Goal: Task Accomplishment & Management: Use online tool/utility

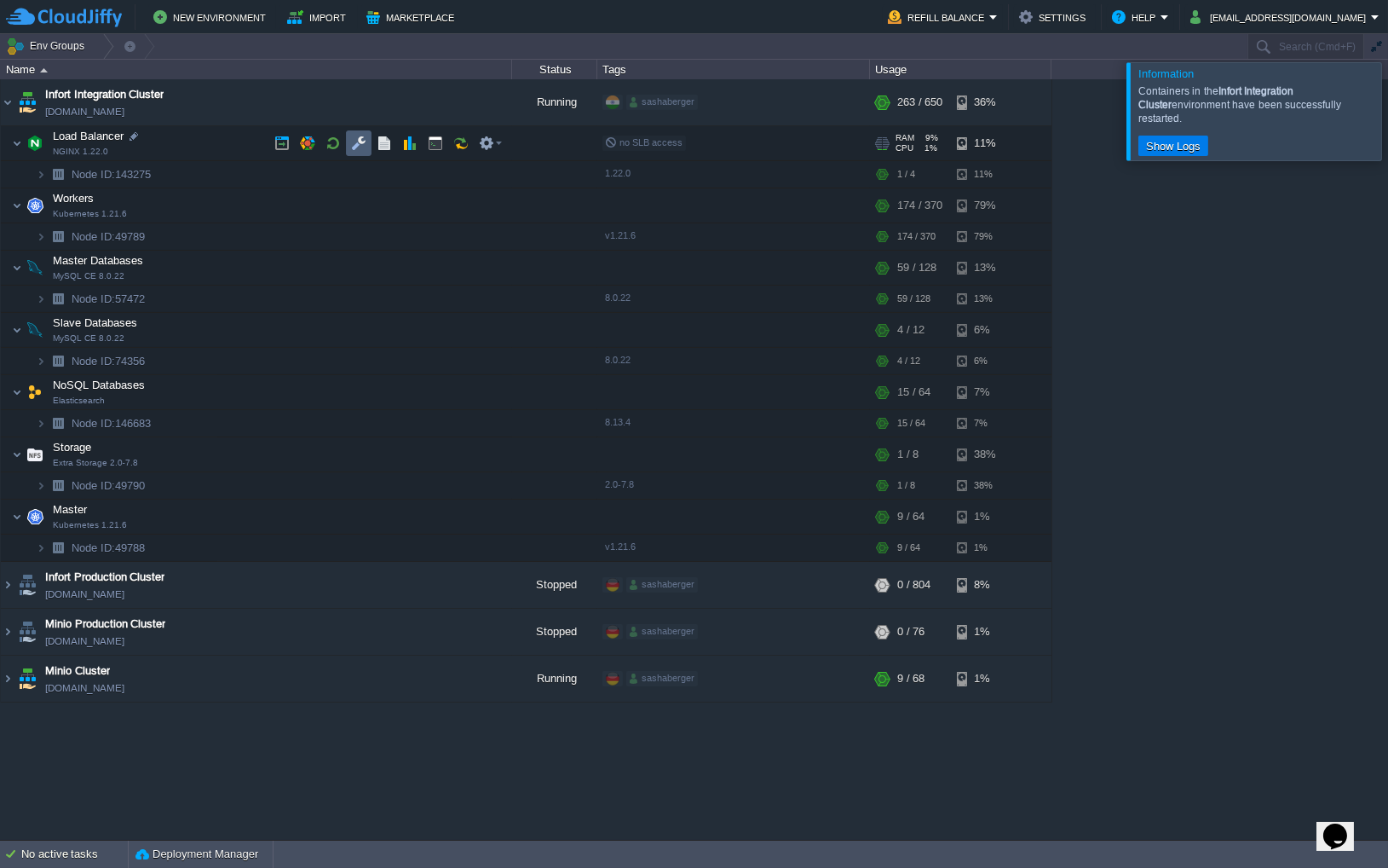
click at [365, 151] on button "button" at bounding box center [359, 144] width 16 height 16
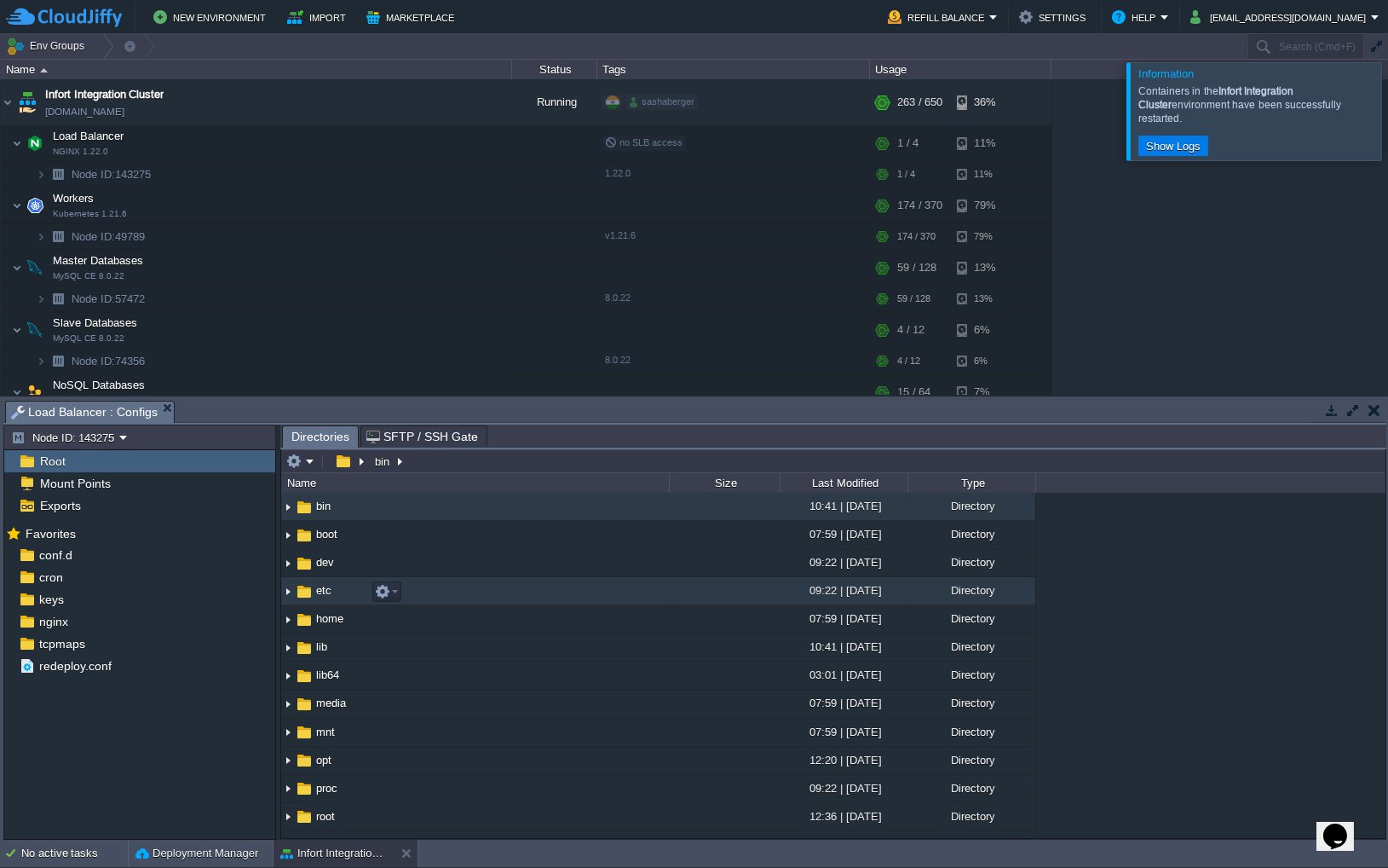
click at [286, 598] on img at bounding box center [288, 590] width 14 height 26
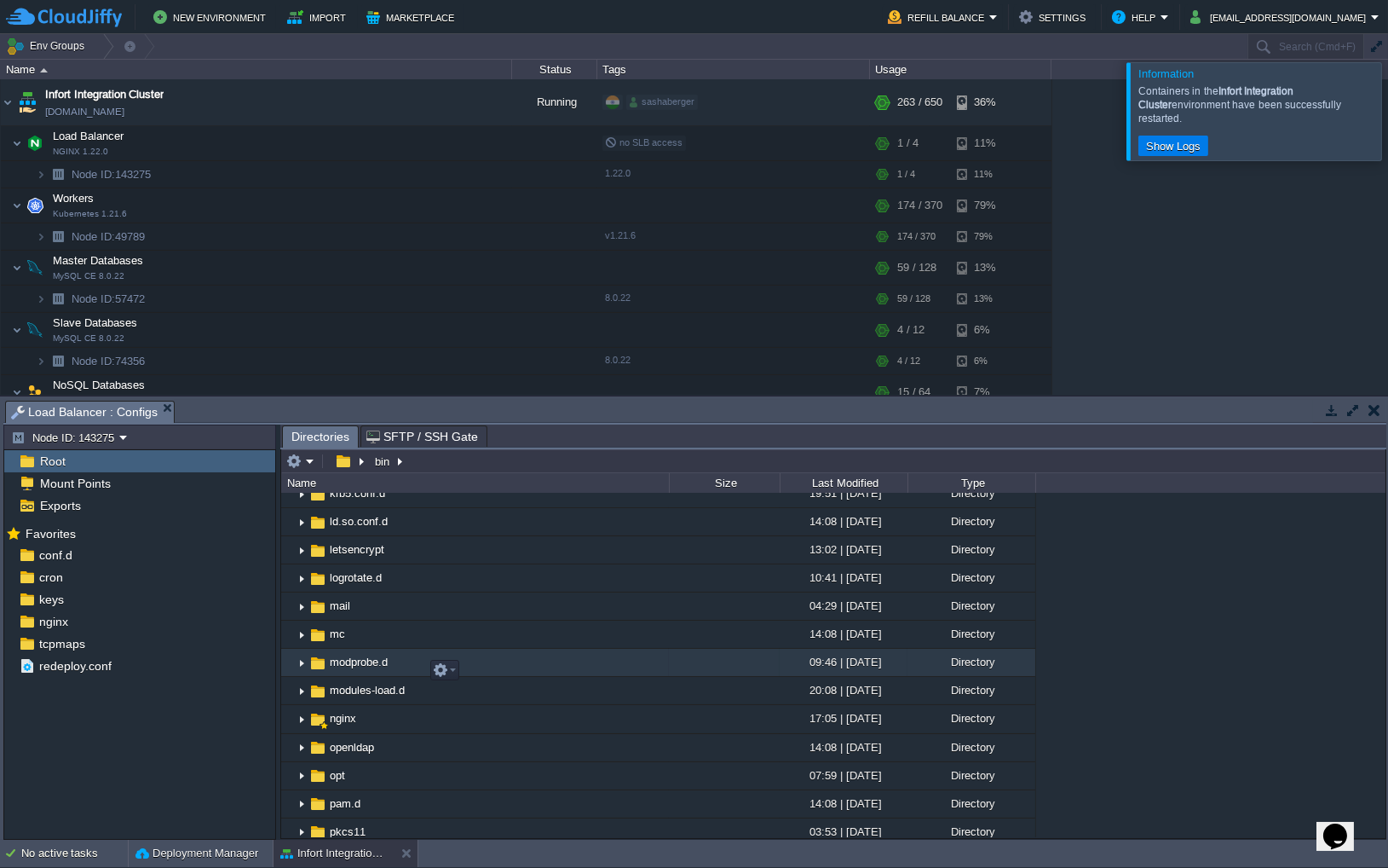
scroll to position [920, 0]
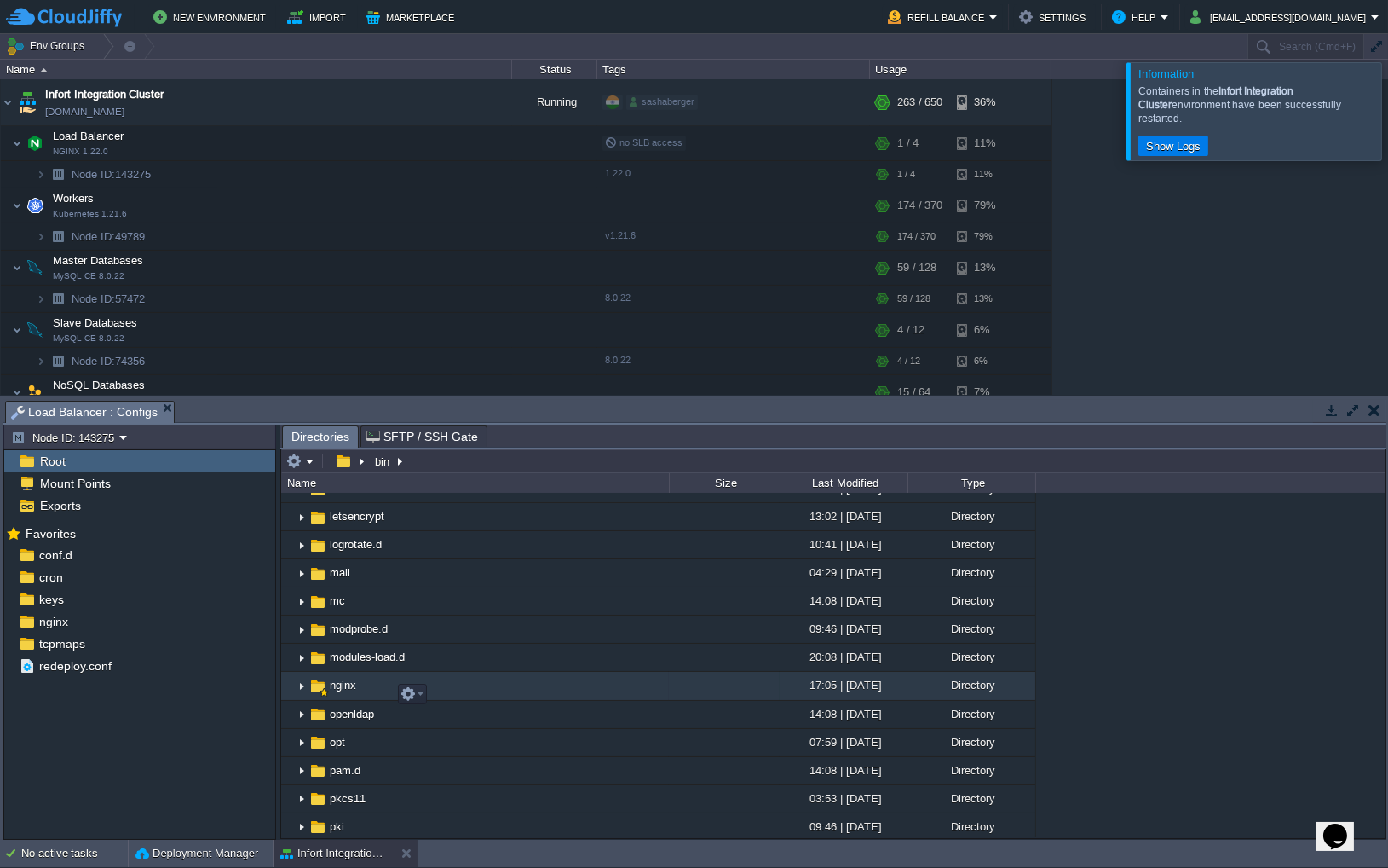
click at [296, 689] on img at bounding box center [302, 686] width 14 height 26
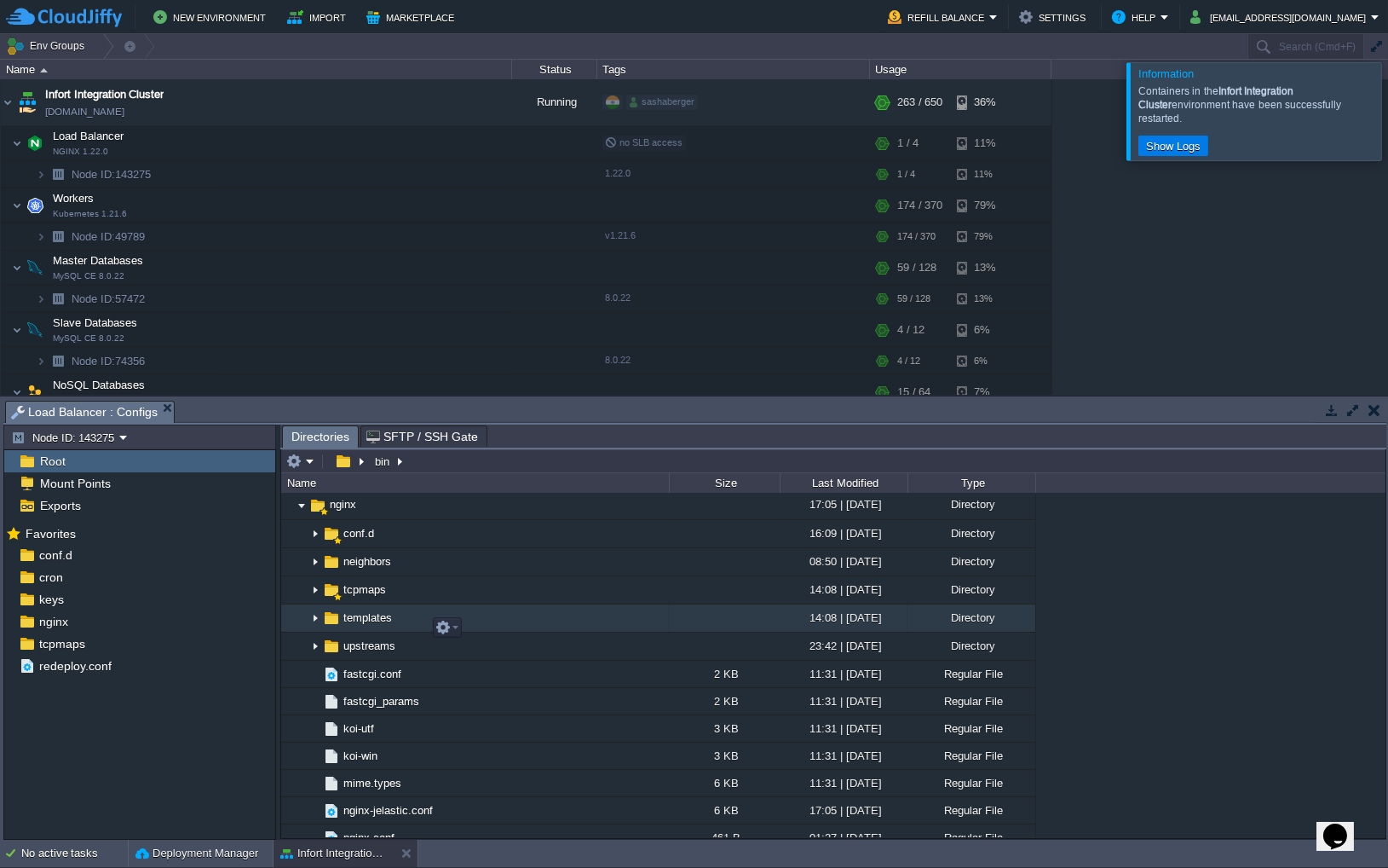
scroll to position [1078, 0]
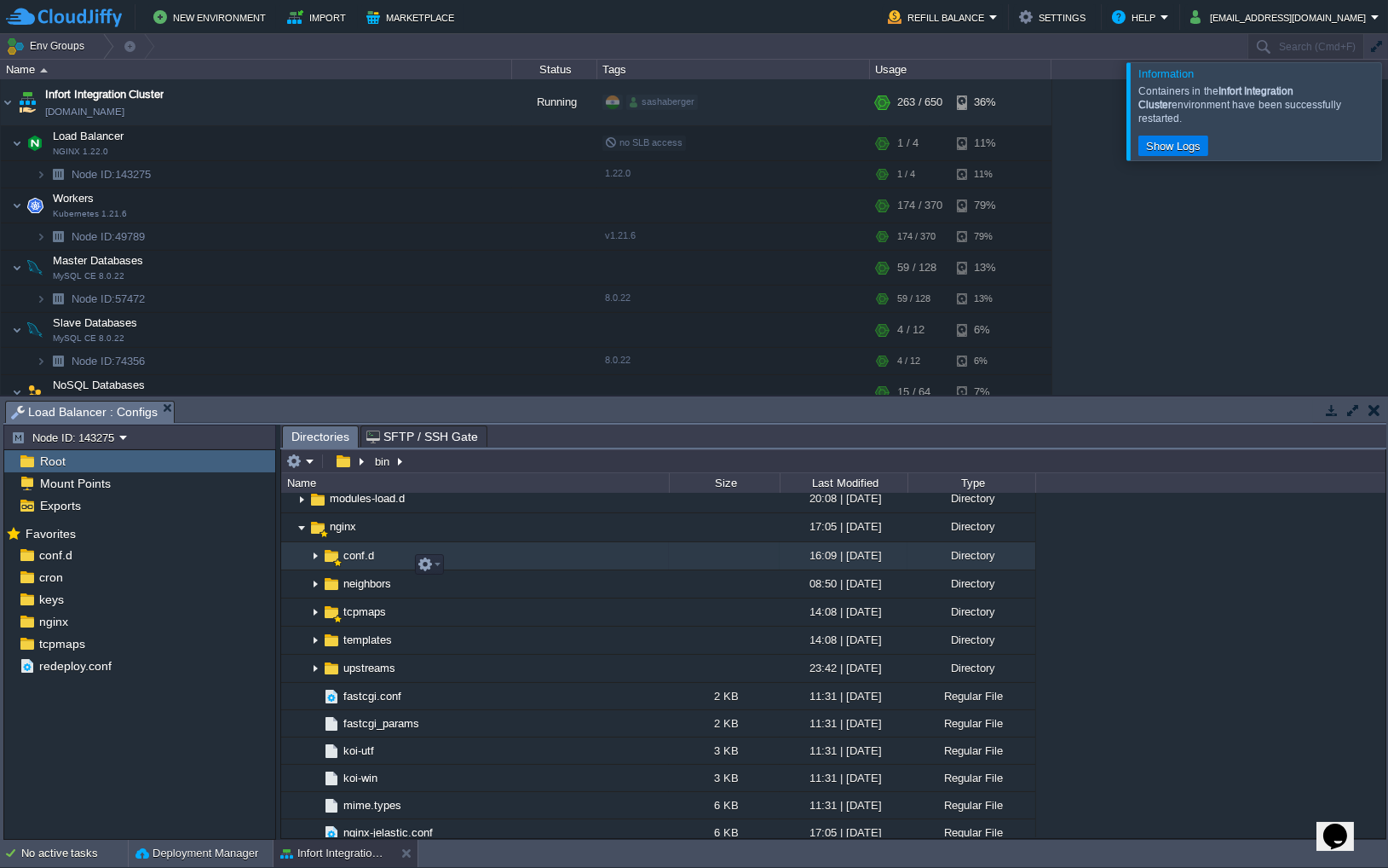
click at [317, 564] on img at bounding box center [316, 555] width 14 height 26
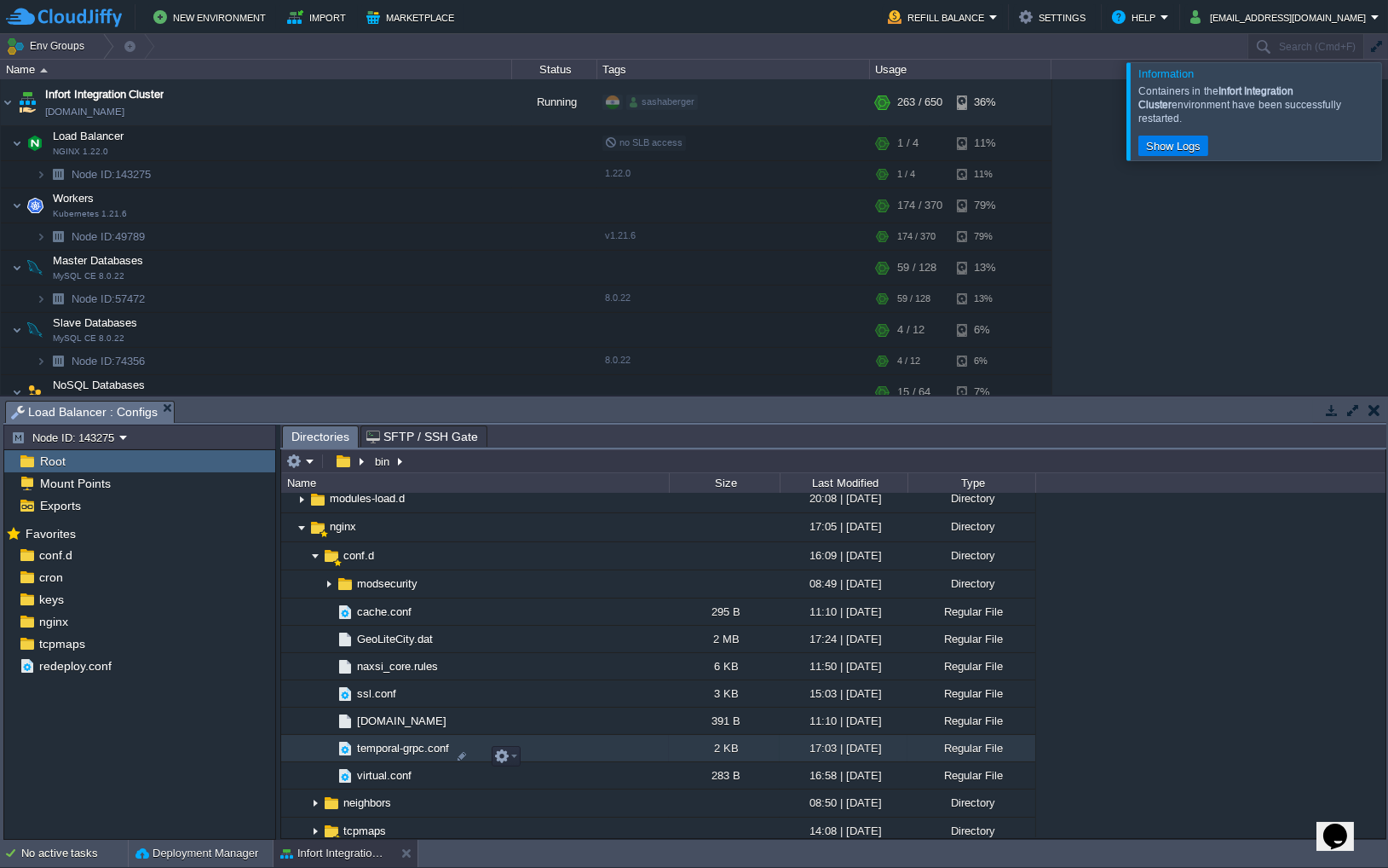
click at [419, 756] on span "temporal-grpc.conf" at bounding box center [403, 748] width 97 height 15
click at [460, 752] on div at bounding box center [462, 757] width 16 height 16
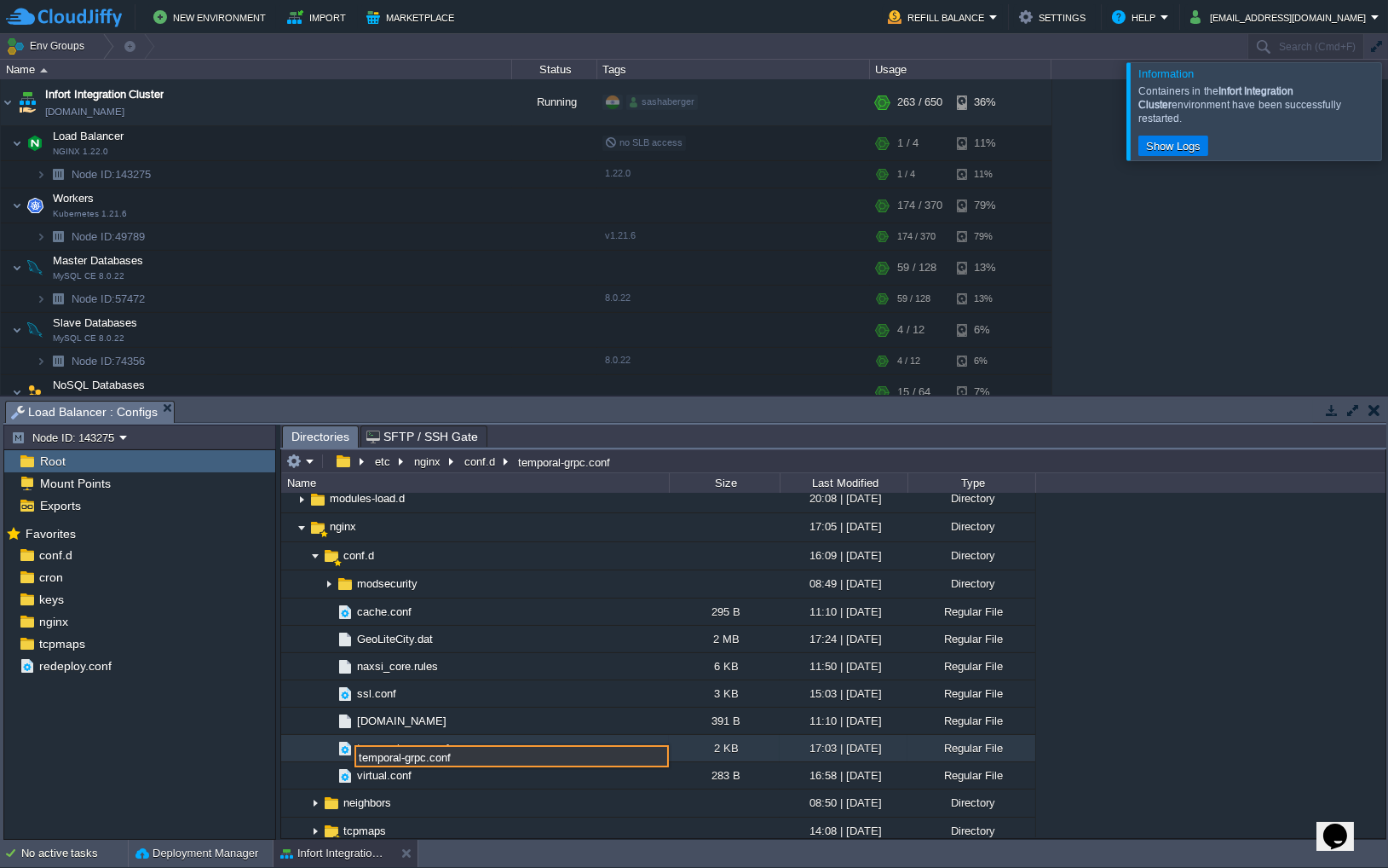
drag, startPoint x: 467, startPoint y: 756, endPoint x: 252, endPoint y: 742, distance: 215.5
click at [252, 742] on div "Node ID: 143275 Root Mount Points Exports Mark the most frequently used files a…" at bounding box center [694, 631] width 1383 height 415
click at [1151, 632] on div ".. bin 10:41 | [DATE] Directory boot 07:59 | [DATE] Directory dev 09:22 | [DATE…" at bounding box center [834, 665] width 1105 height 344
click at [412, 755] on span "temporal-grpc.conf" at bounding box center [403, 748] width 97 height 15
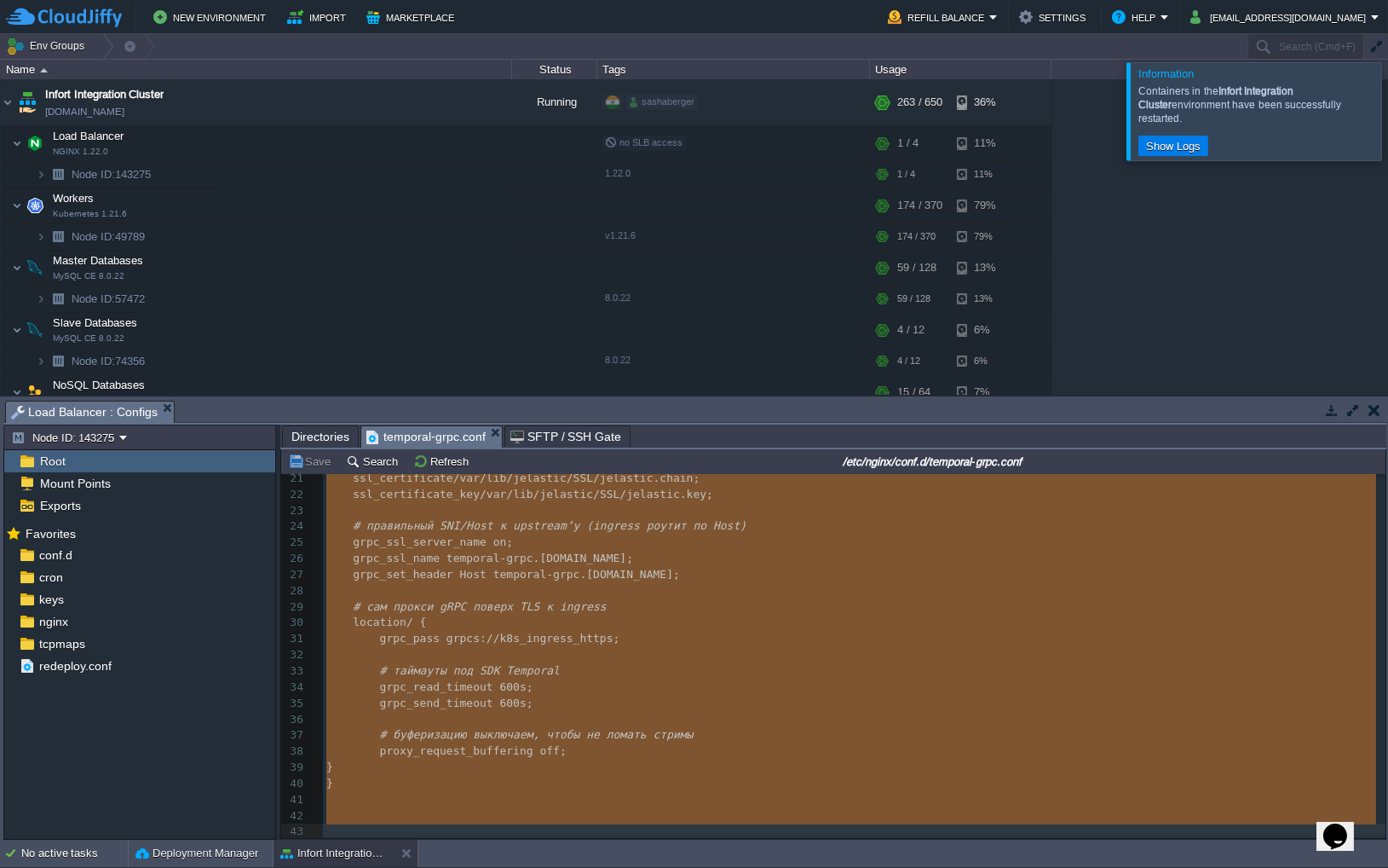
scroll to position [333, 0]
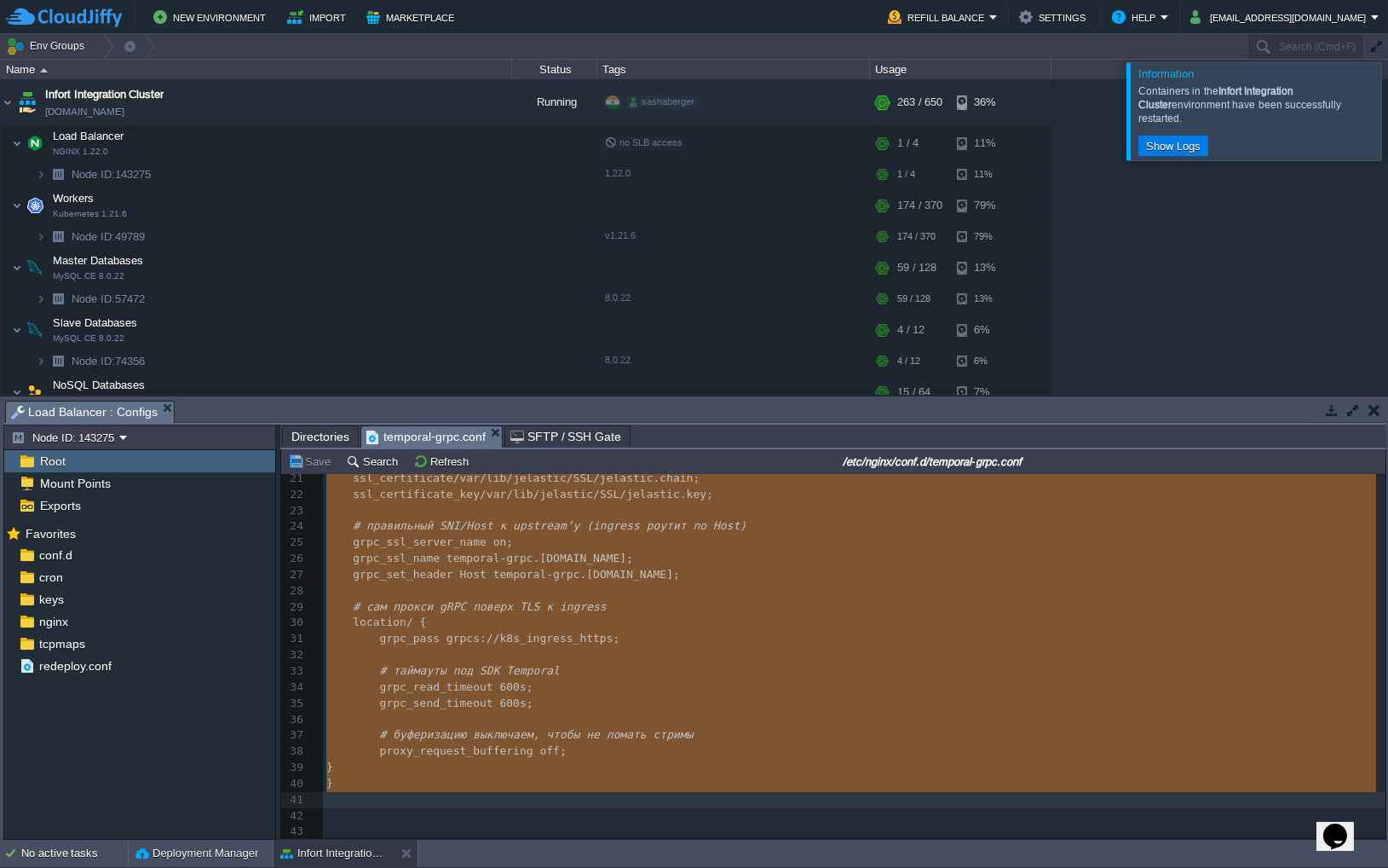
drag, startPoint x: 327, startPoint y: 488, endPoint x: 487, endPoint y: 796, distance: 347.1
type textarea "-"
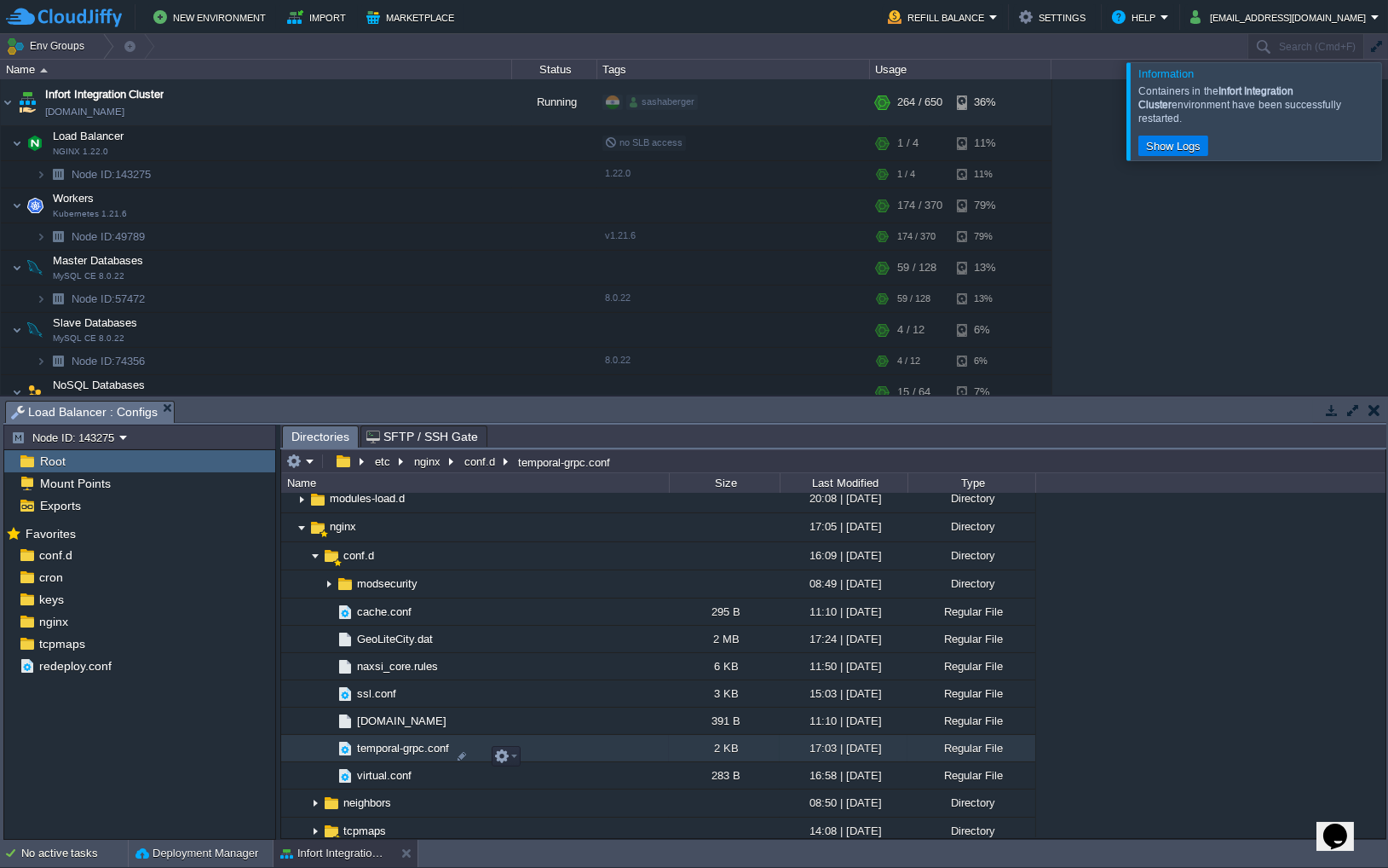
click at [416, 755] on span "temporal-grpc.conf" at bounding box center [403, 748] width 97 height 15
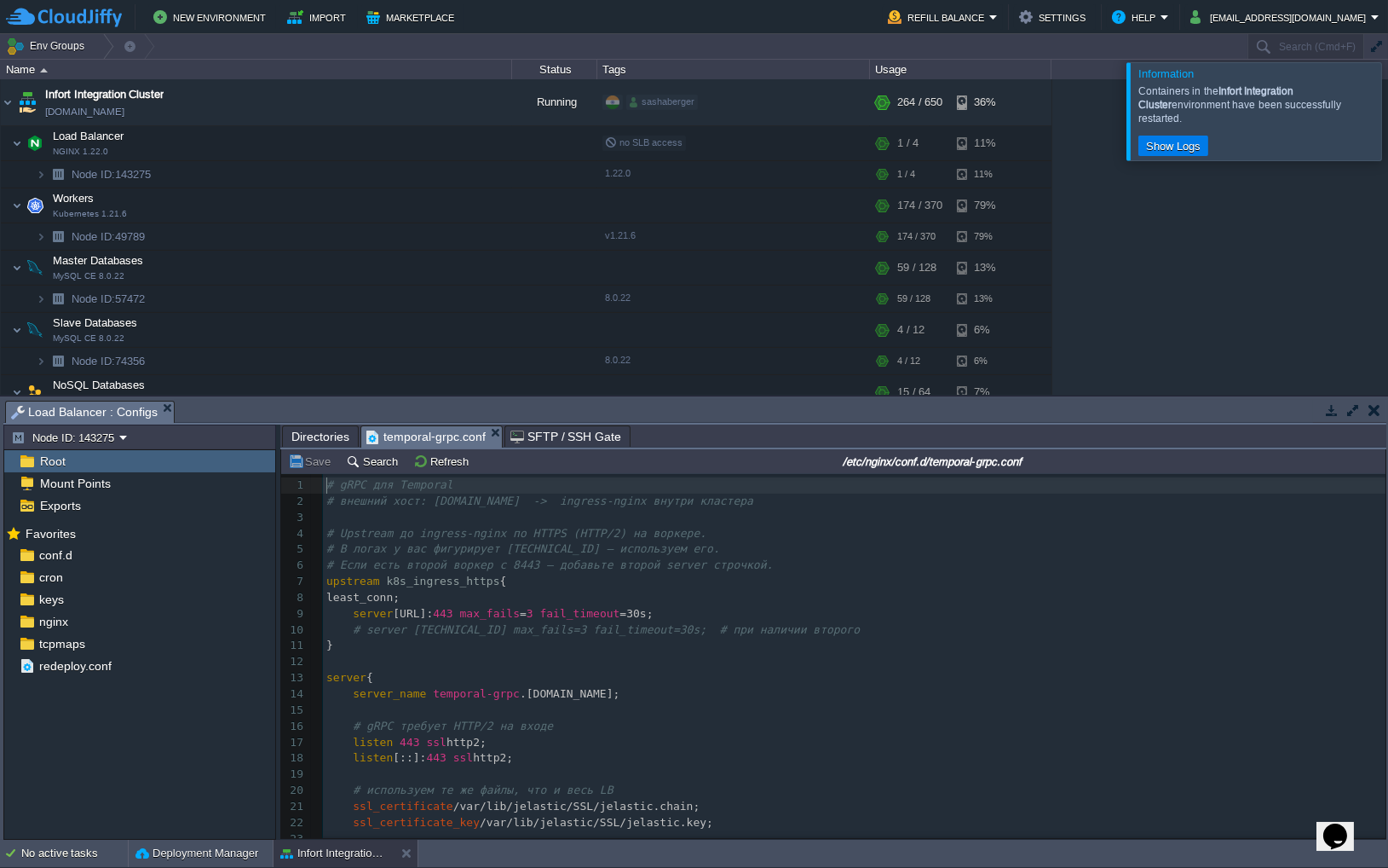
scroll to position [5, 0]
click at [494, 615] on div "43 1 # gRPC для Temporal 2 # внешний хост: [DOMAIN_NAME] -> ingress-nginx внутр…" at bounding box center [853, 734] width 1063 height 514
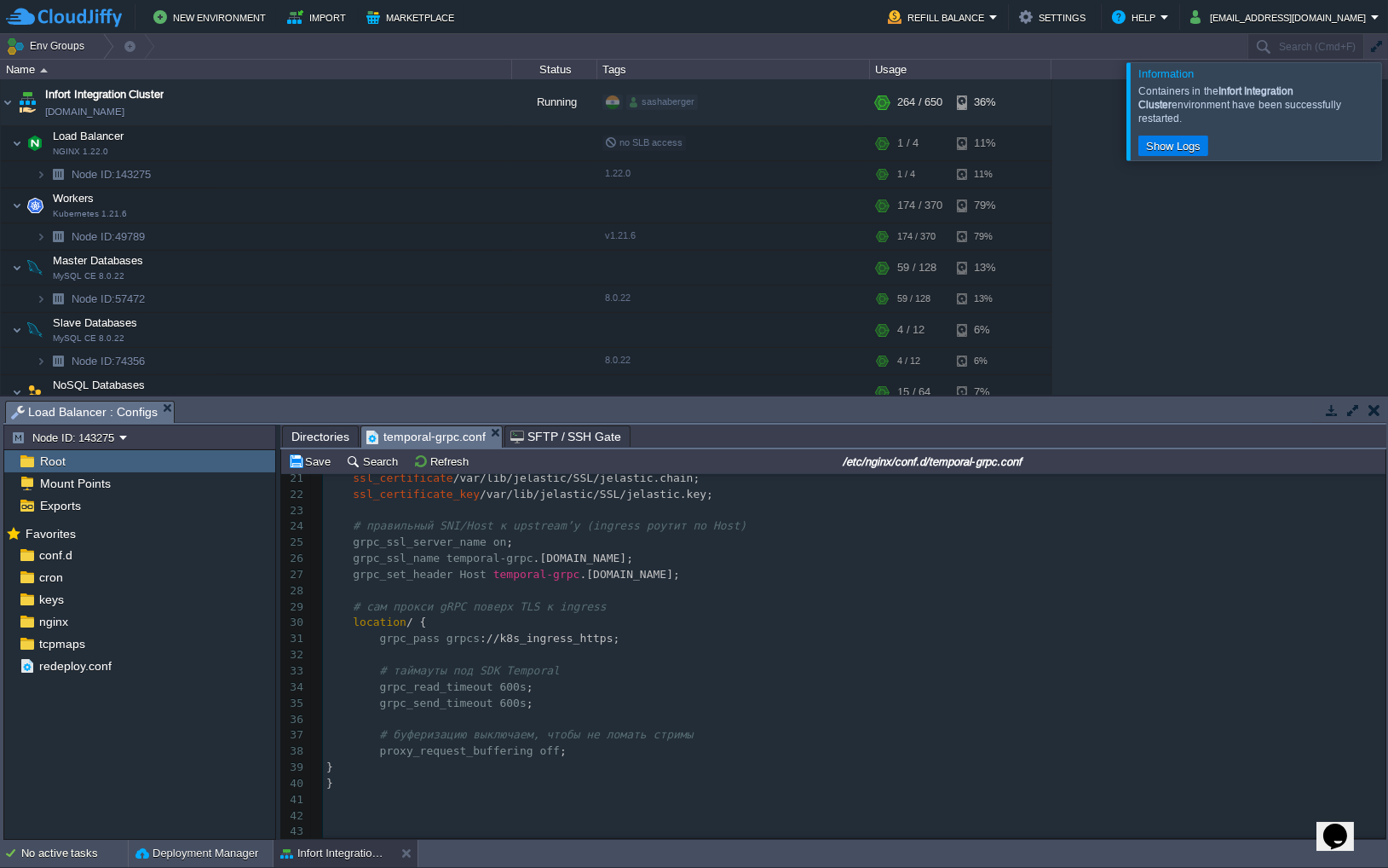
scroll to position [0, 0]
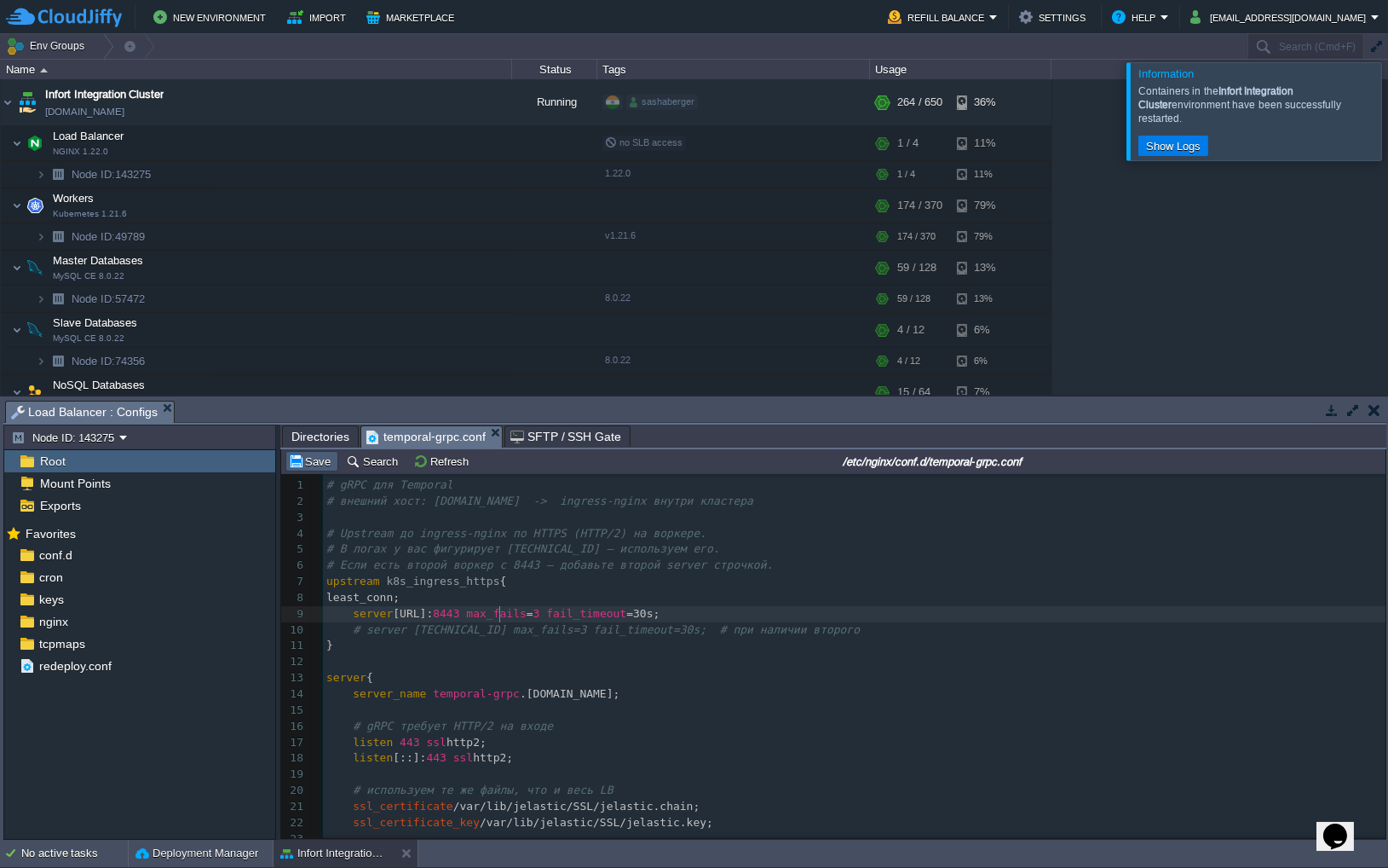
type textarea "8"
click at [313, 469] on td "Save" at bounding box center [312, 460] width 53 height 21
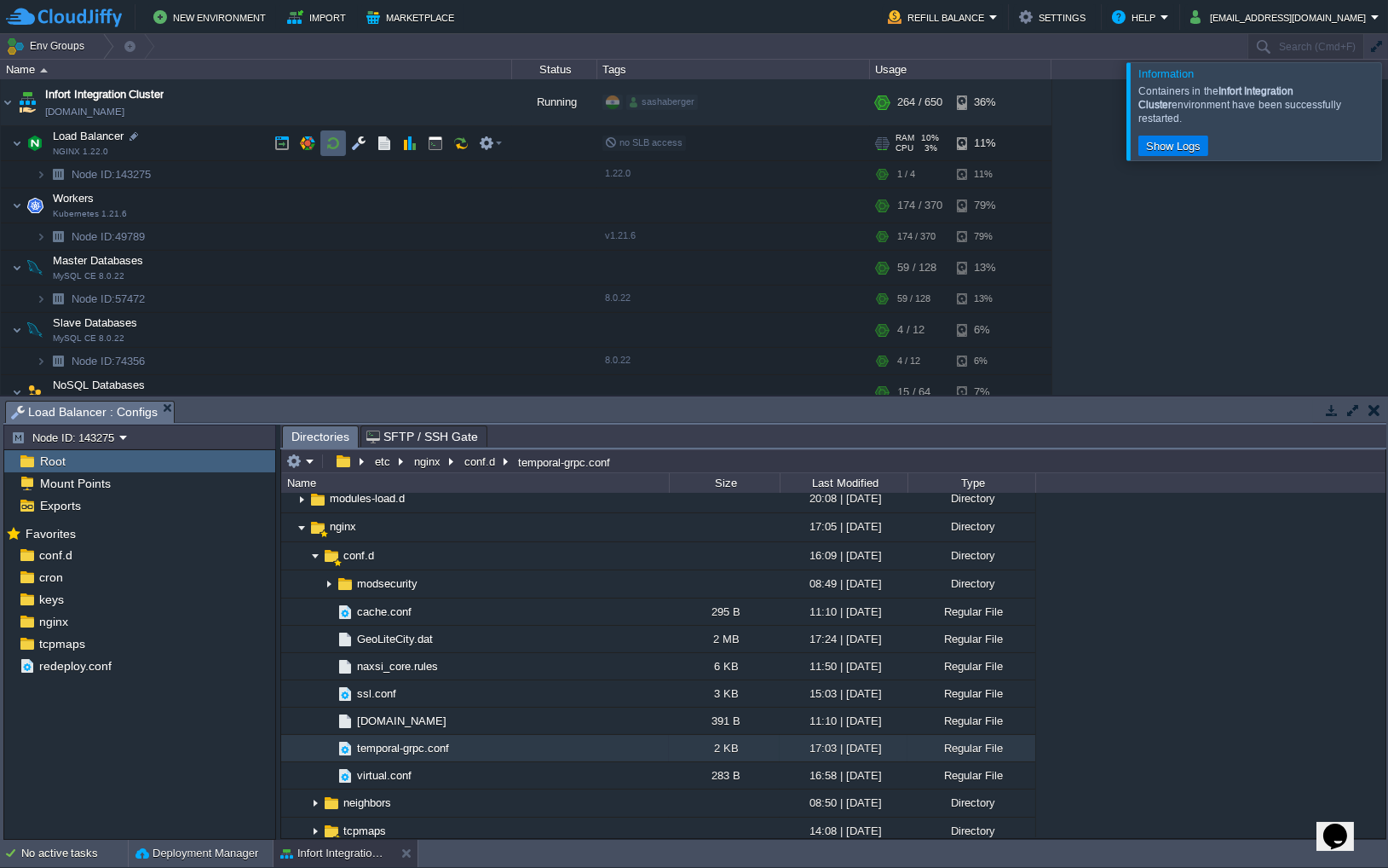
click at [337, 145] on button "button" at bounding box center [333, 144] width 16 height 16
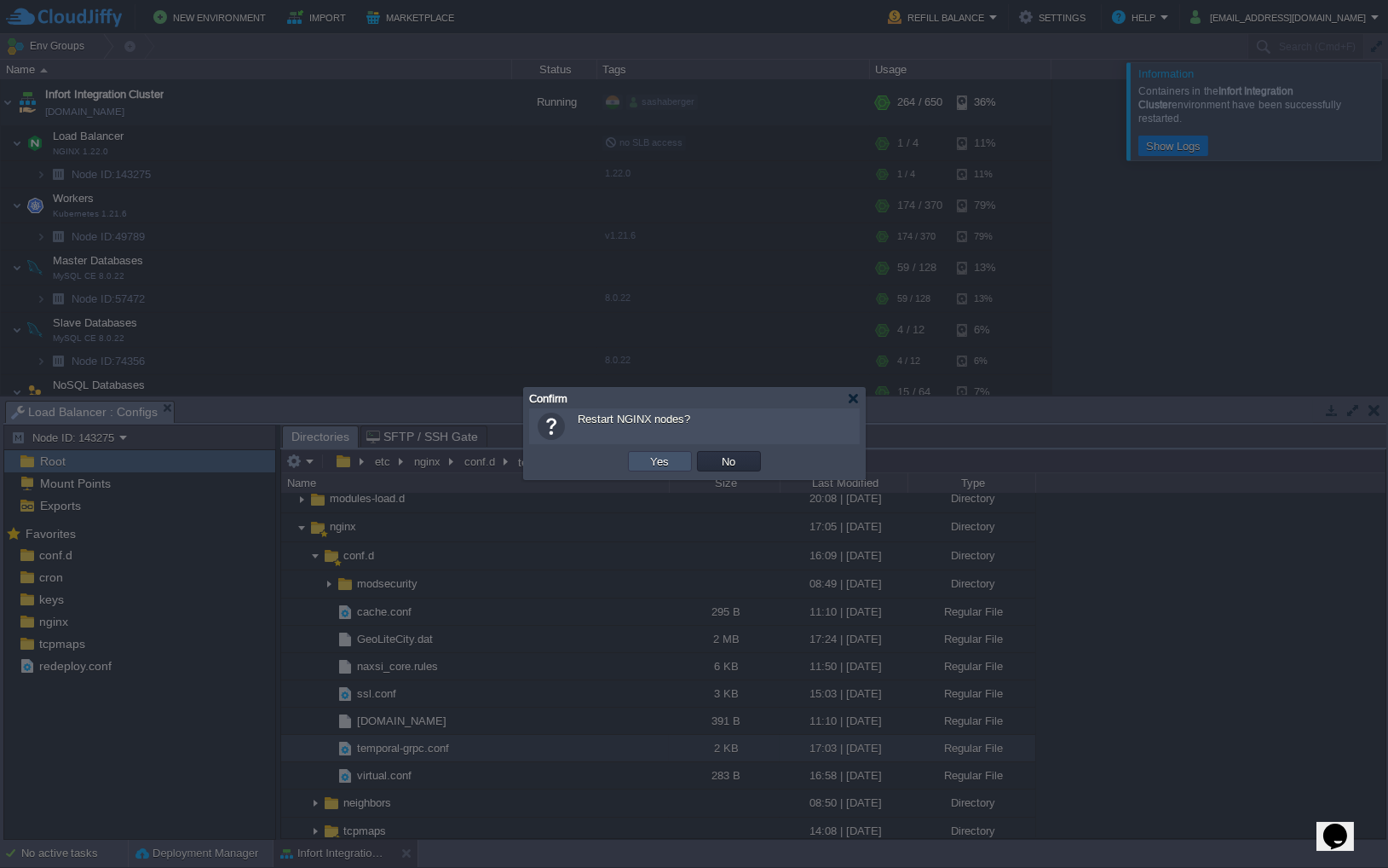
click at [655, 460] on button "Yes" at bounding box center [661, 461] width 29 height 16
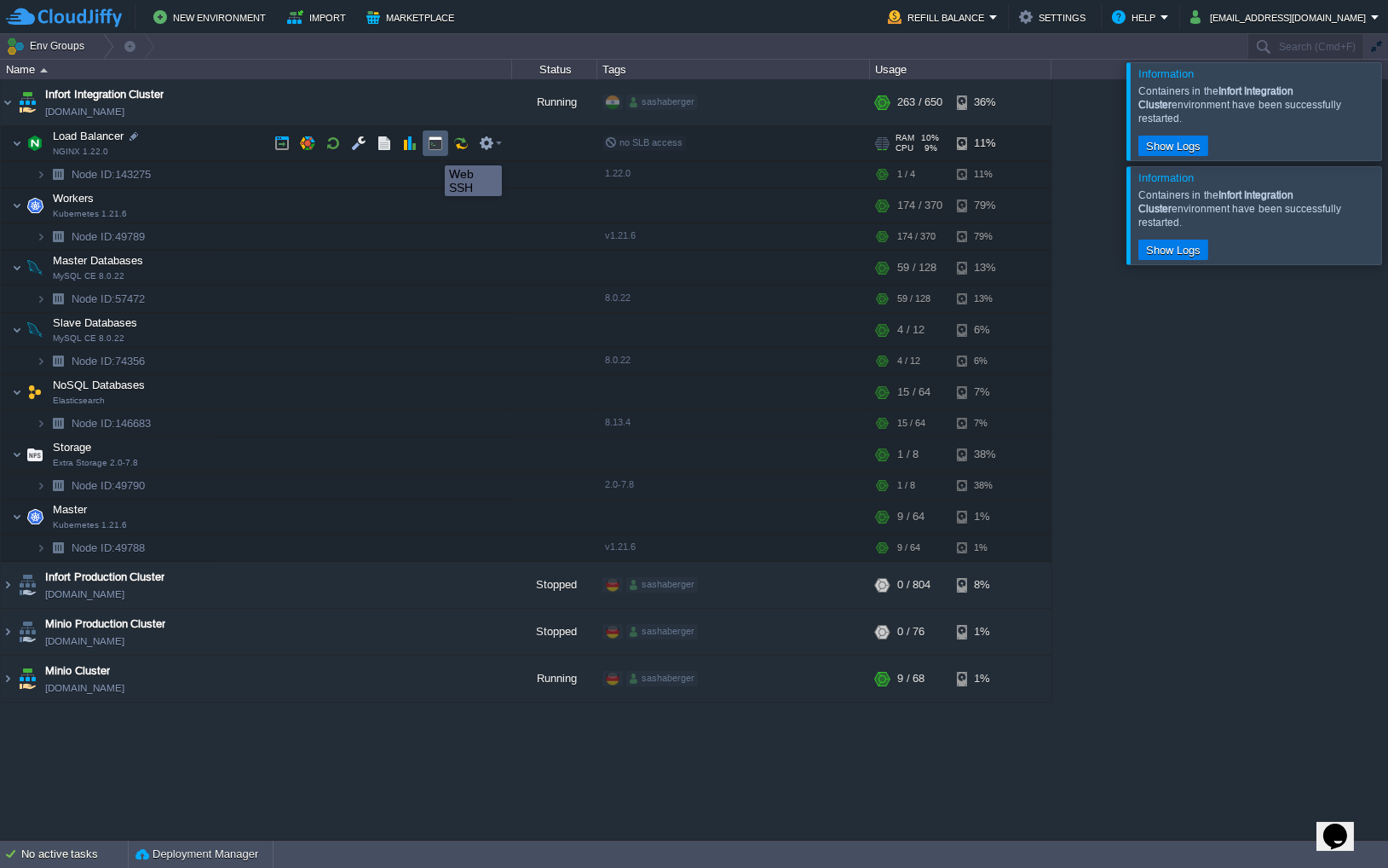
click at [432, 150] on button "button" at bounding box center [436, 144] width 16 height 16
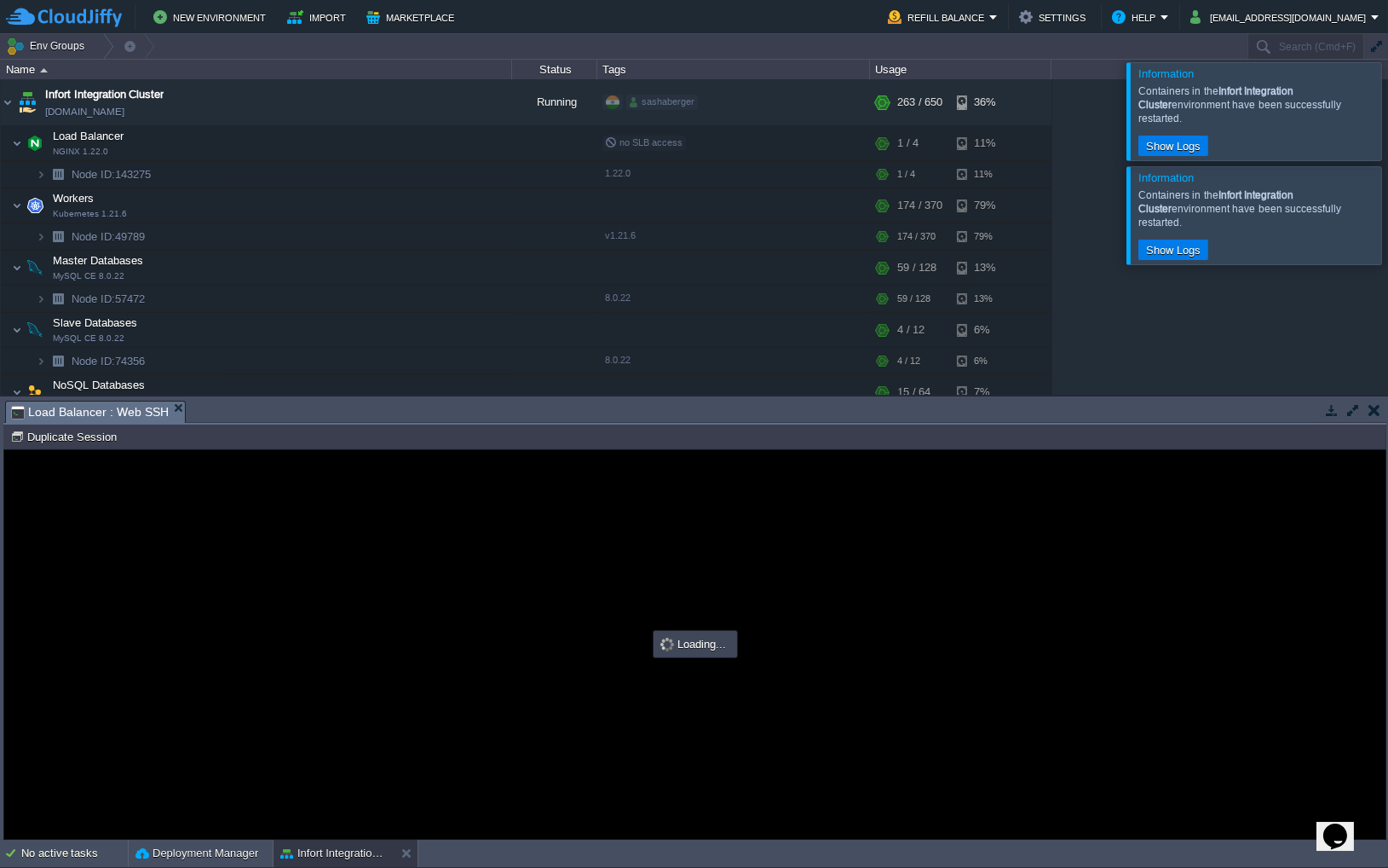
type input "#000000"
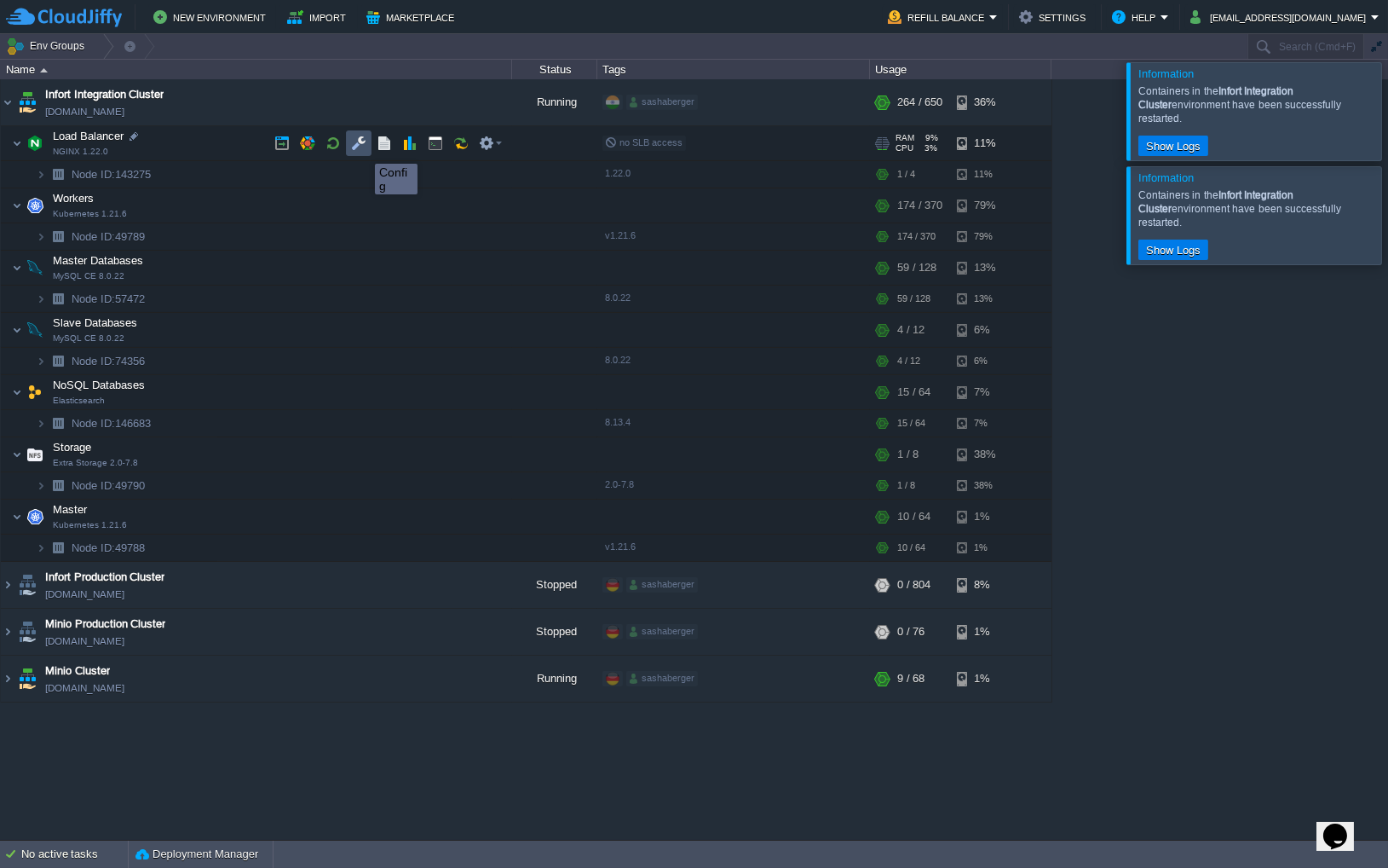
click at [363, 149] on button "button" at bounding box center [359, 144] width 16 height 16
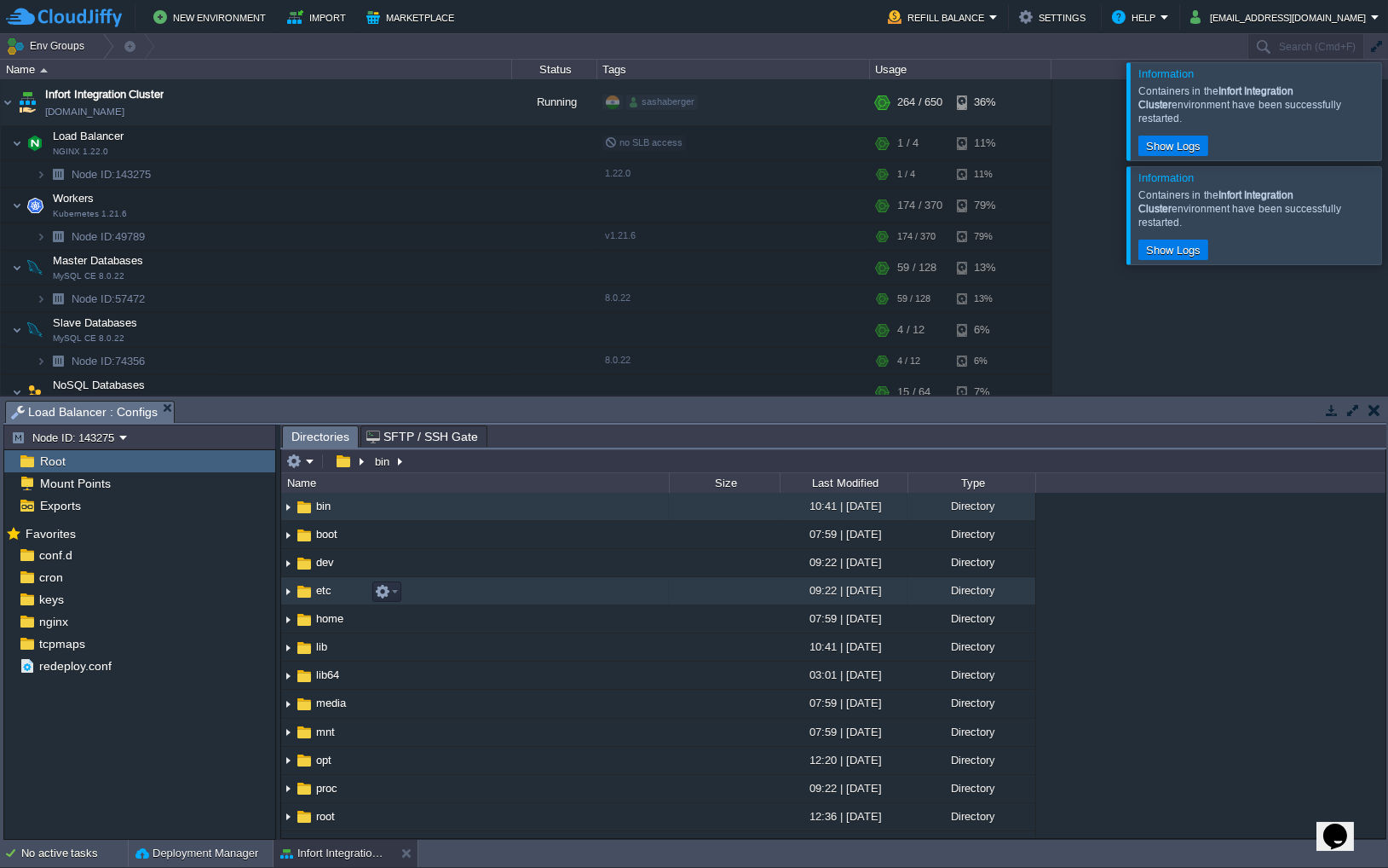
click at [284, 589] on img at bounding box center [288, 590] width 14 height 26
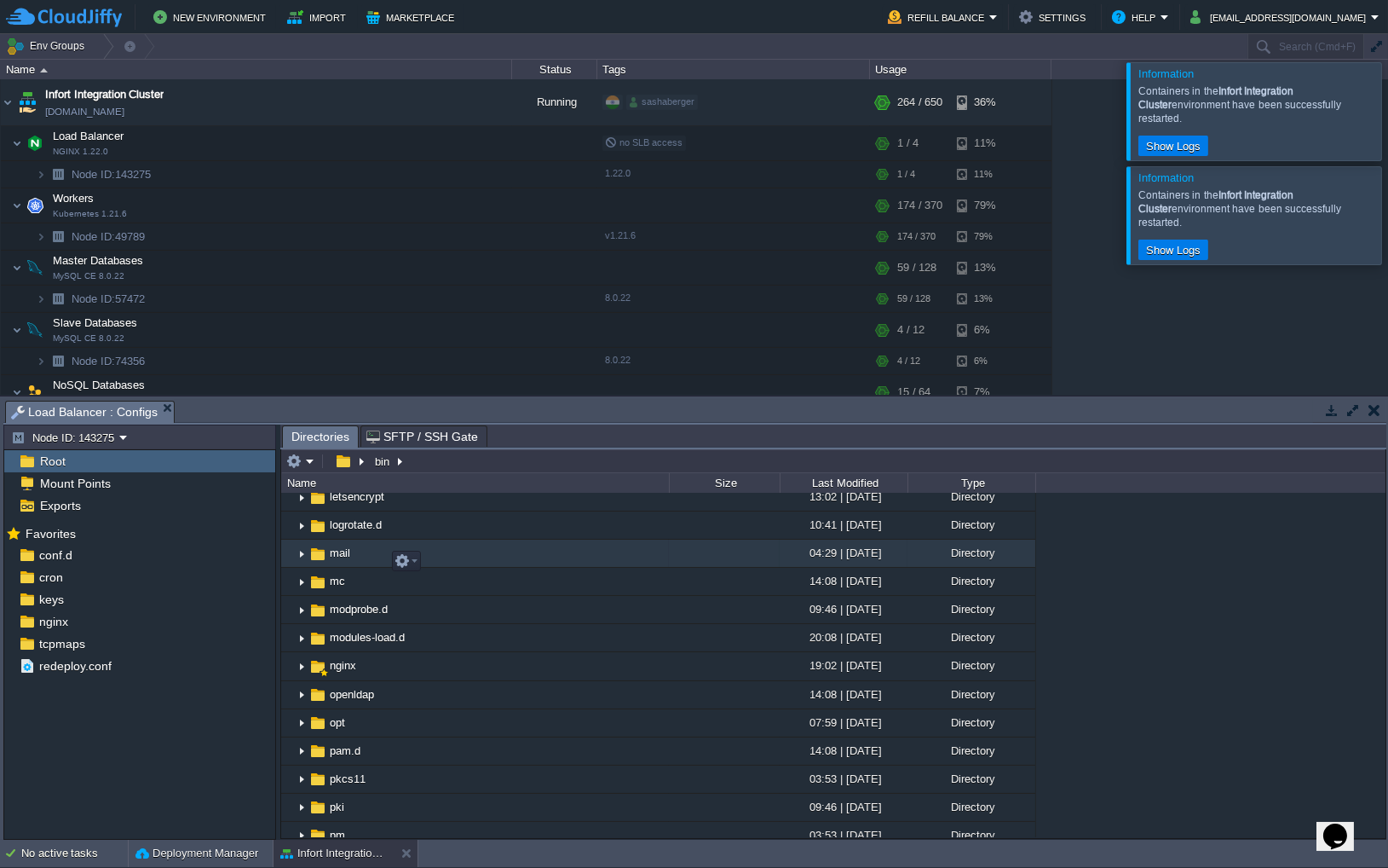
scroll to position [957, 0]
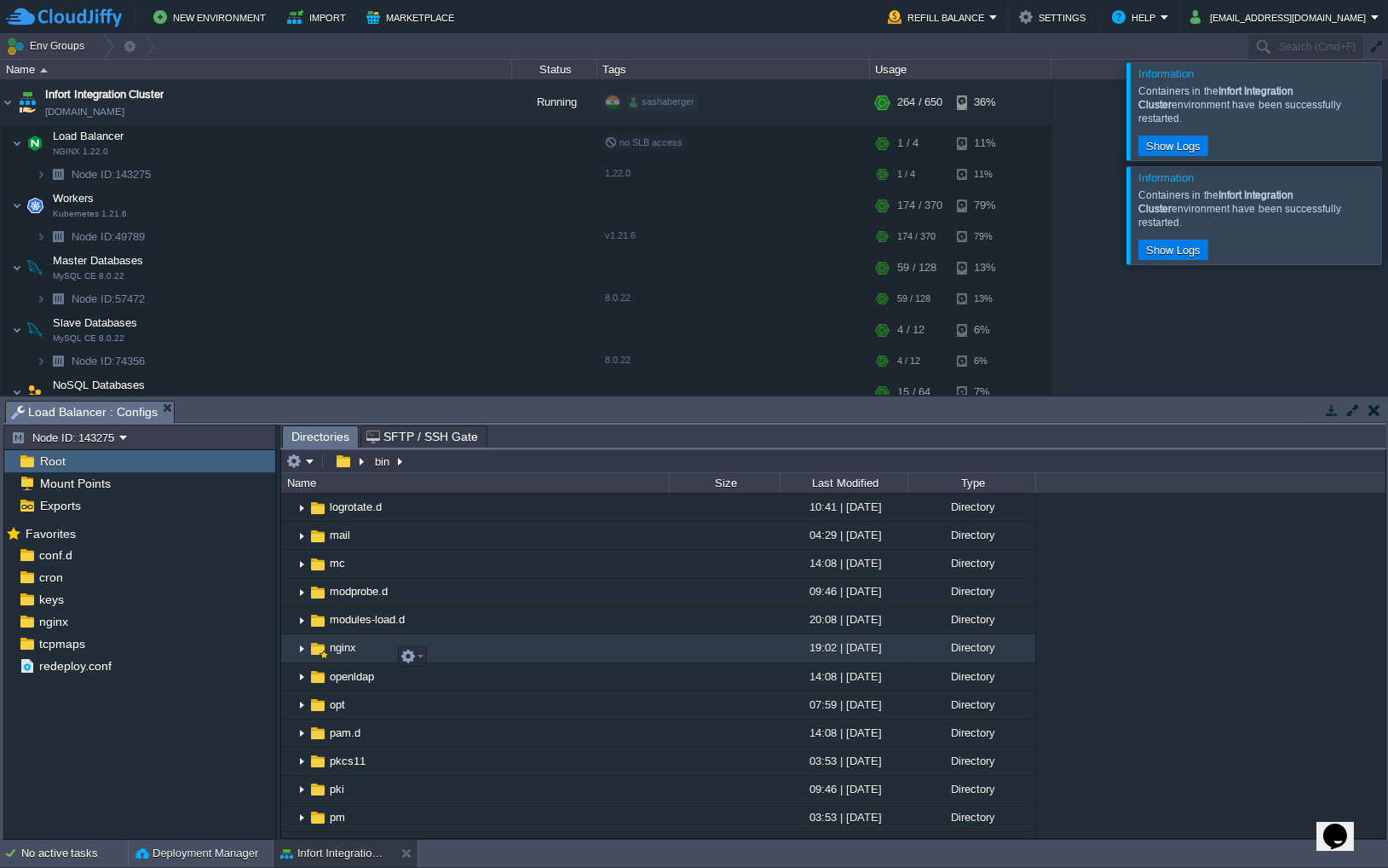
click at [298, 660] on img at bounding box center [302, 648] width 14 height 26
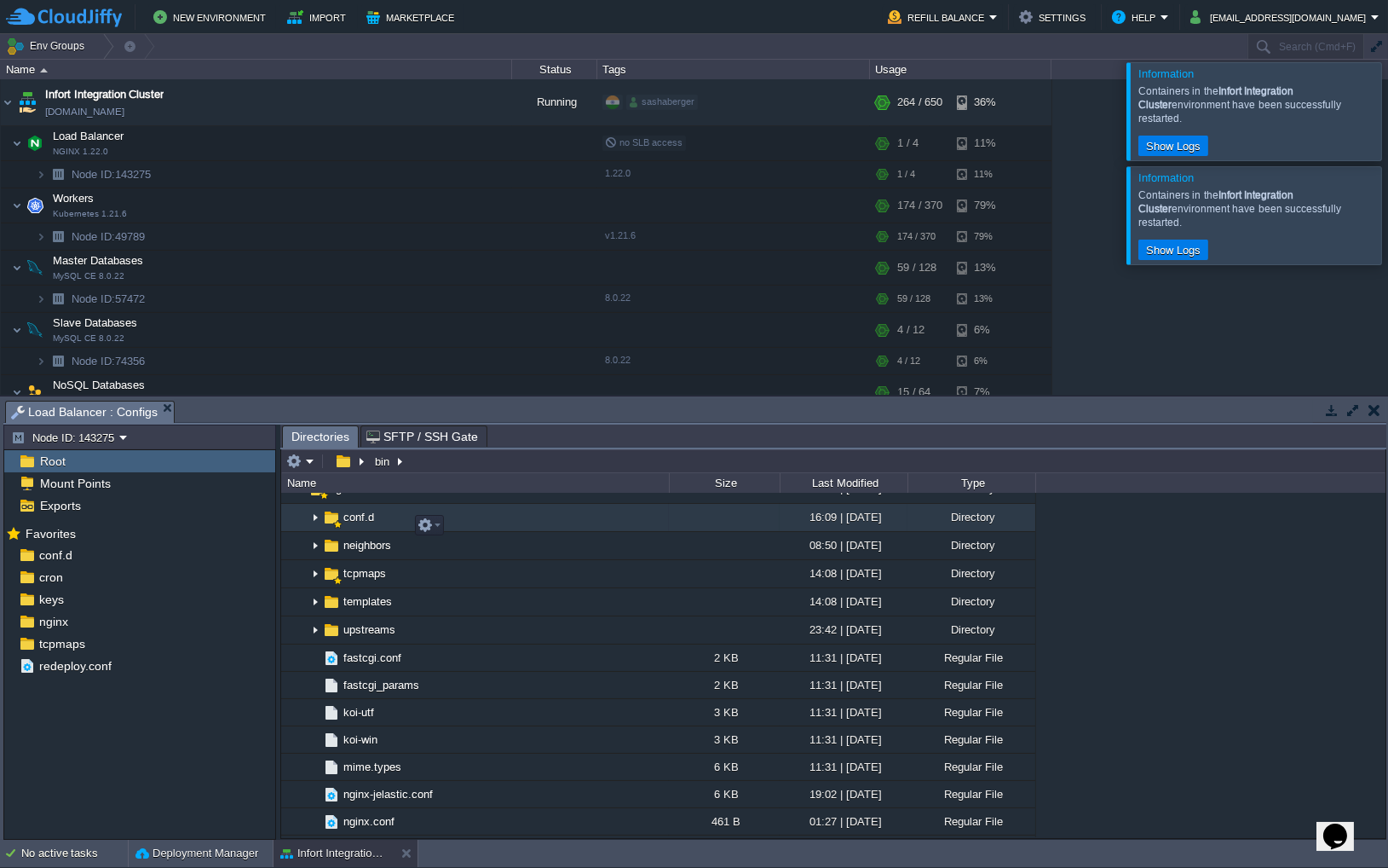
scroll to position [1123, 0]
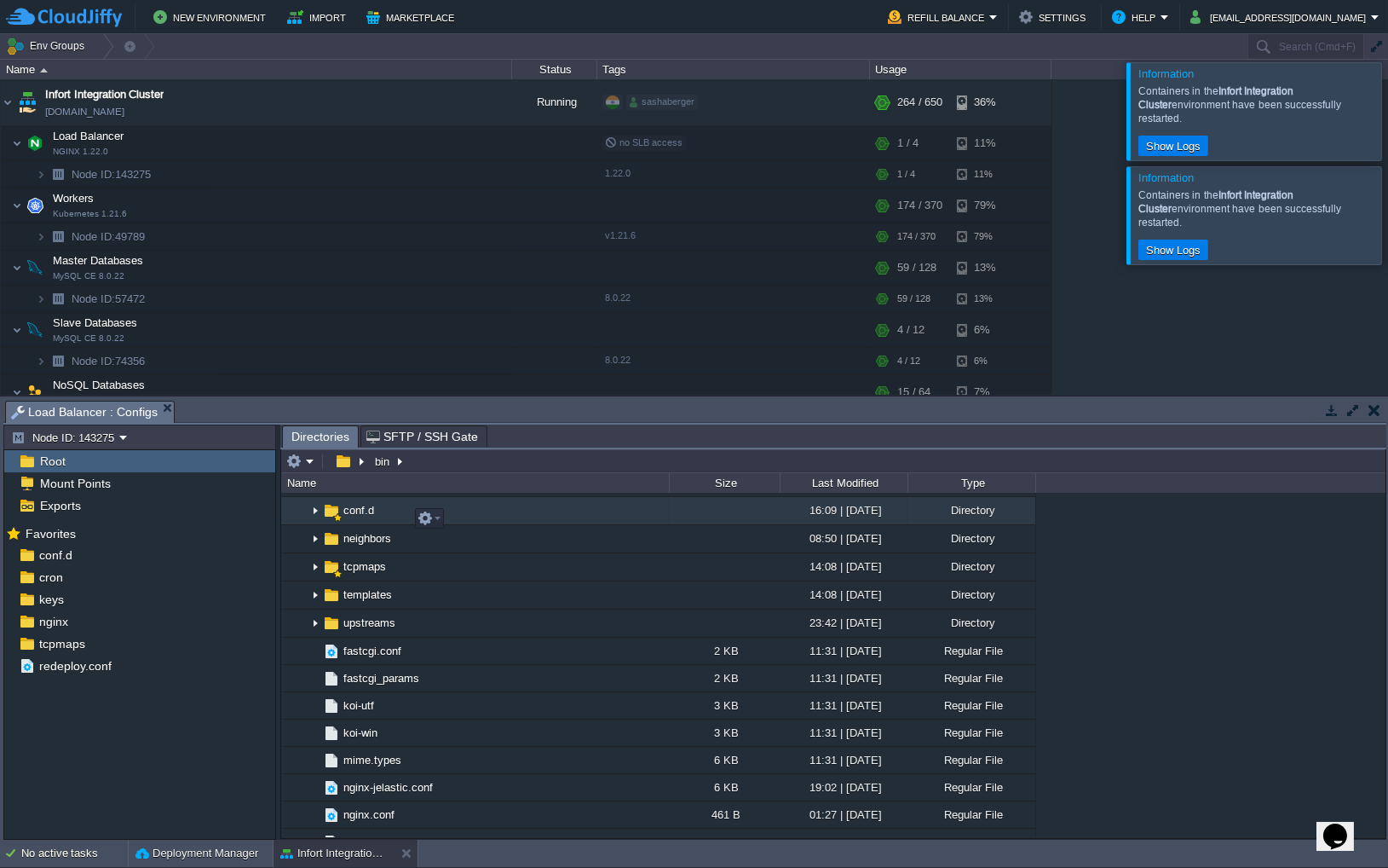
click at [319, 524] on img at bounding box center [316, 510] width 14 height 26
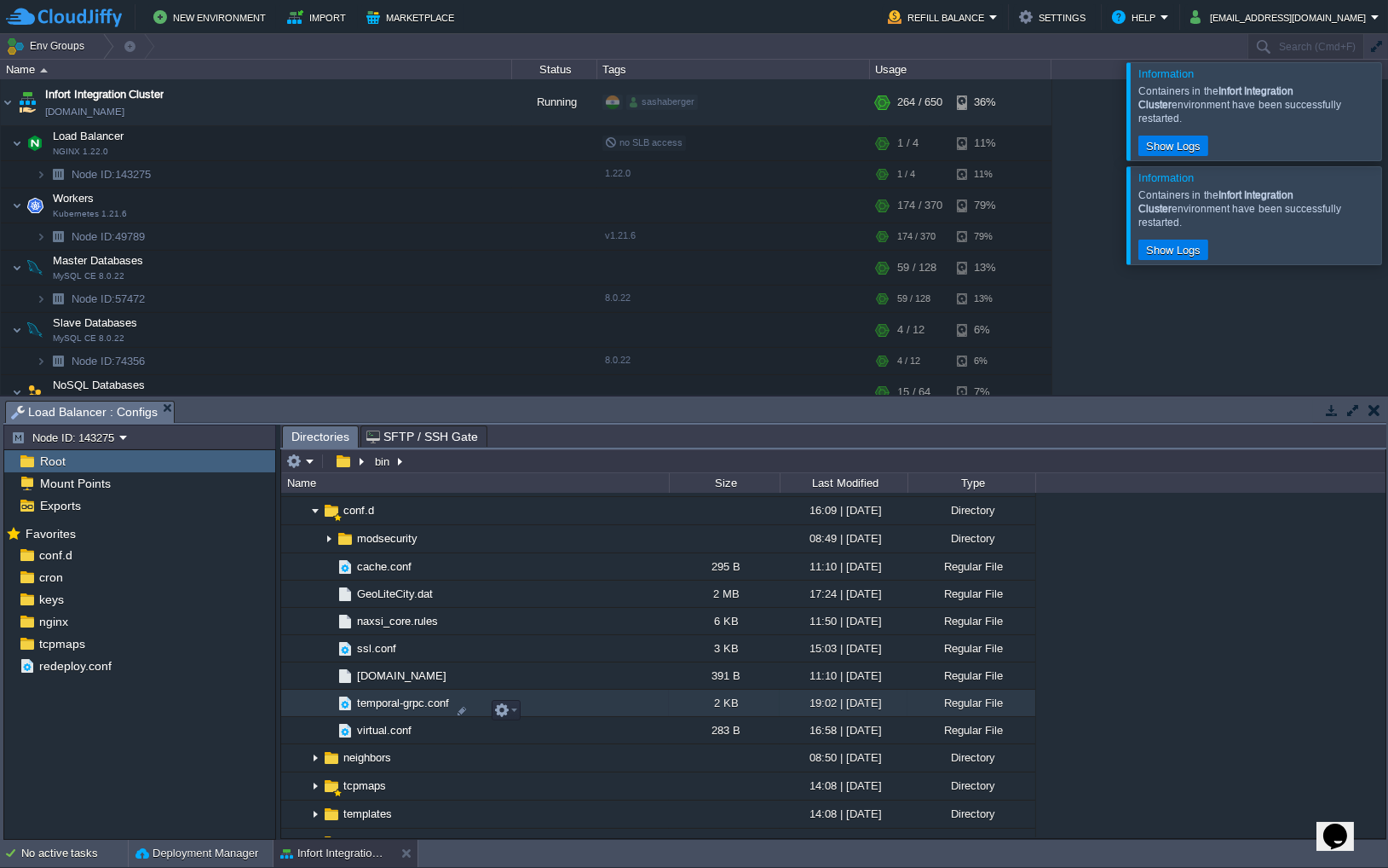
click at [389, 710] on span "temporal-grpc.conf" at bounding box center [403, 703] width 97 height 15
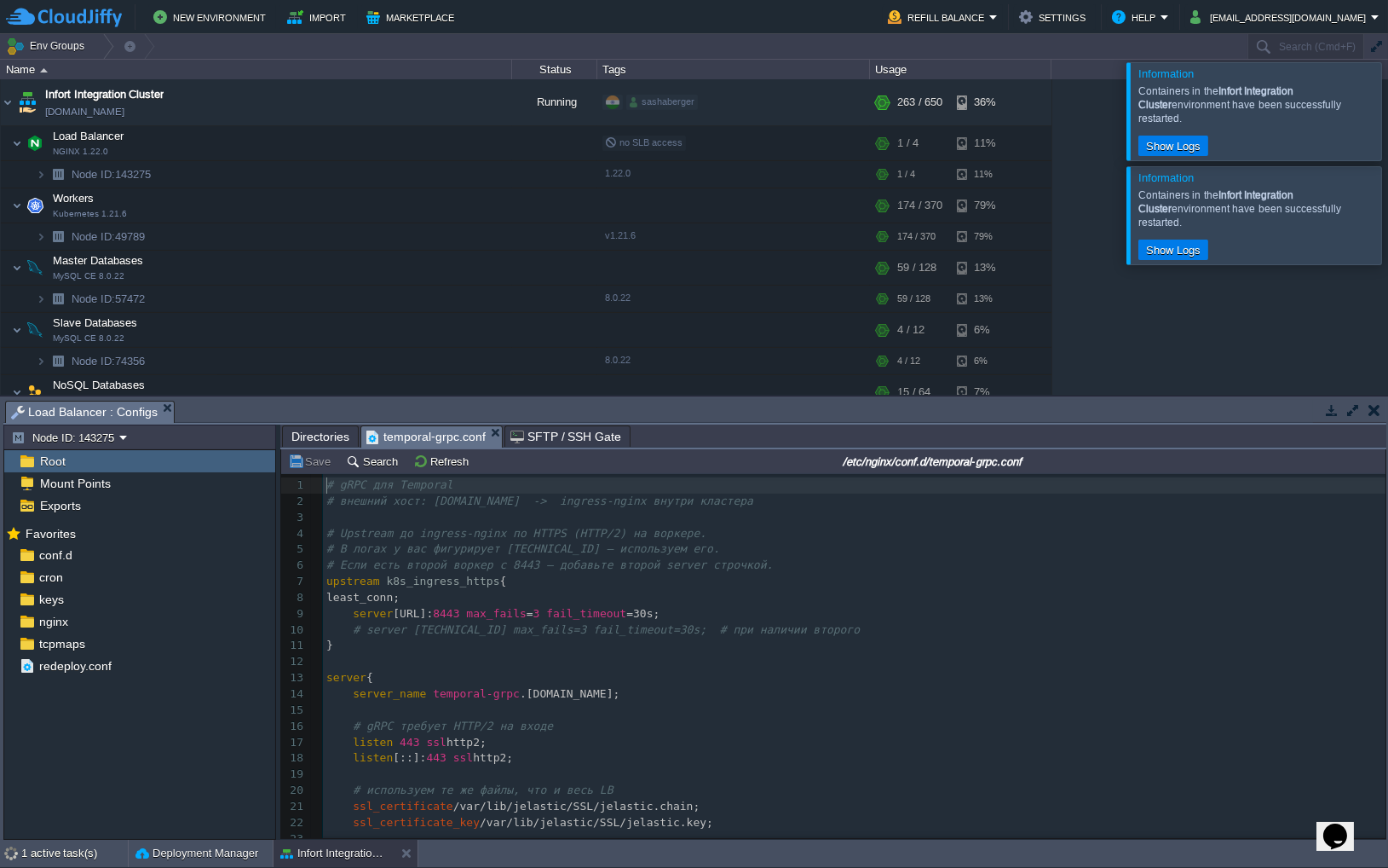
scroll to position [5, 0]
drag, startPoint x: 322, startPoint y: 486, endPoint x: 466, endPoint y: 783, distance: 330.1
click at [466, 783] on div "1 # gRPC для Temporal 2 # внешний хост: [DOMAIN_NAME] -> ingress-nginx внутри к…" at bounding box center [853, 734] width 1063 height 514
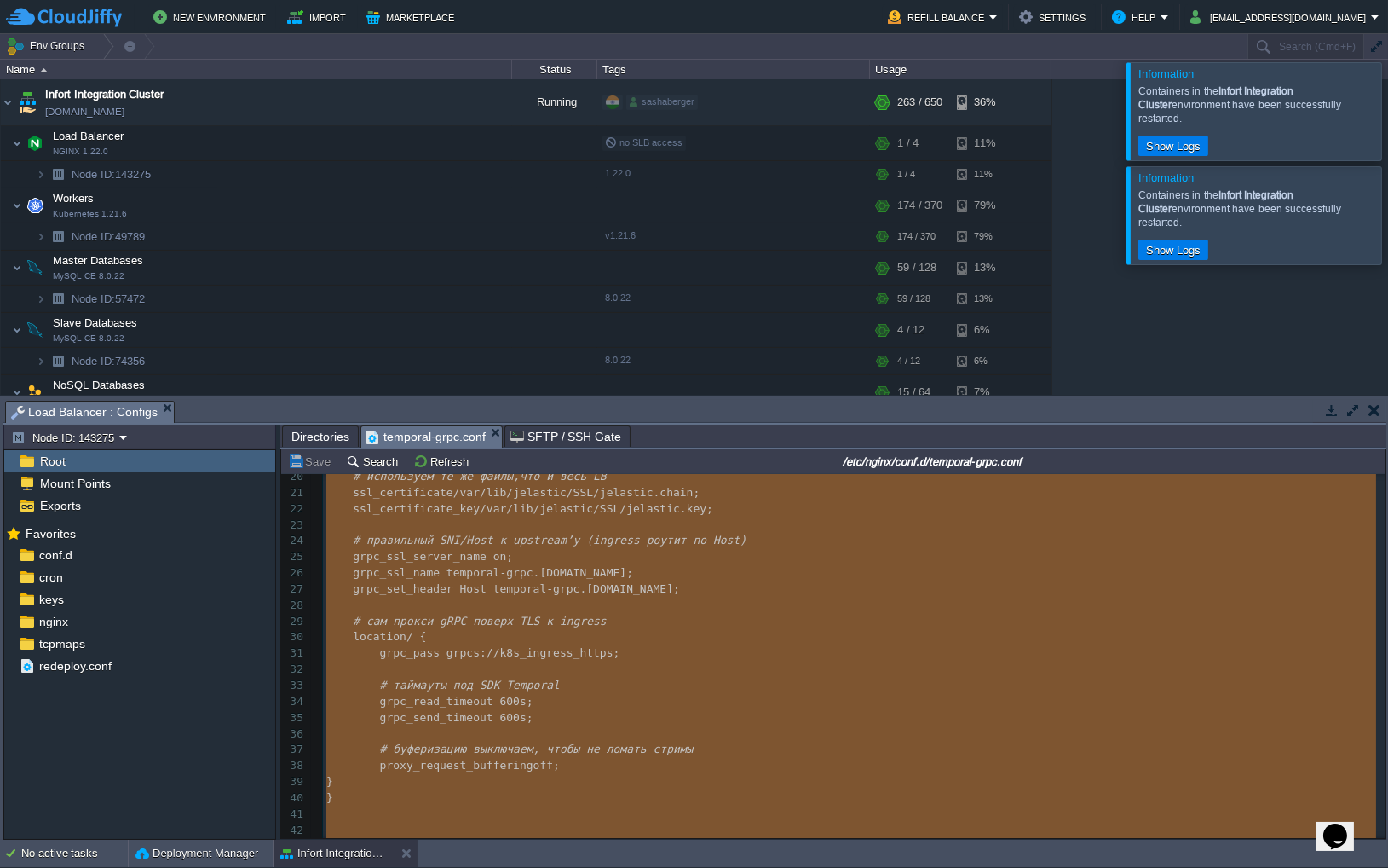
scroll to position [350, 0]
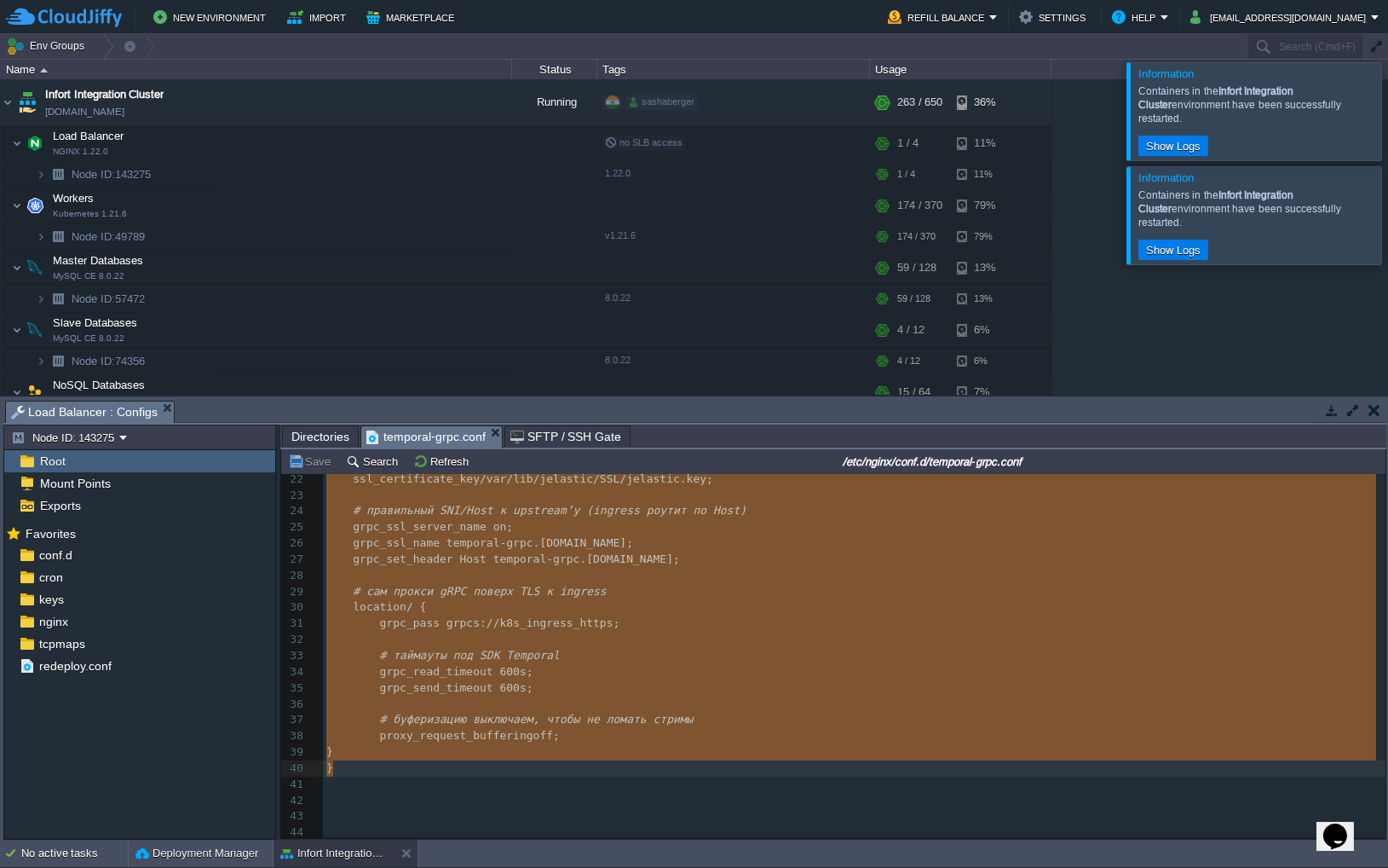
drag, startPoint x: 327, startPoint y: 489, endPoint x: 511, endPoint y: 767, distance: 333.4
type textarea "-"
click at [326, 436] on span "Directories" at bounding box center [320, 436] width 58 height 21
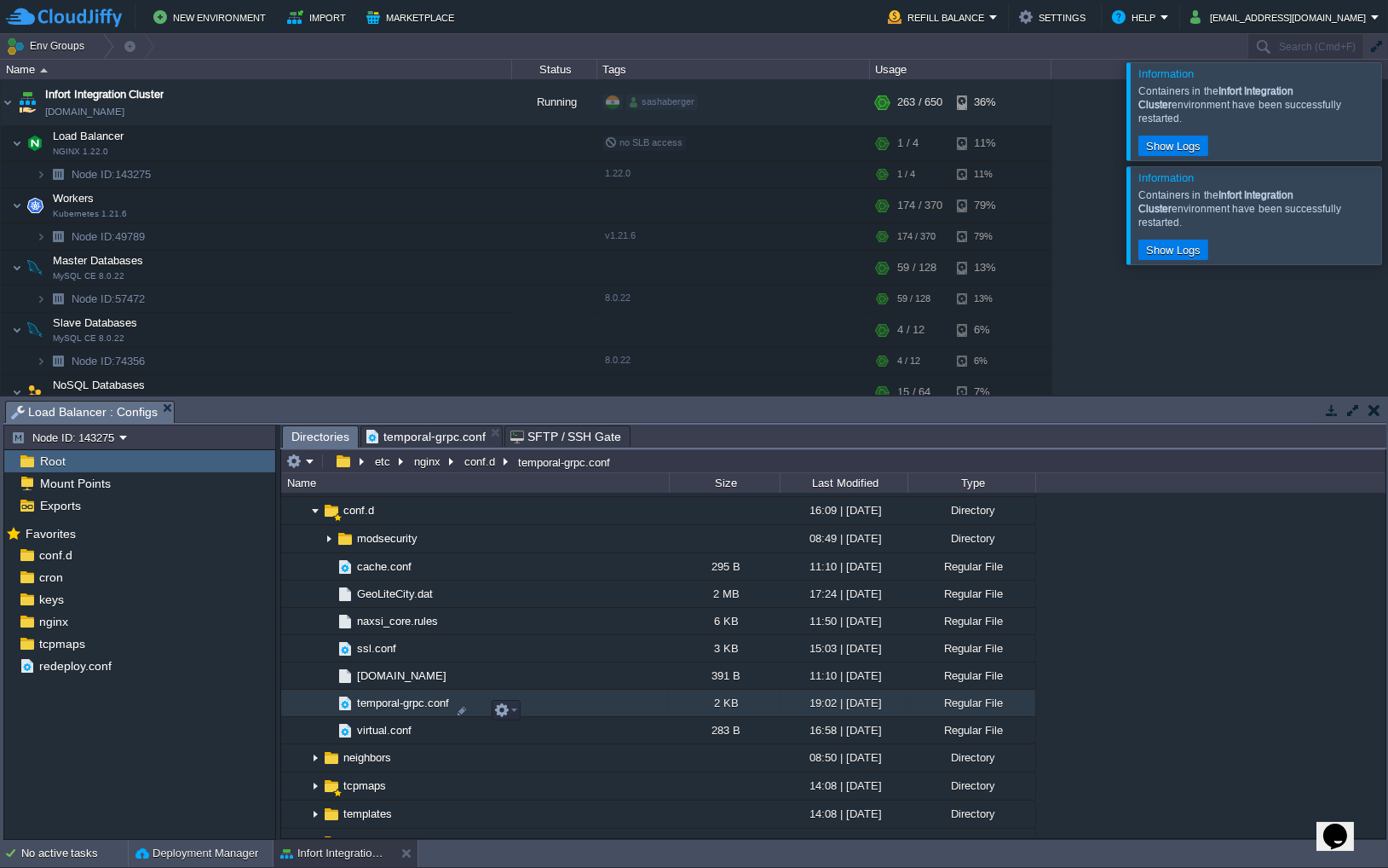
click at [408, 710] on span "temporal-grpc.conf" at bounding box center [403, 703] width 97 height 15
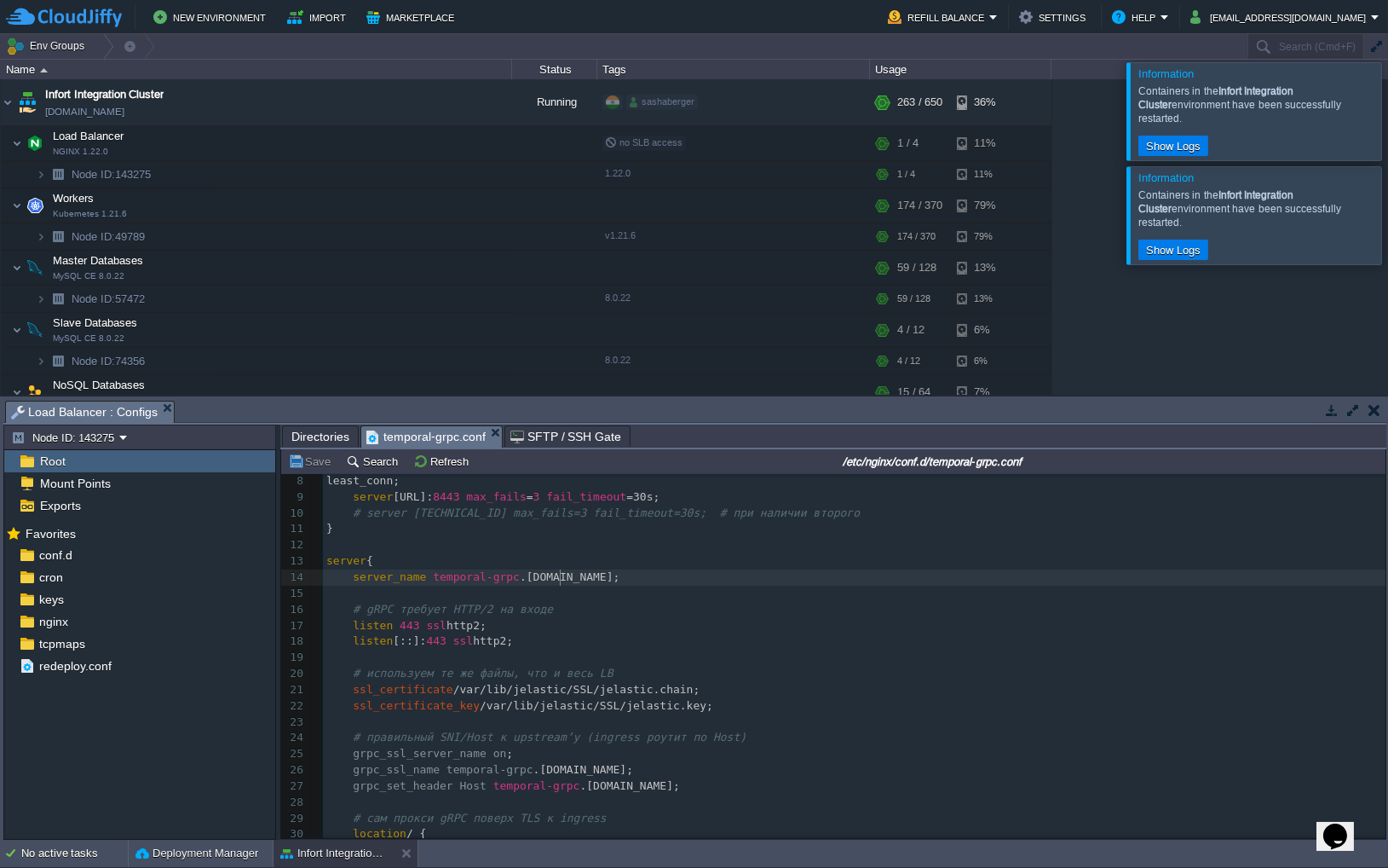
scroll to position [0, 0]
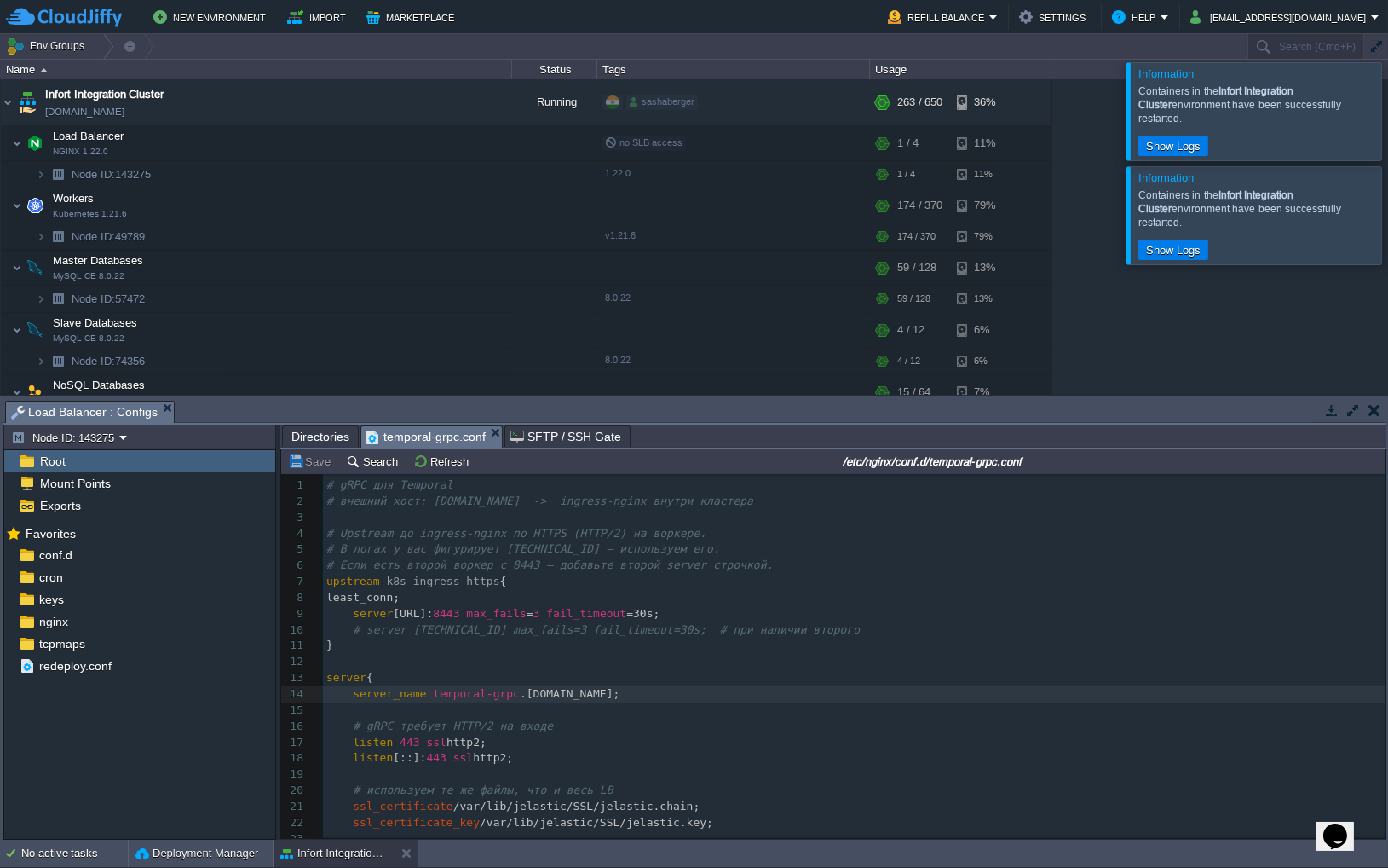
click at [394, 436] on span "temporal-grpc.conf" at bounding box center [426, 437] width 119 height 22
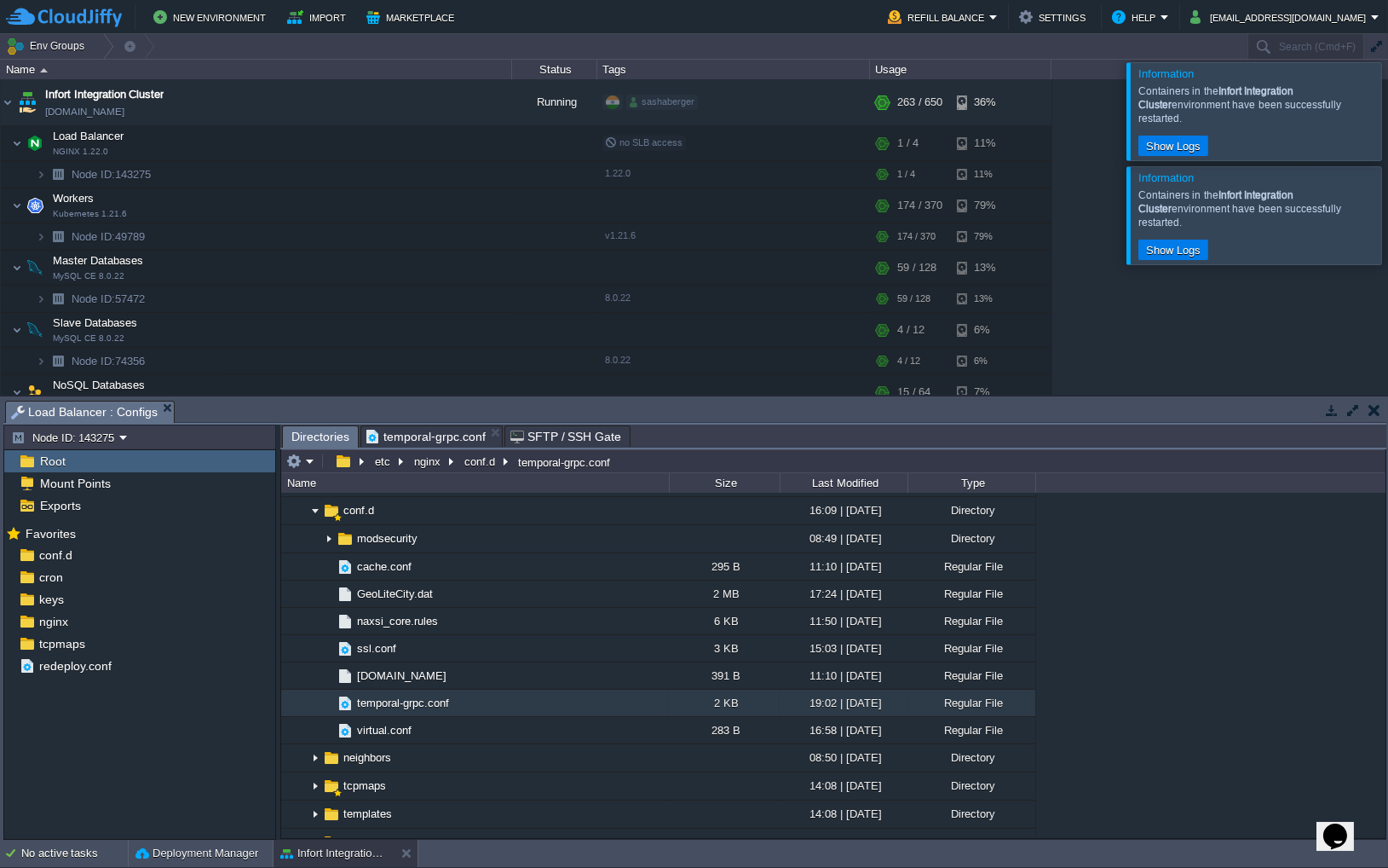
click at [316, 436] on span "Directories" at bounding box center [320, 437] width 58 height 22
click at [456, 709] on div at bounding box center [462, 711] width 16 height 16
drag, startPoint x: 478, startPoint y: 707, endPoint x: 290, endPoint y: 716, distance: 188.2
click at [290, 716] on div ".. bin 10:41 | [DATE] Directory boot 07:59 | [DATE] Directory dev 09:22 | [DATE…" at bounding box center [834, 665] width 1105 height 344
click at [1174, 572] on div ".. bin 10:41 | [DATE] Directory boot 07:59 | [DATE] Directory dev 09:22 | [DATE…" at bounding box center [834, 665] width 1105 height 344
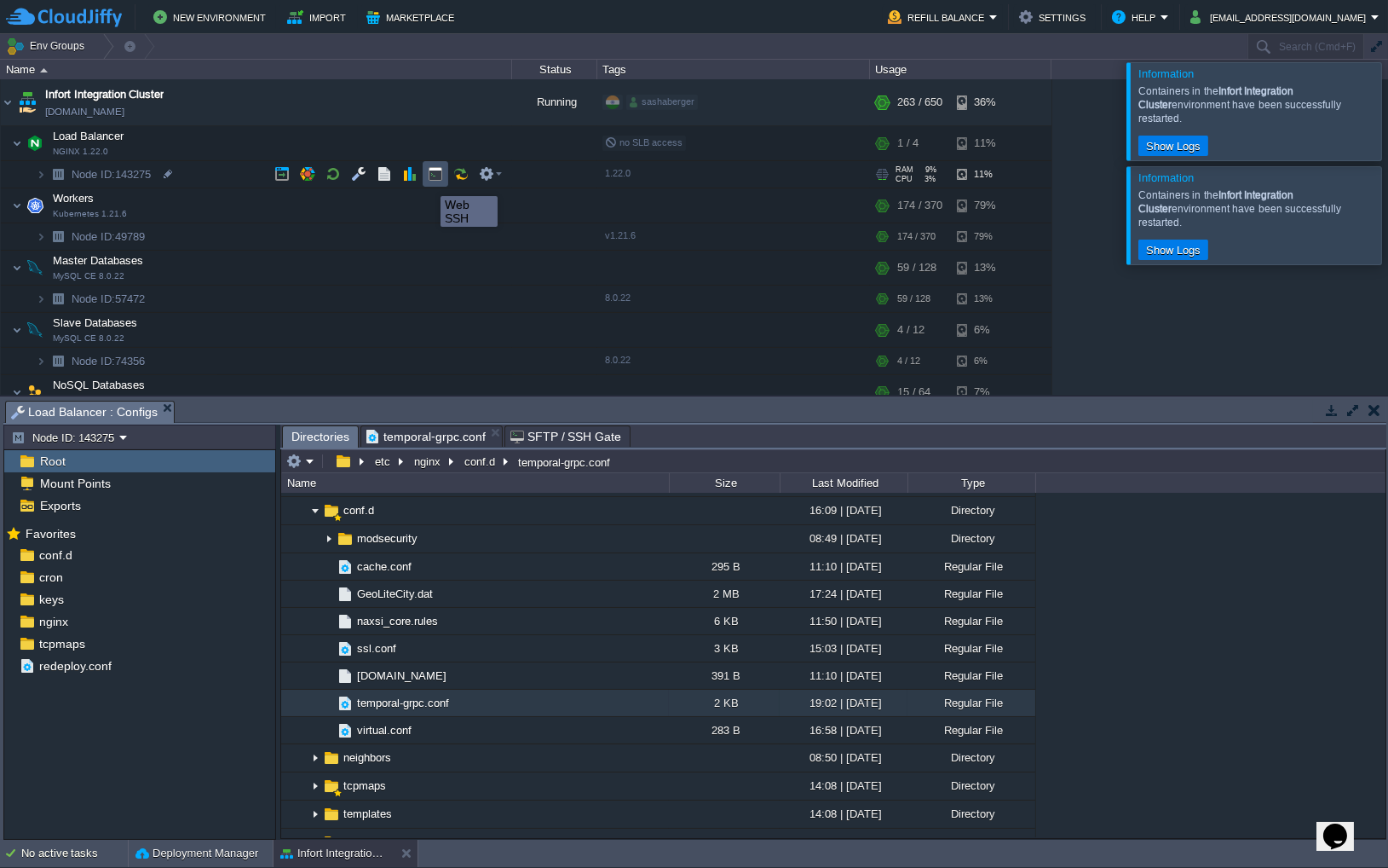
click at [429, 181] on button "button" at bounding box center [436, 174] width 16 height 16
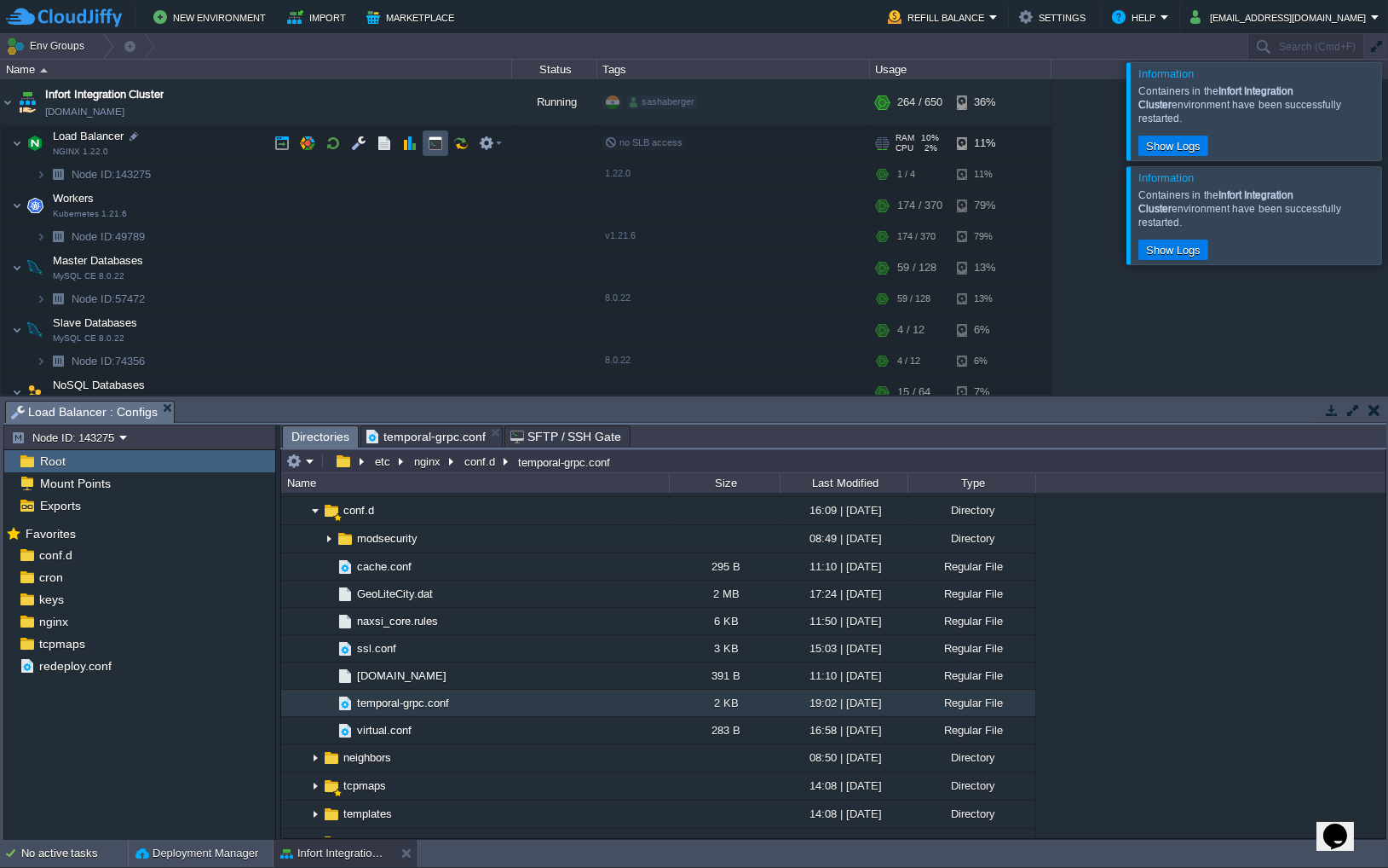
click at [430, 144] on button "button" at bounding box center [436, 144] width 16 height 16
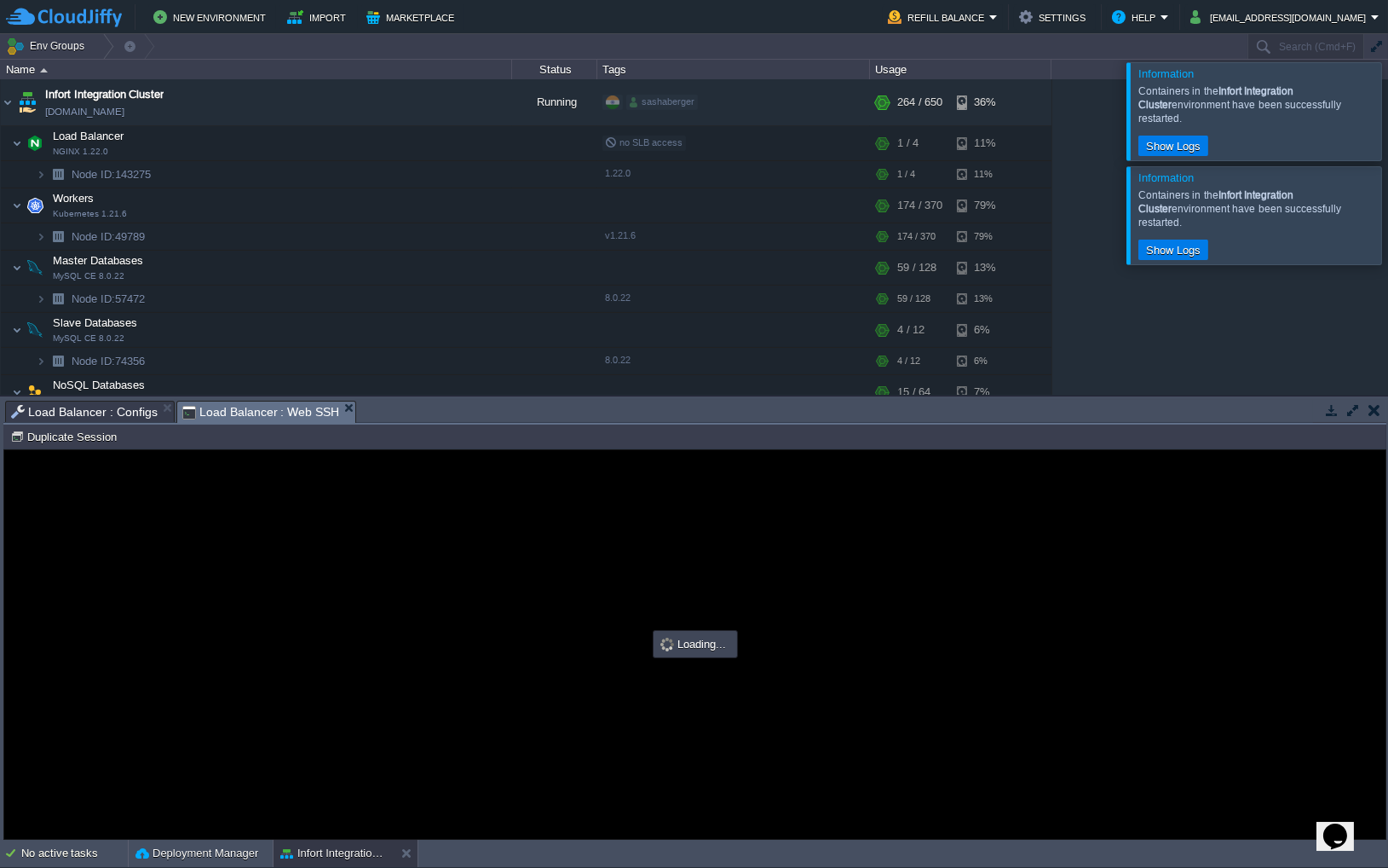
type input "#000000"
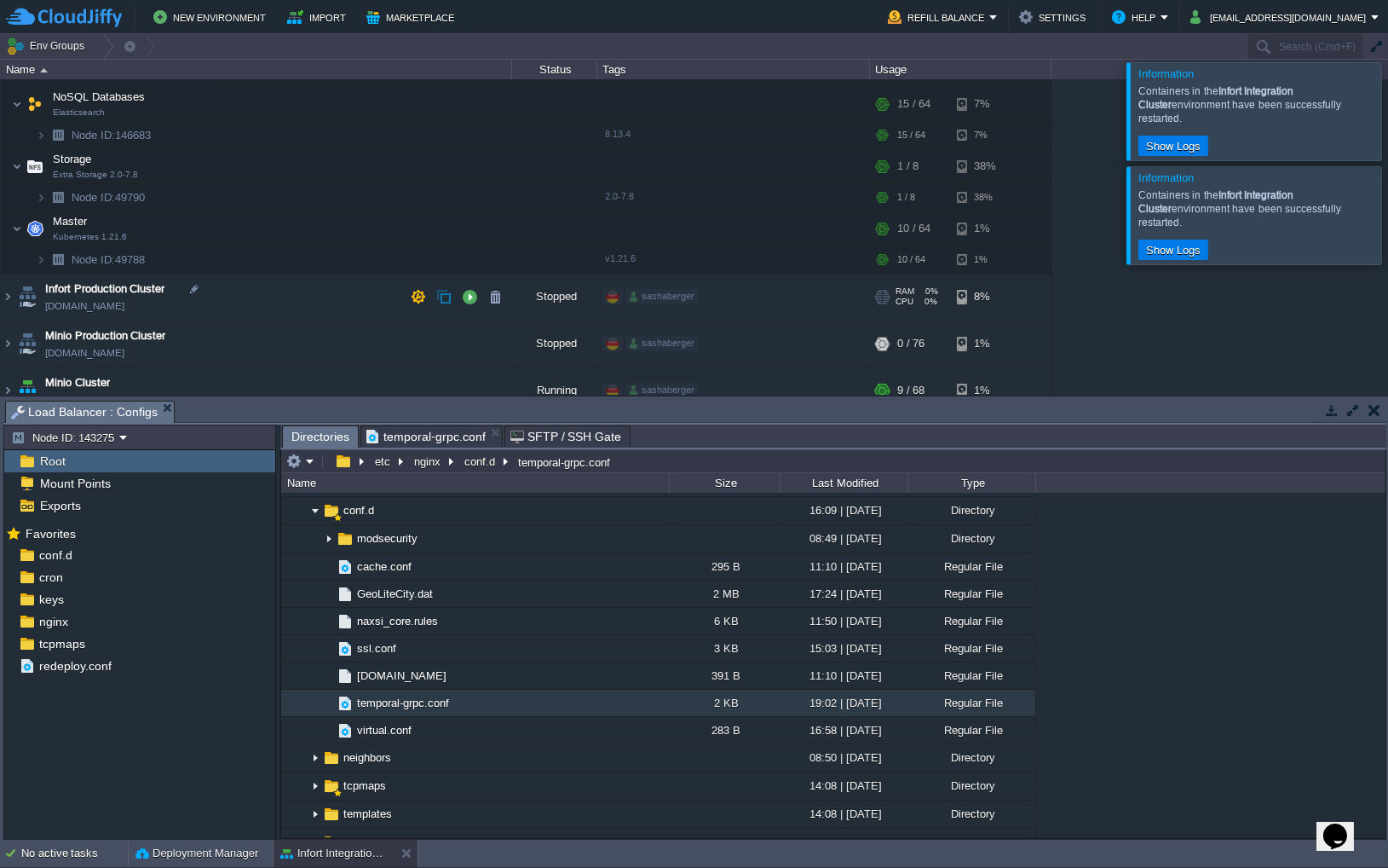
scroll to position [298, 0]
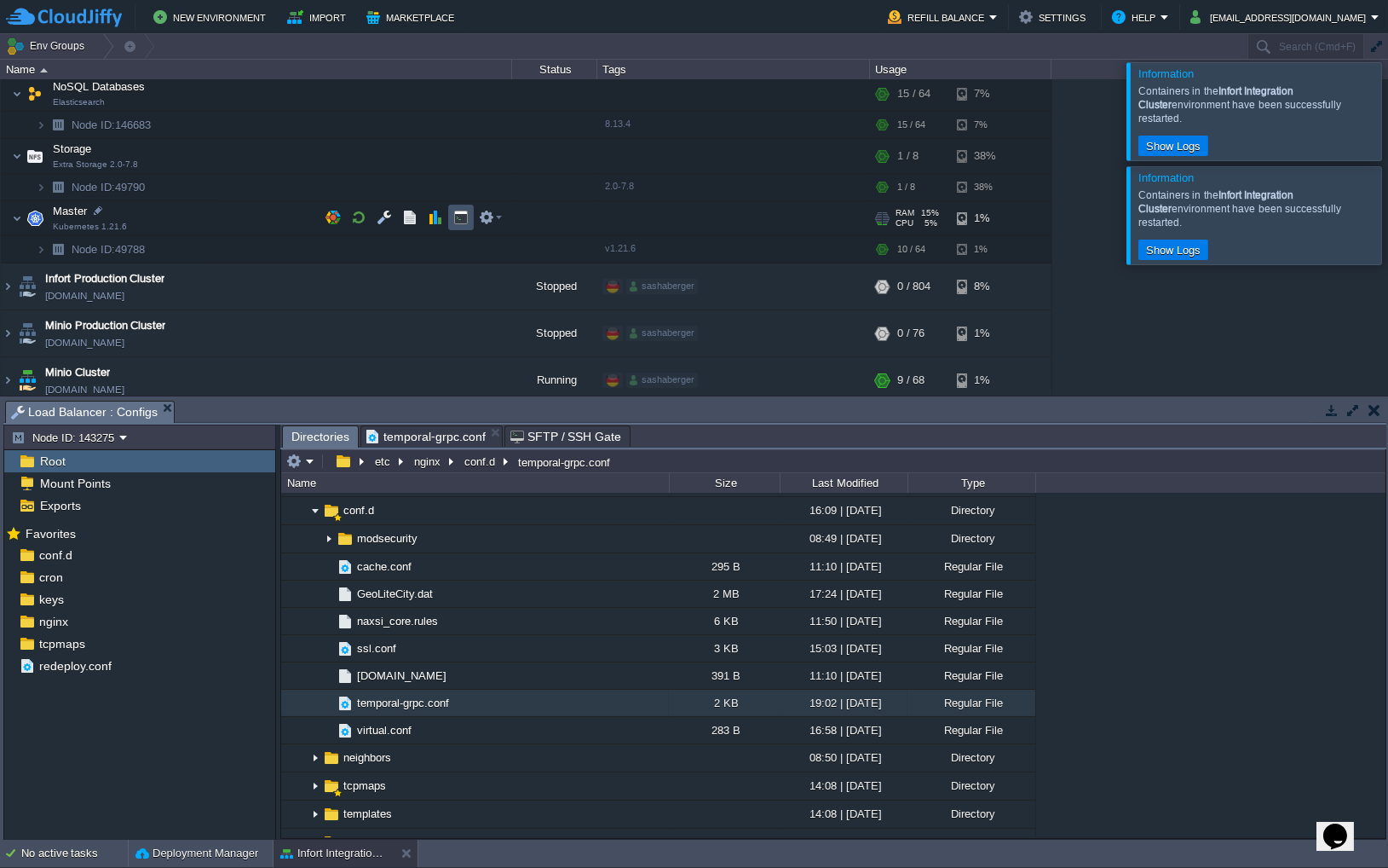
click at [461, 217] on button "button" at bounding box center [461, 218] width 16 height 16
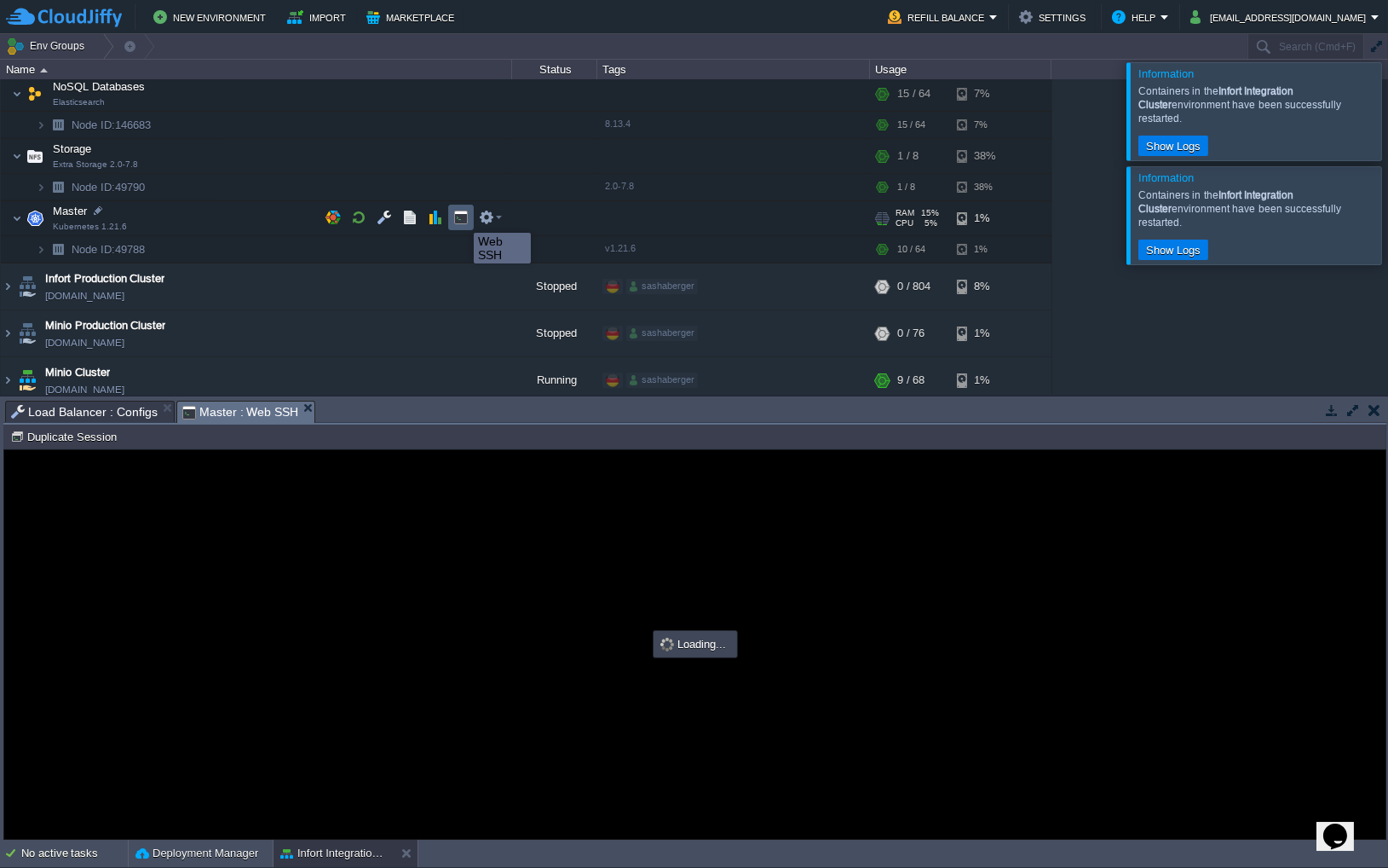
scroll to position [0, 0]
type input "#000000"
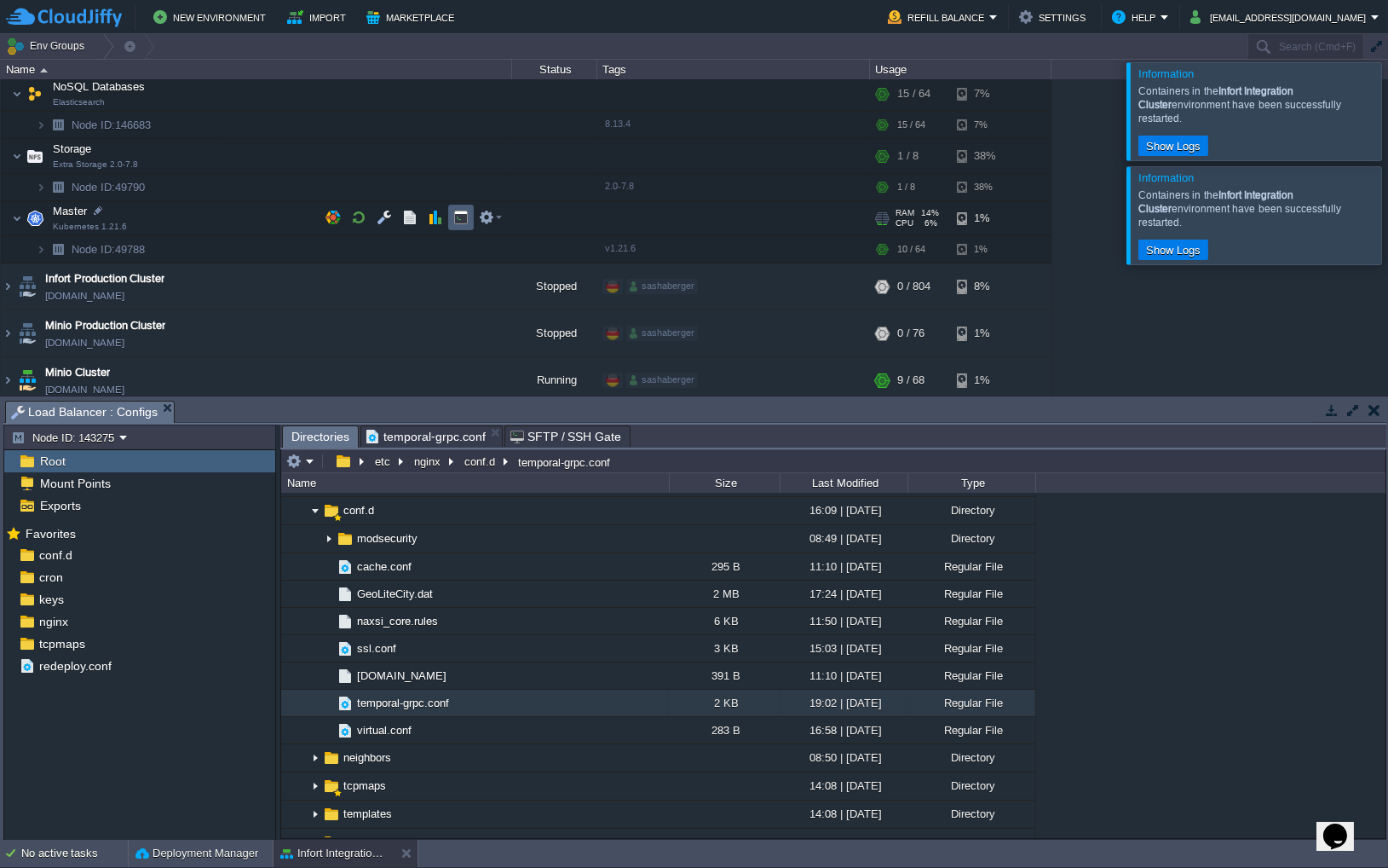
click at [461, 222] on button "button" at bounding box center [461, 218] width 16 height 16
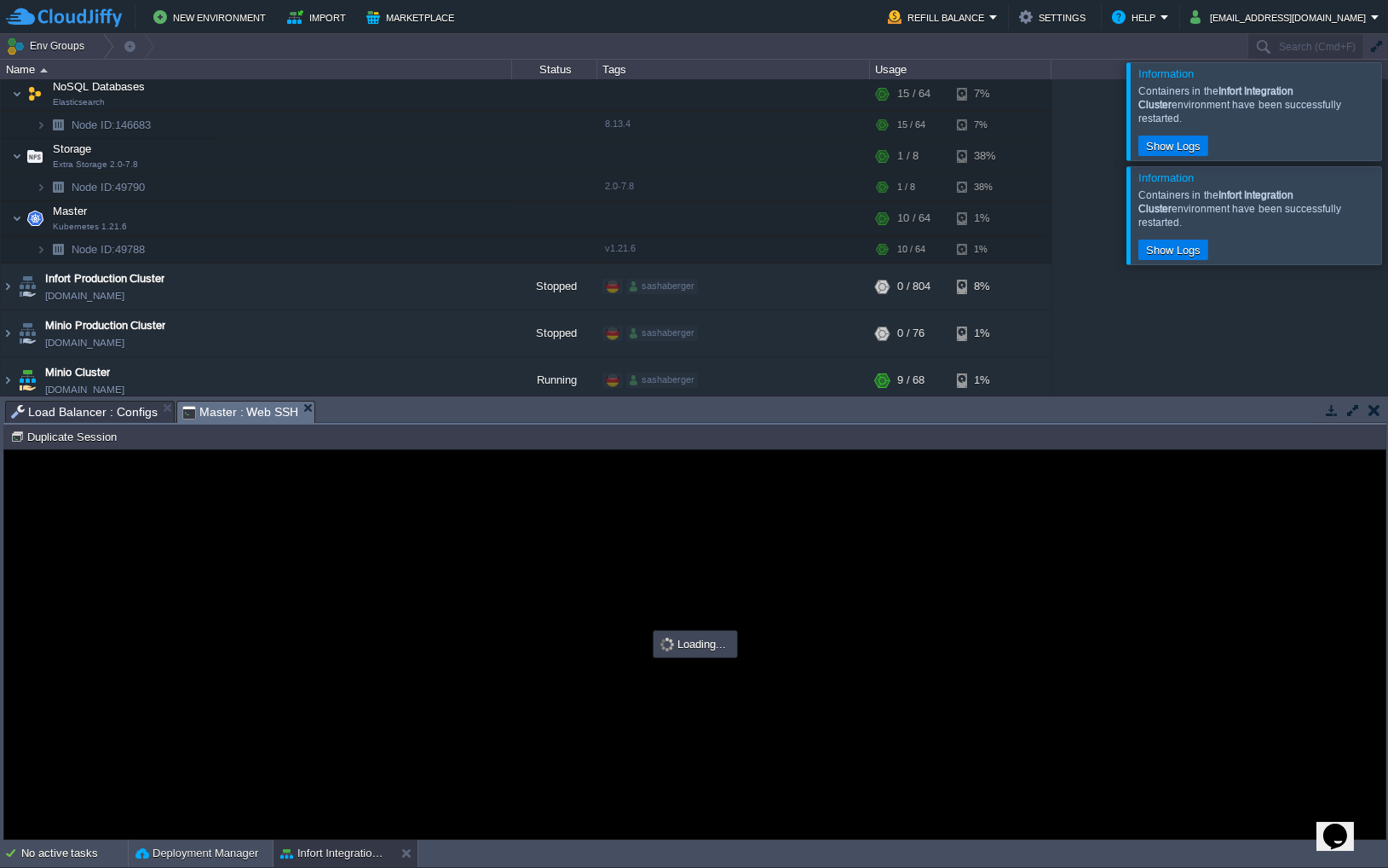
type input "#000000"
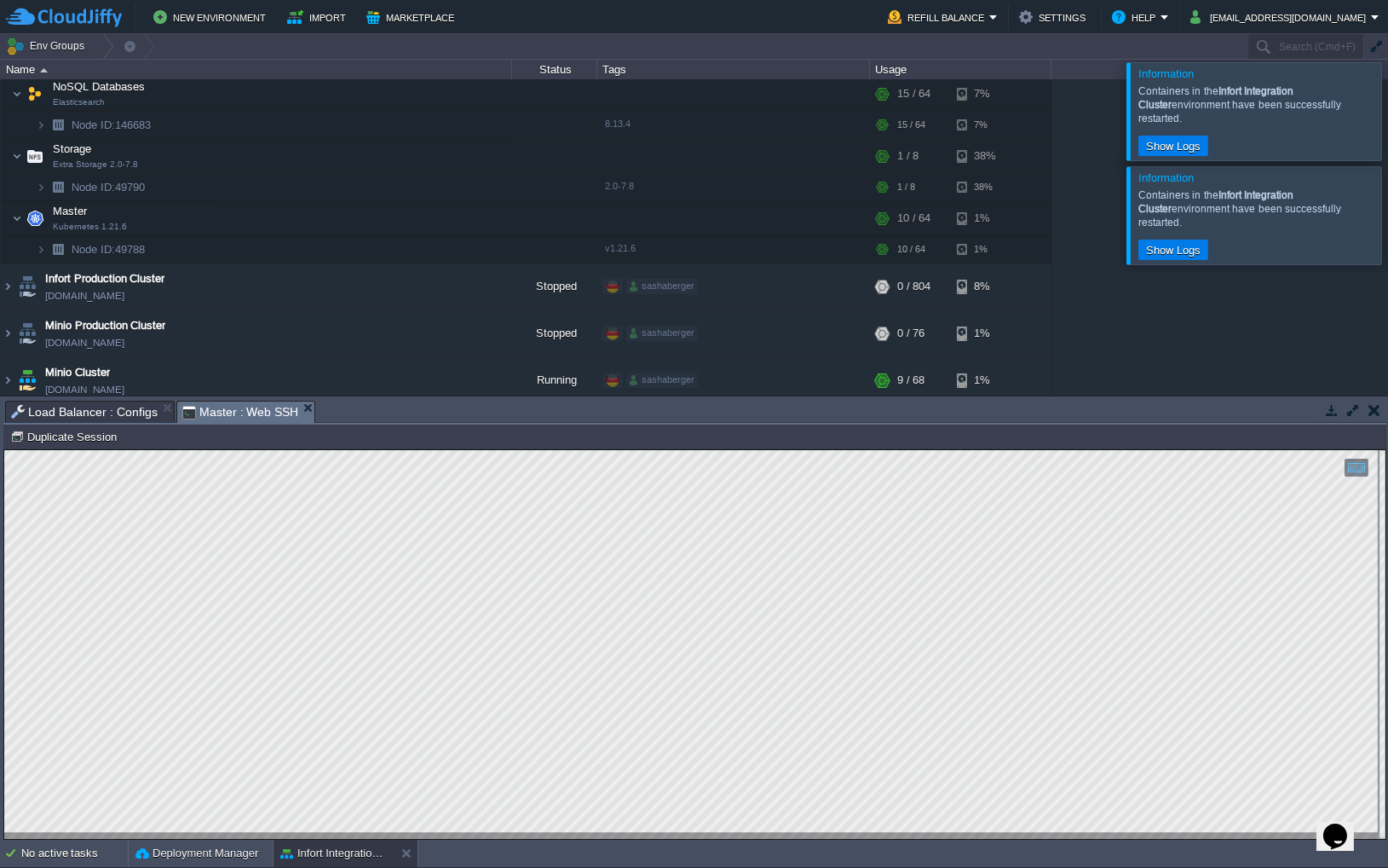
click at [132, 413] on span "Load Balancer : Configs" at bounding box center [84, 412] width 147 height 21
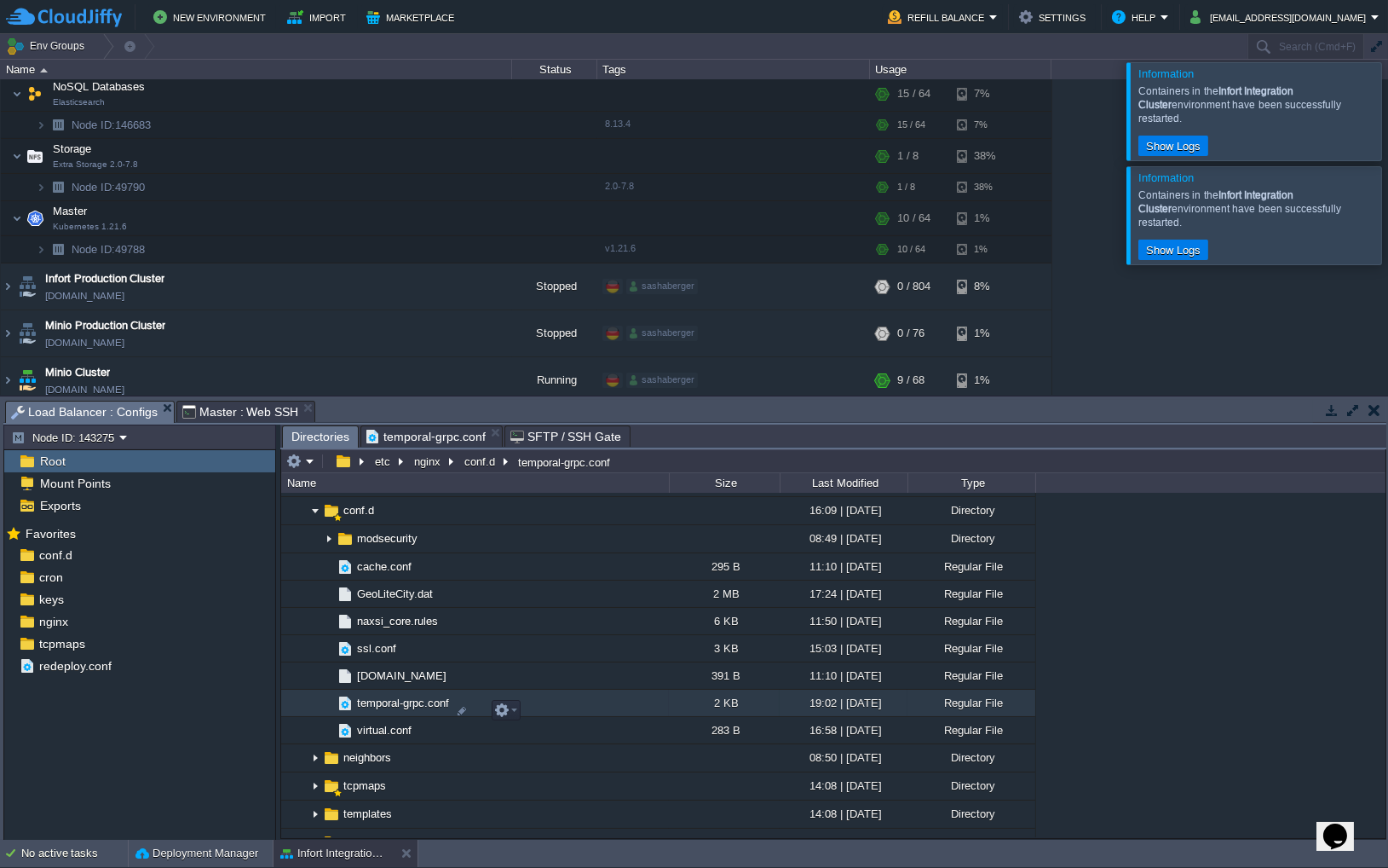
click at [422, 710] on span "temporal-grpc.conf" at bounding box center [403, 703] width 97 height 15
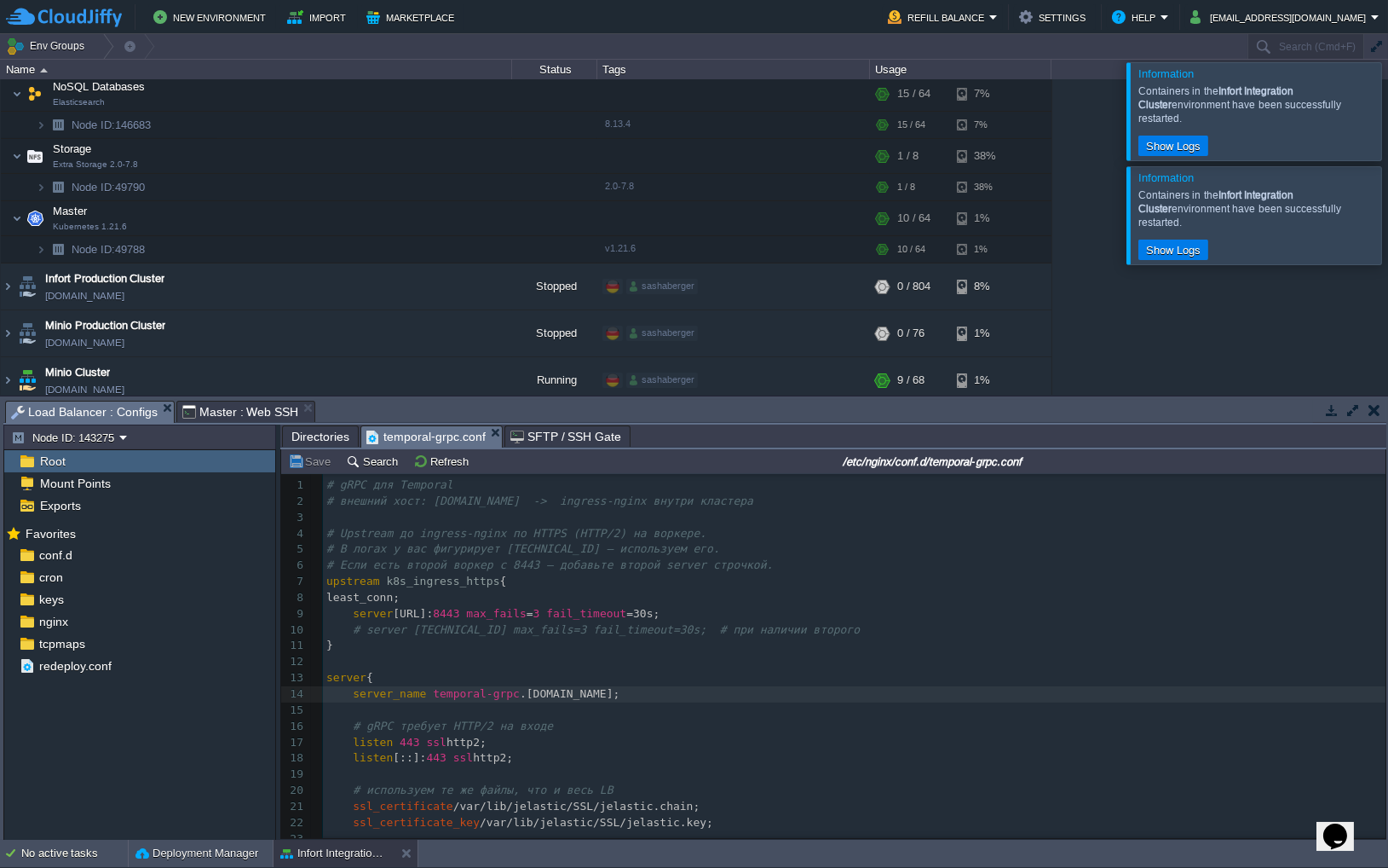
click at [895, 629] on pre "# server [TECHNICAL_ID] max_fails=3 fail_timeout=30s; # при наличии второго" at bounding box center [853, 630] width 1063 height 17
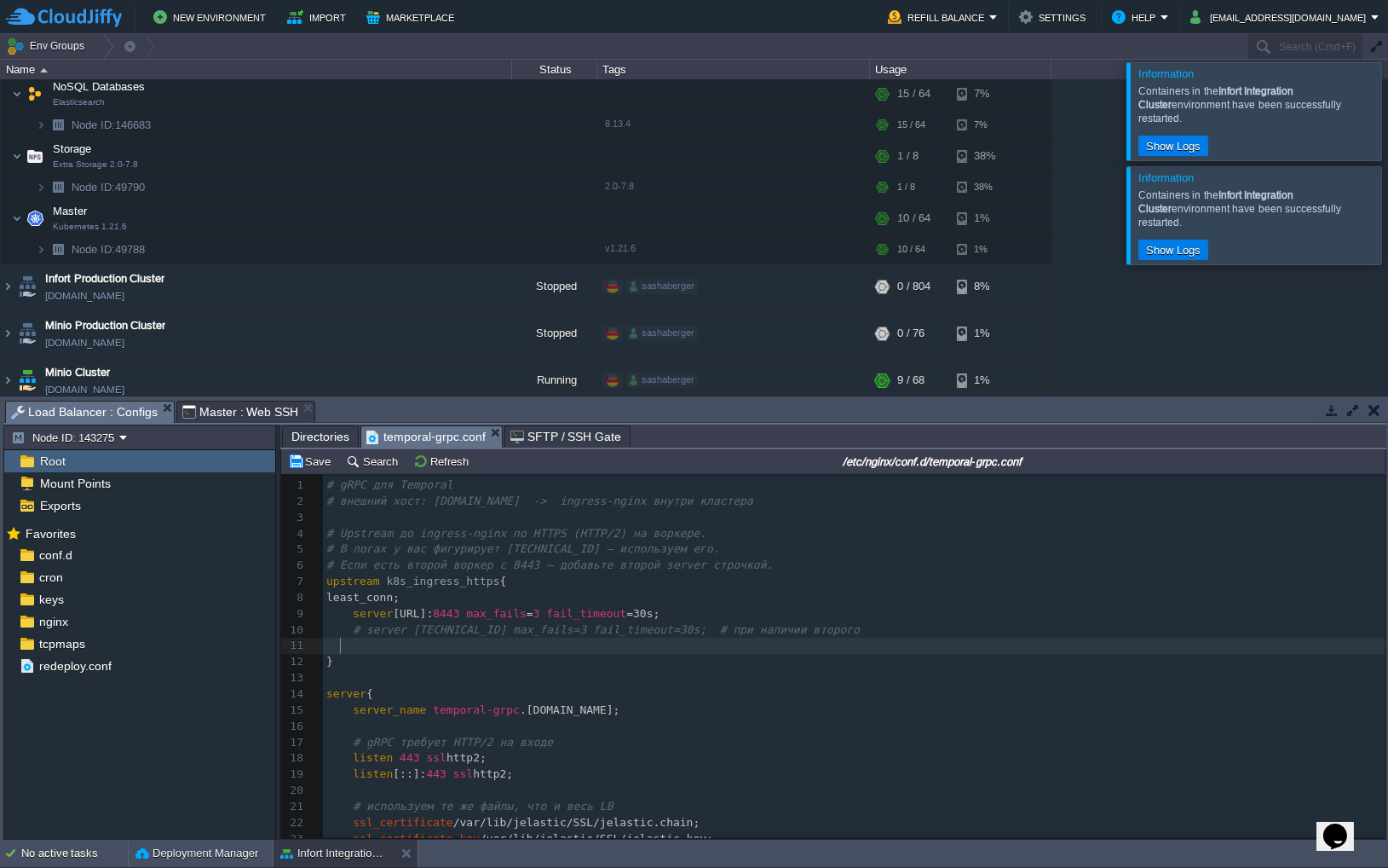
paste textarea "#"
type textarea "30s;"
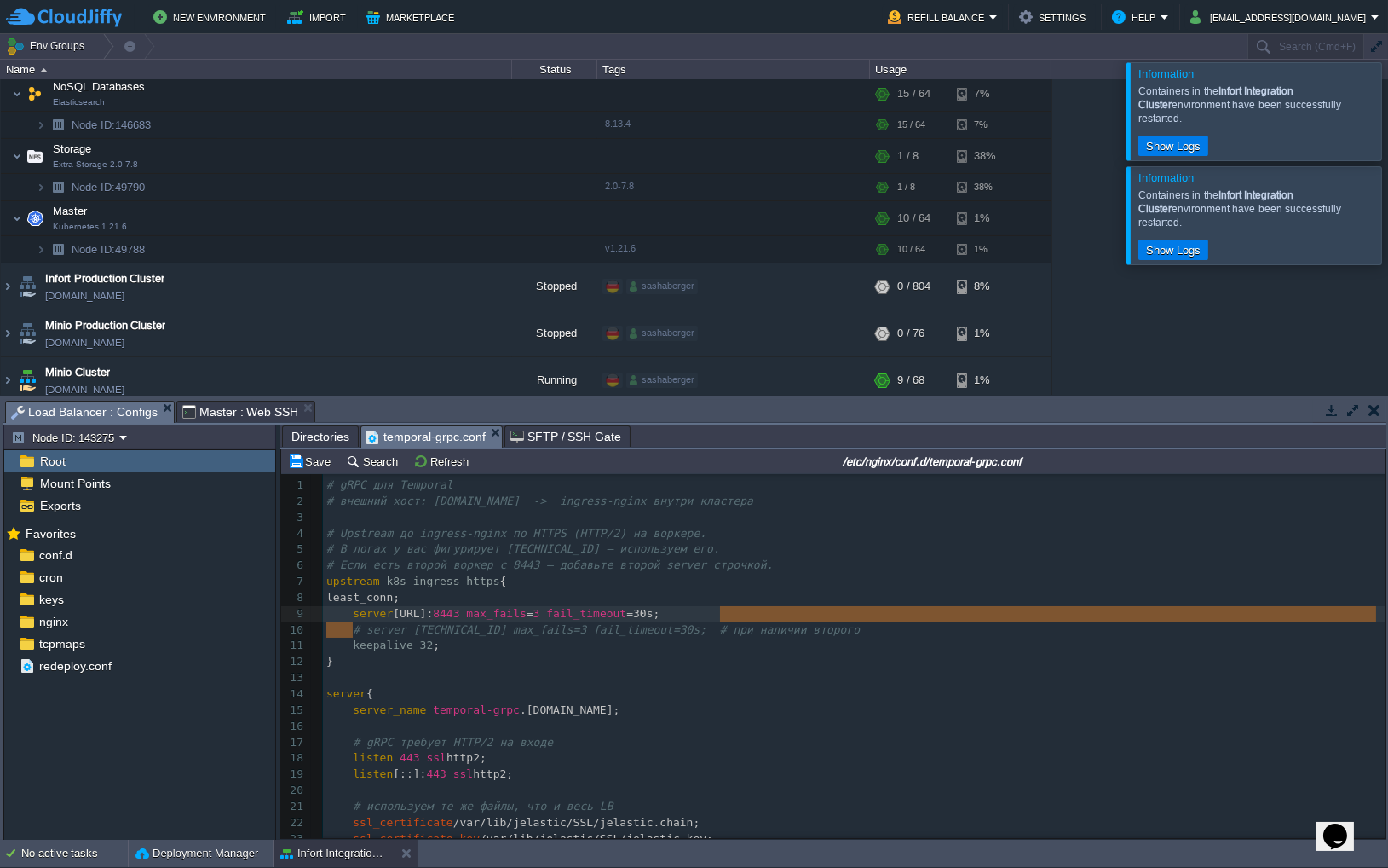
type textarea "# server [TECHNICAL_ID] max_fails=3 fail_timeout=30s; # при наличии второго"
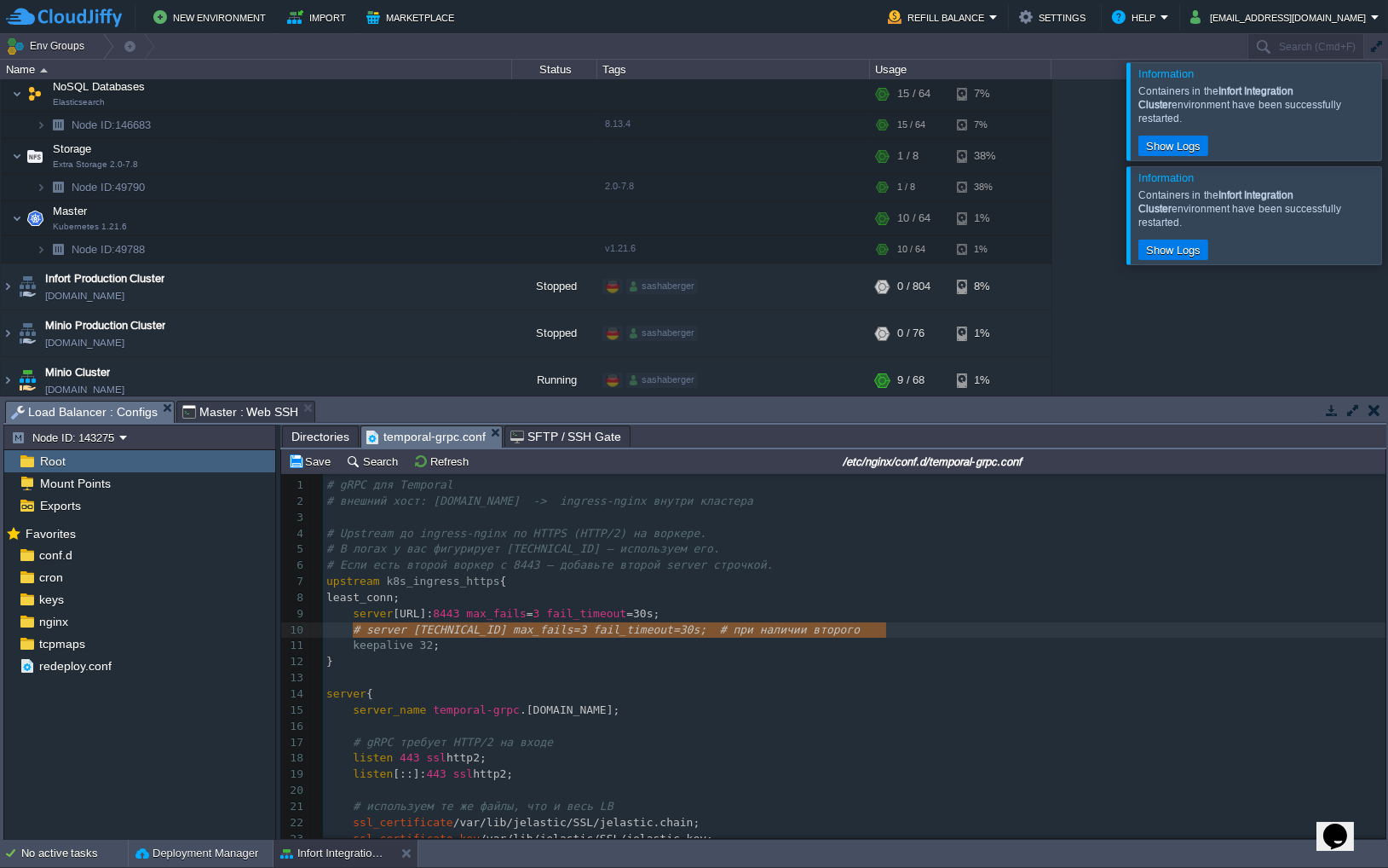
drag, startPoint x: 354, startPoint y: 629, endPoint x: 882, endPoint y: 625, distance: 528.0
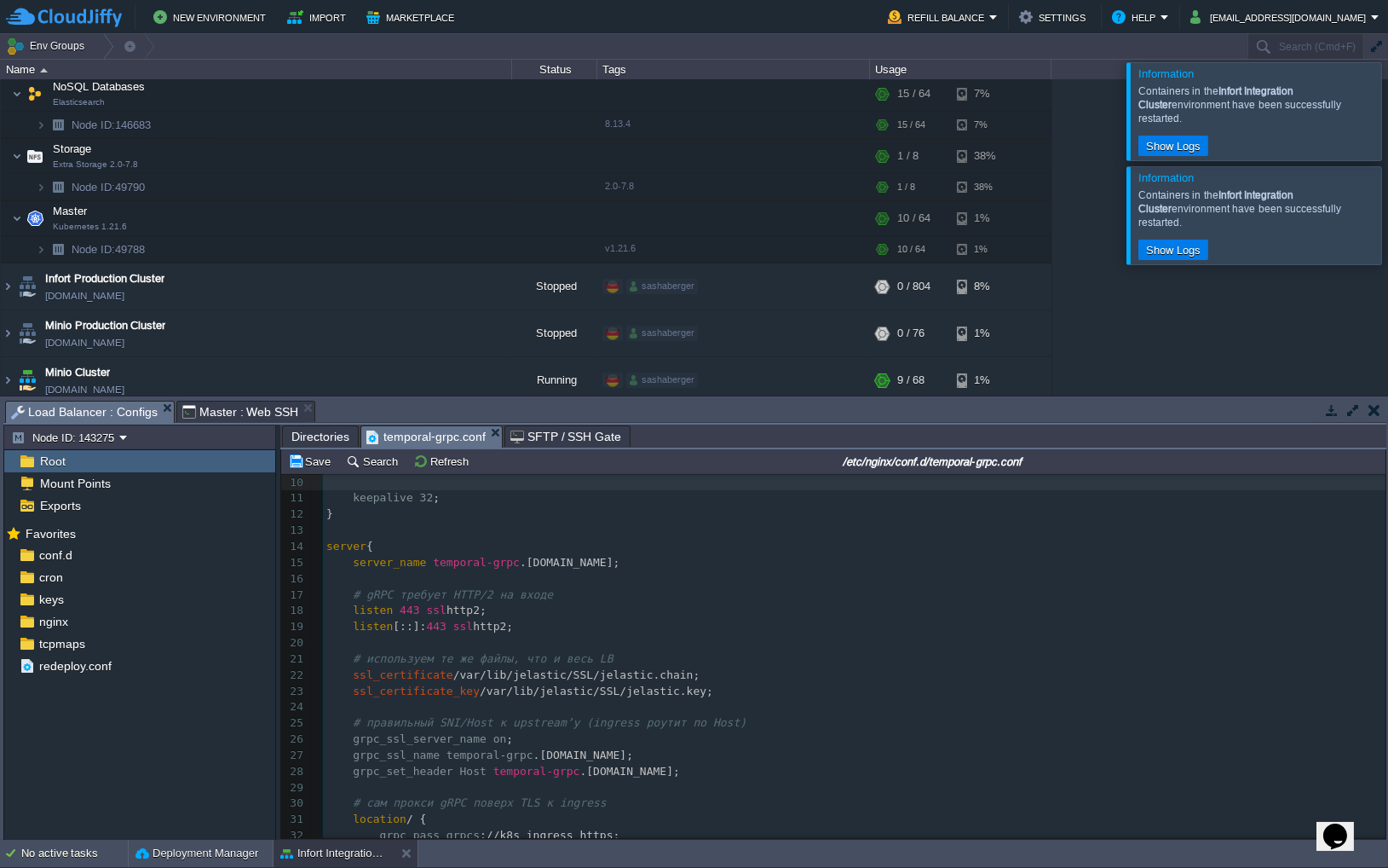
scroll to position [270, 0]
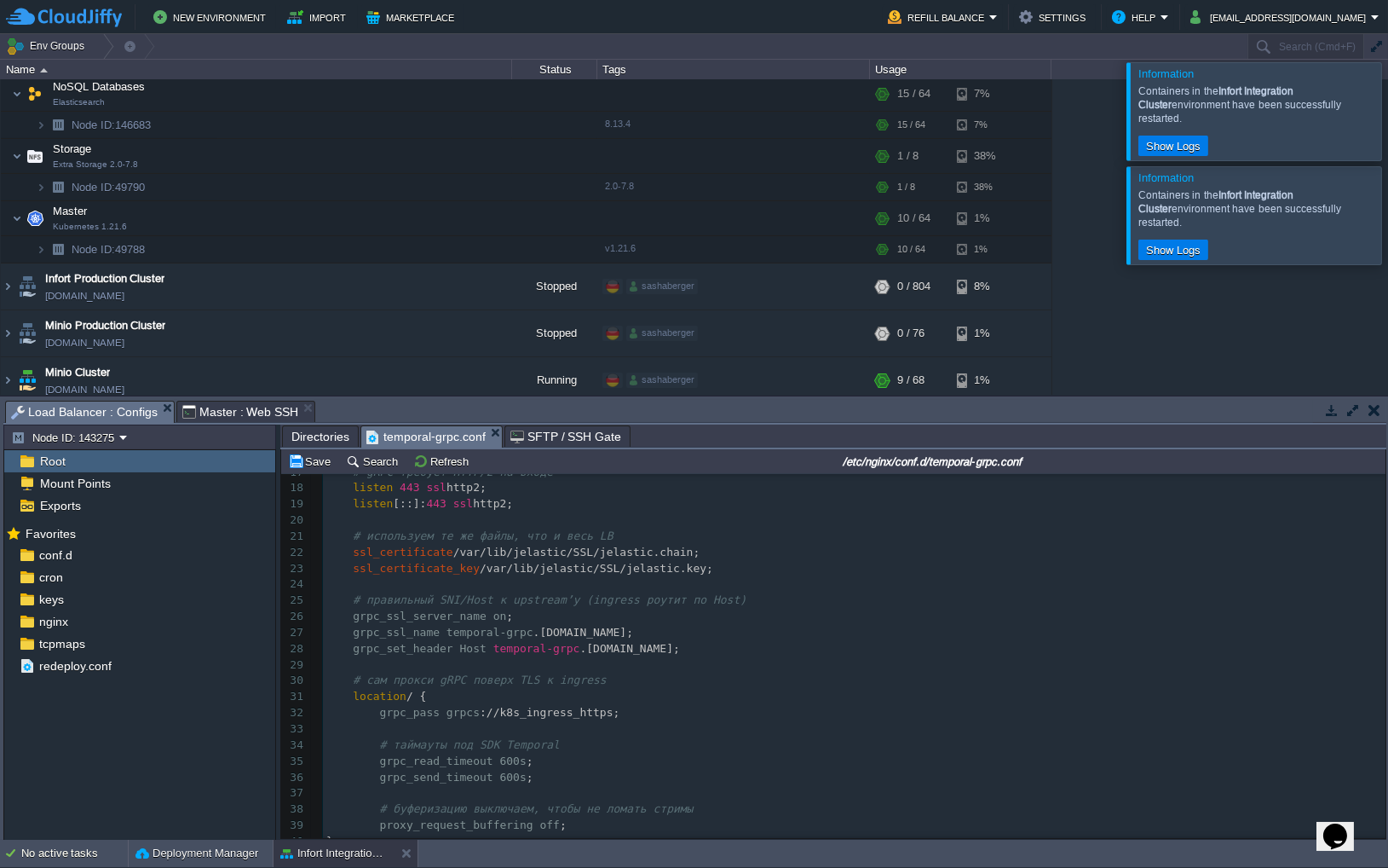
click at [671, 649] on div "xxxxxxxxxx 1 # gRPC для Temporal 2 # внешний хост: [DOMAIN_NAME] -> ingress-ngi…" at bounding box center [853, 568] width 1063 height 722
click at [752, 568] on pre "ssl_certificate_key /var/lib/jelastic/SSL/jelastic.key;" at bounding box center [853, 569] width 1063 height 17
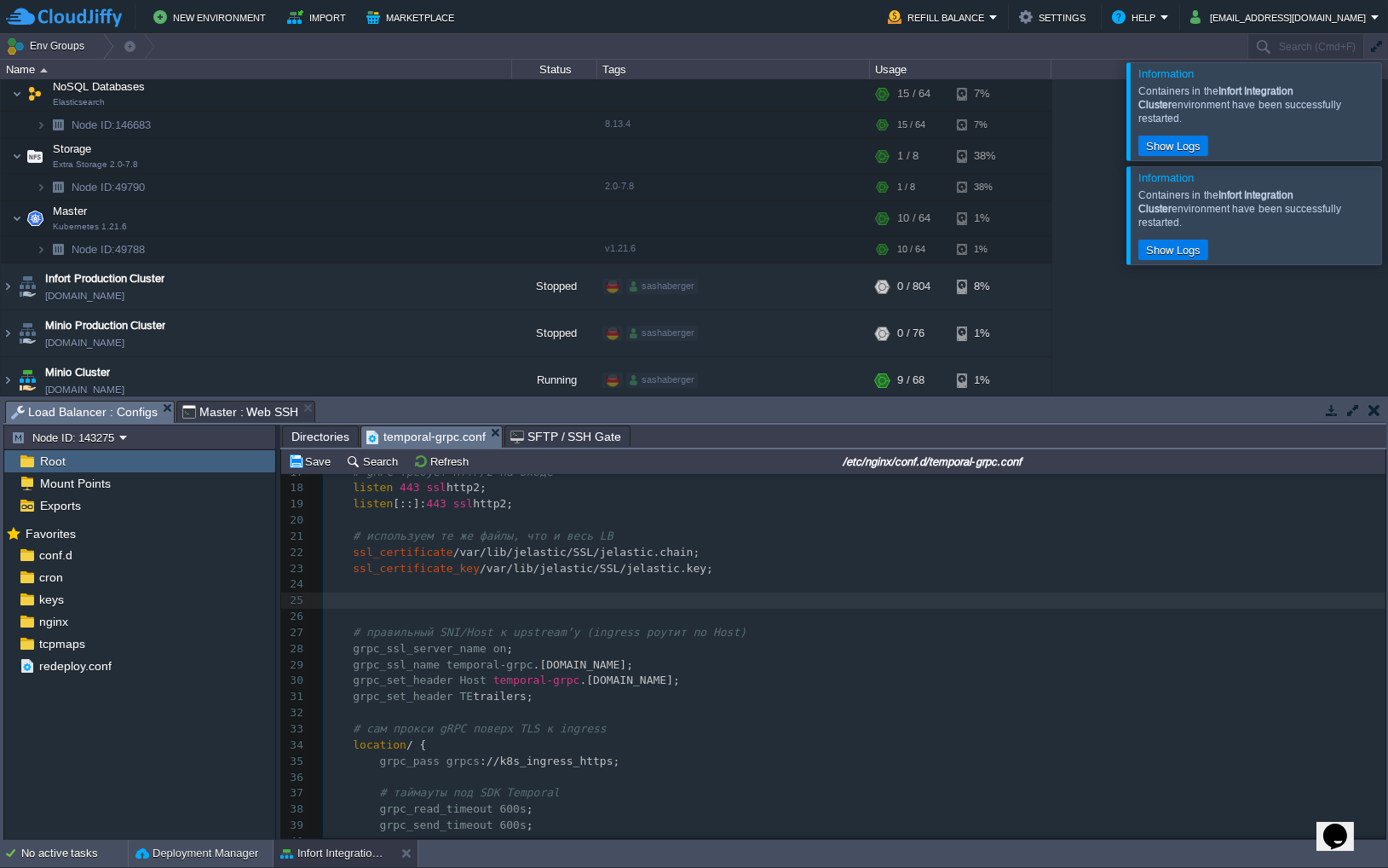
paste textarea
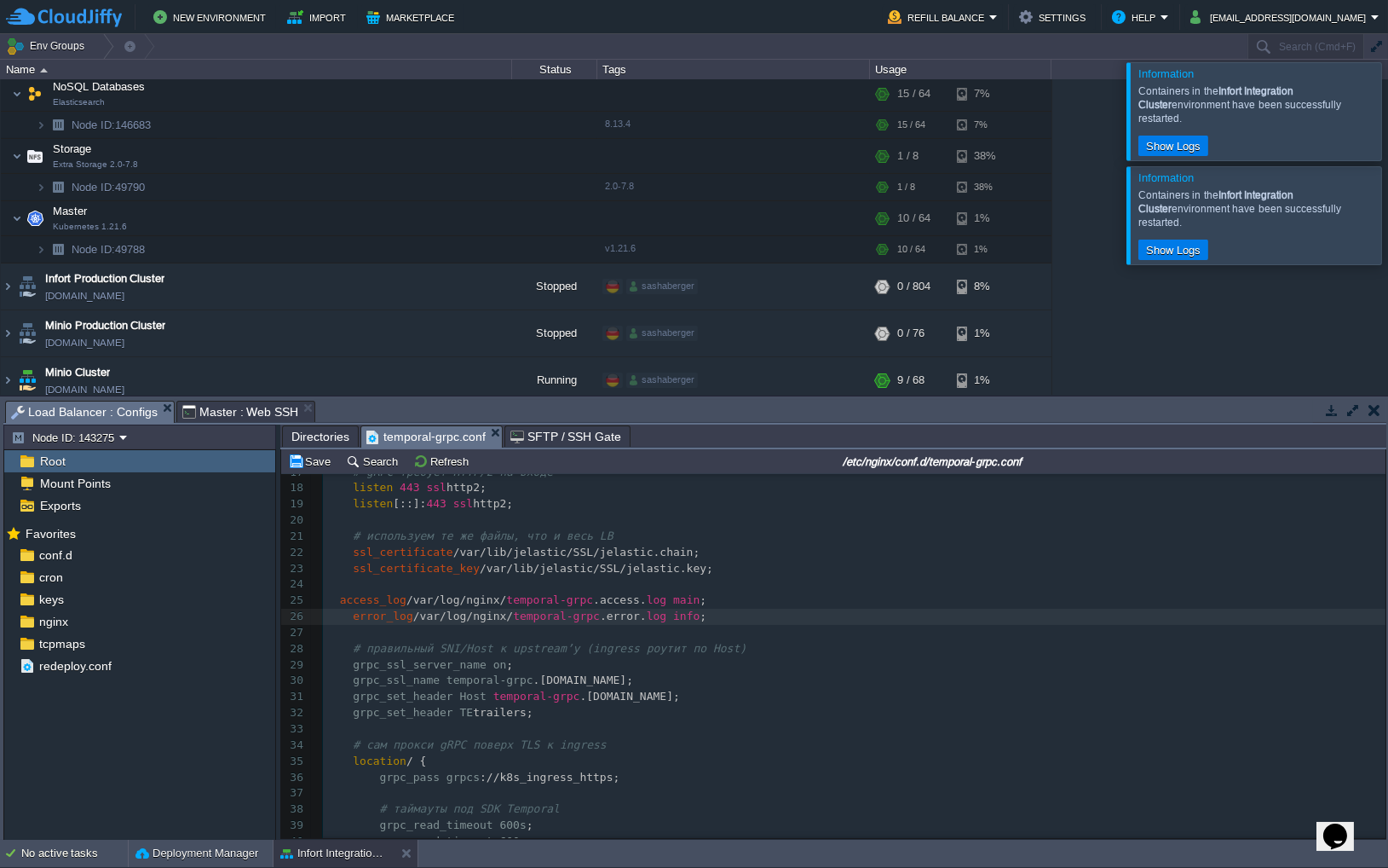
click at [343, 602] on div "xxxxxxxxxx 1 # gRPC для Temporal 2 # внешний хост: [DOMAIN_NAME] -> ingress-ngi…" at bounding box center [853, 600] width 1063 height 787
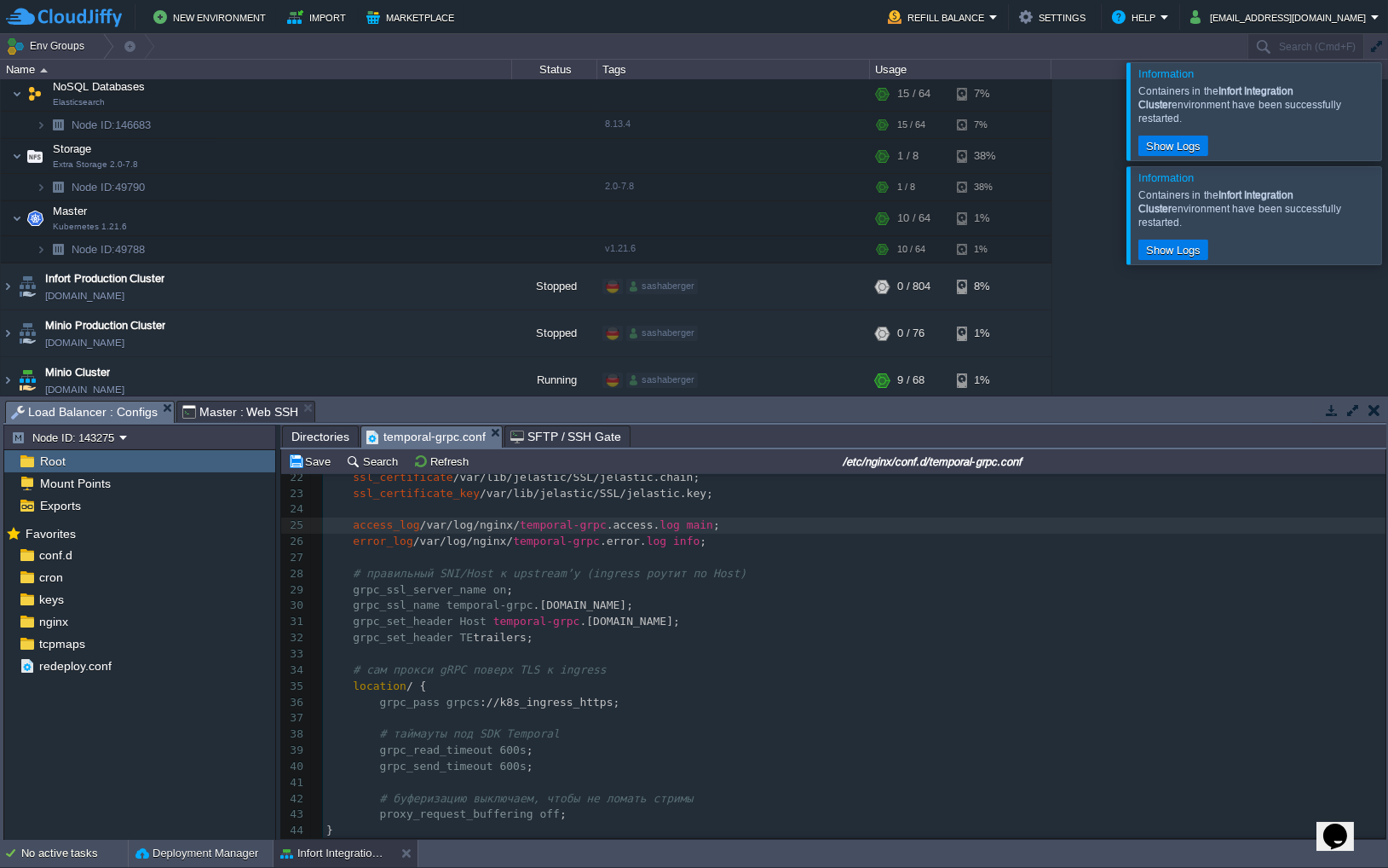
scroll to position [360, 0]
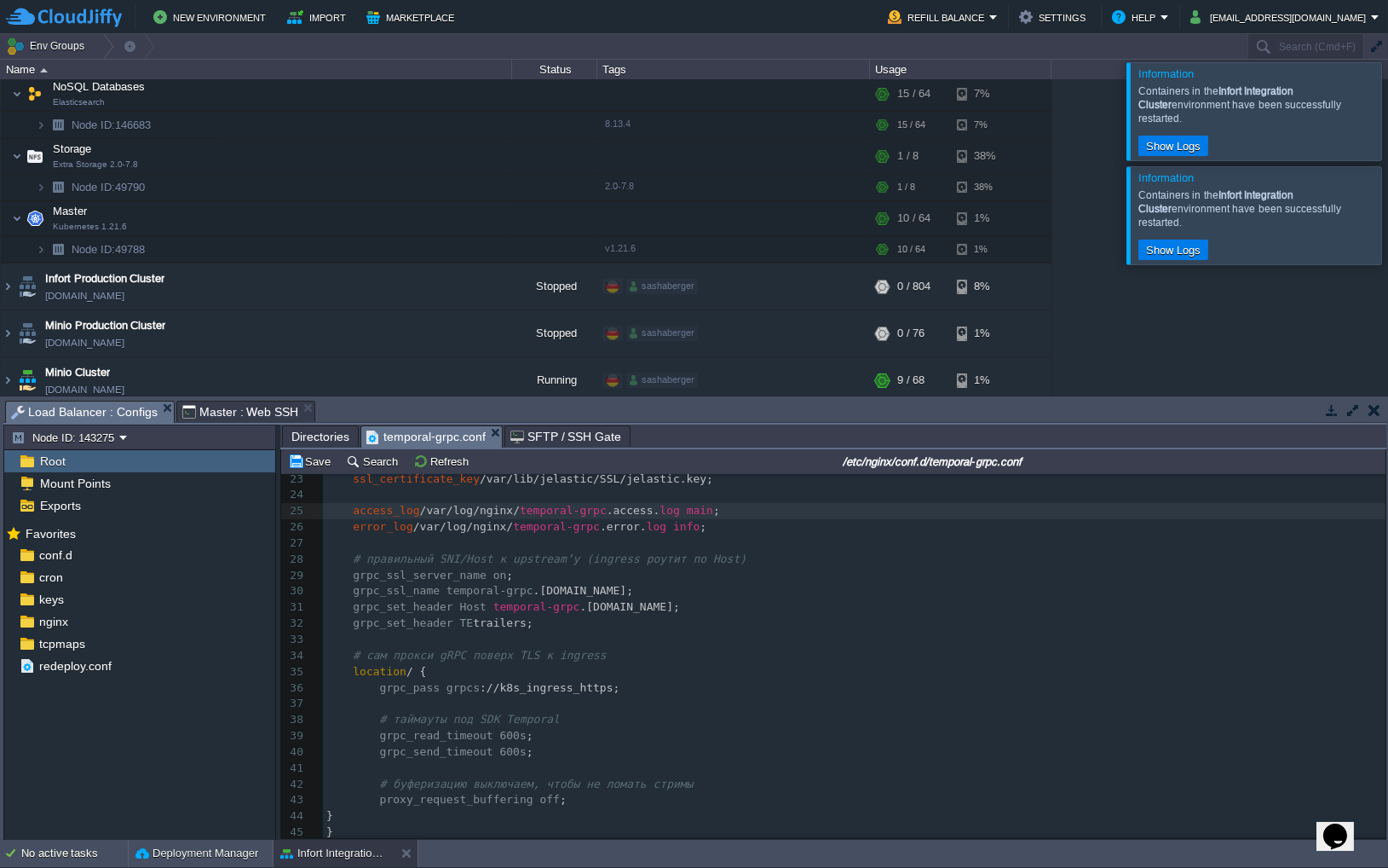
click at [563, 718] on div "xxxxxxxxxx 1 # gRPC для Temporal 2 # внешний хост: [DOMAIN_NAME] -> ingress-ngi…" at bounding box center [853, 510] width 1063 height 787
paste textarea
click at [356, 730] on span at bounding box center [343, 735] width 33 height 13
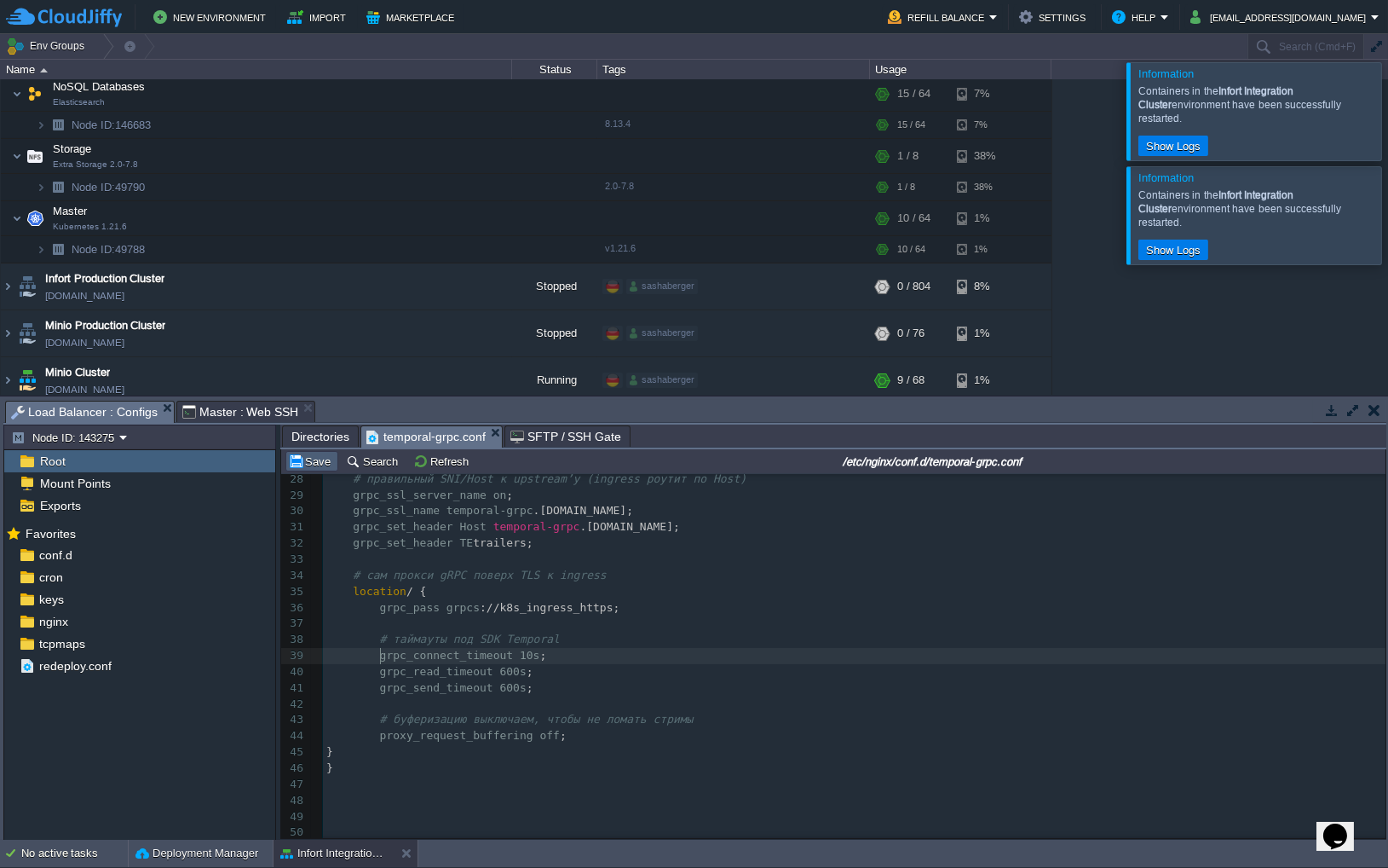
click at [308, 465] on button "Save" at bounding box center [312, 461] width 48 height 16
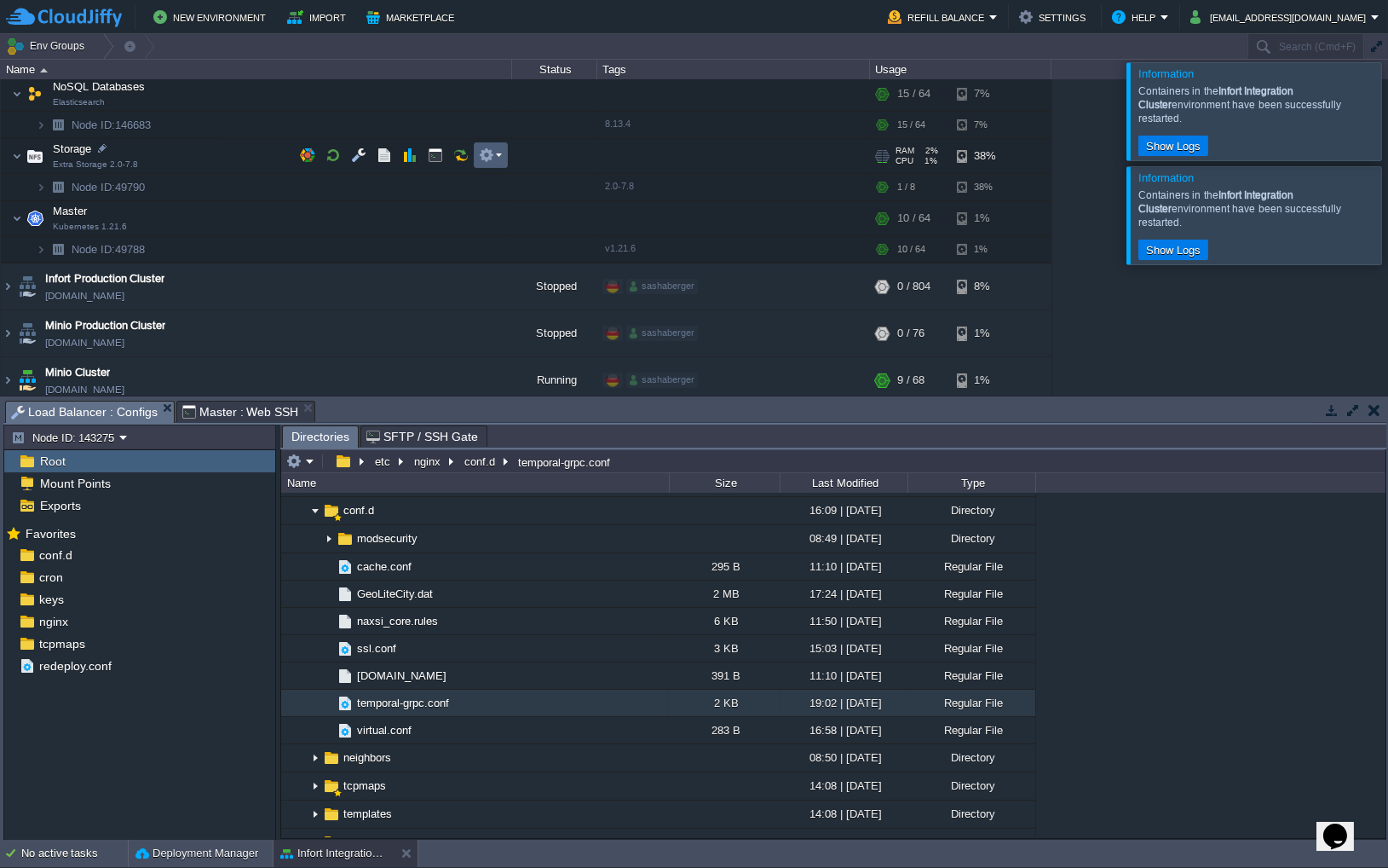
scroll to position [0, 0]
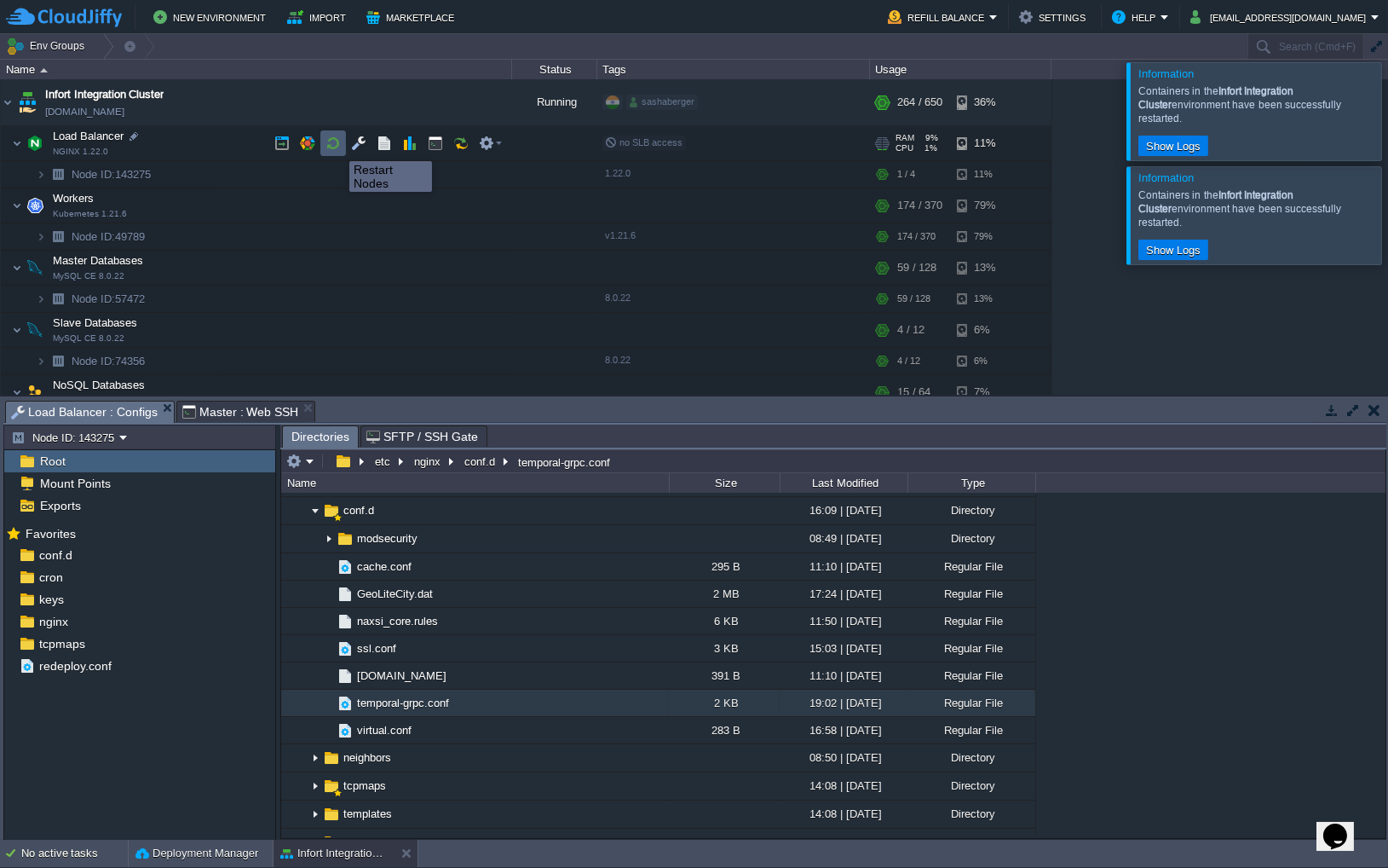
click at [332, 147] on button "button" at bounding box center [333, 144] width 16 height 16
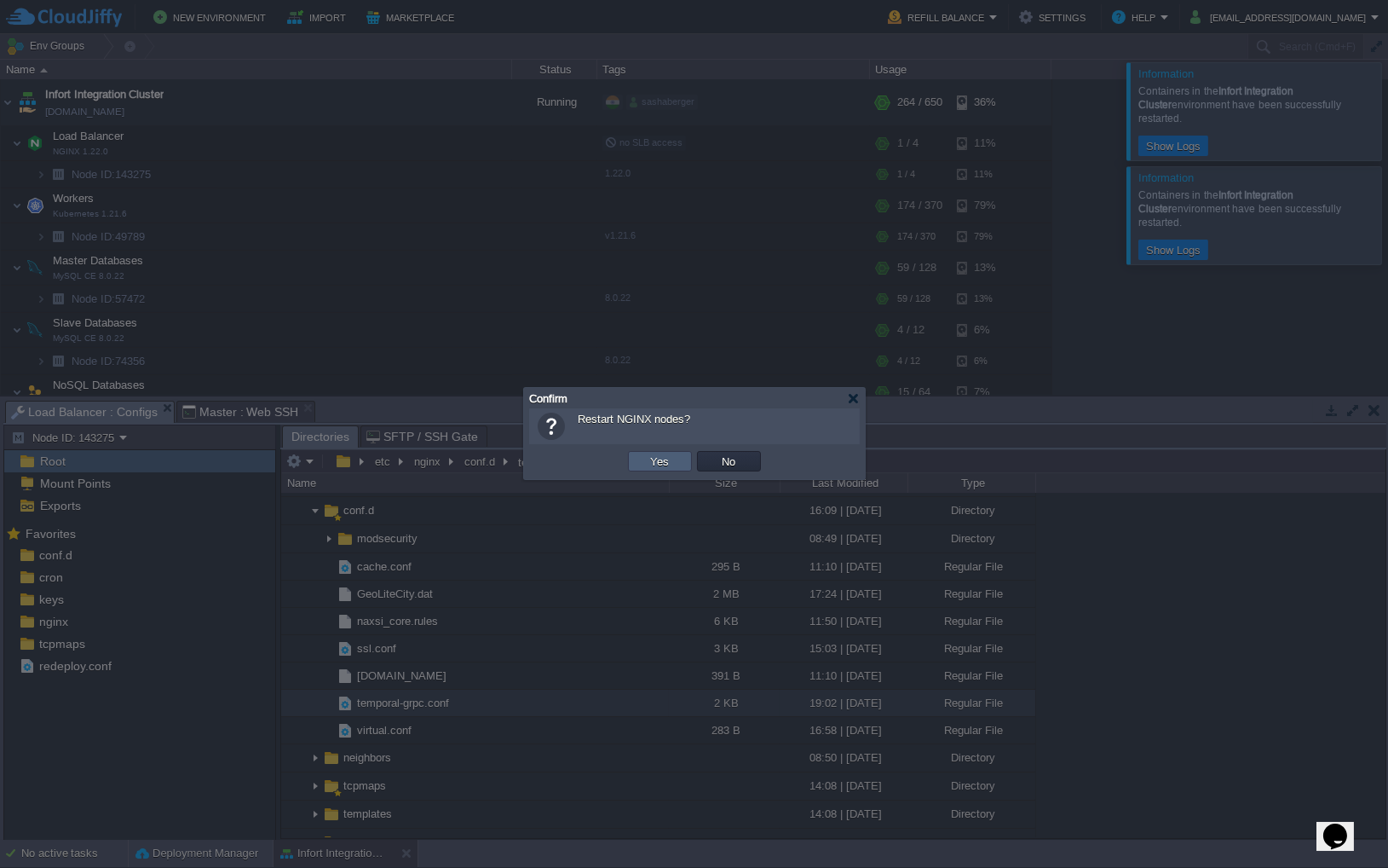
click at [667, 457] on button "Yes" at bounding box center [661, 461] width 29 height 16
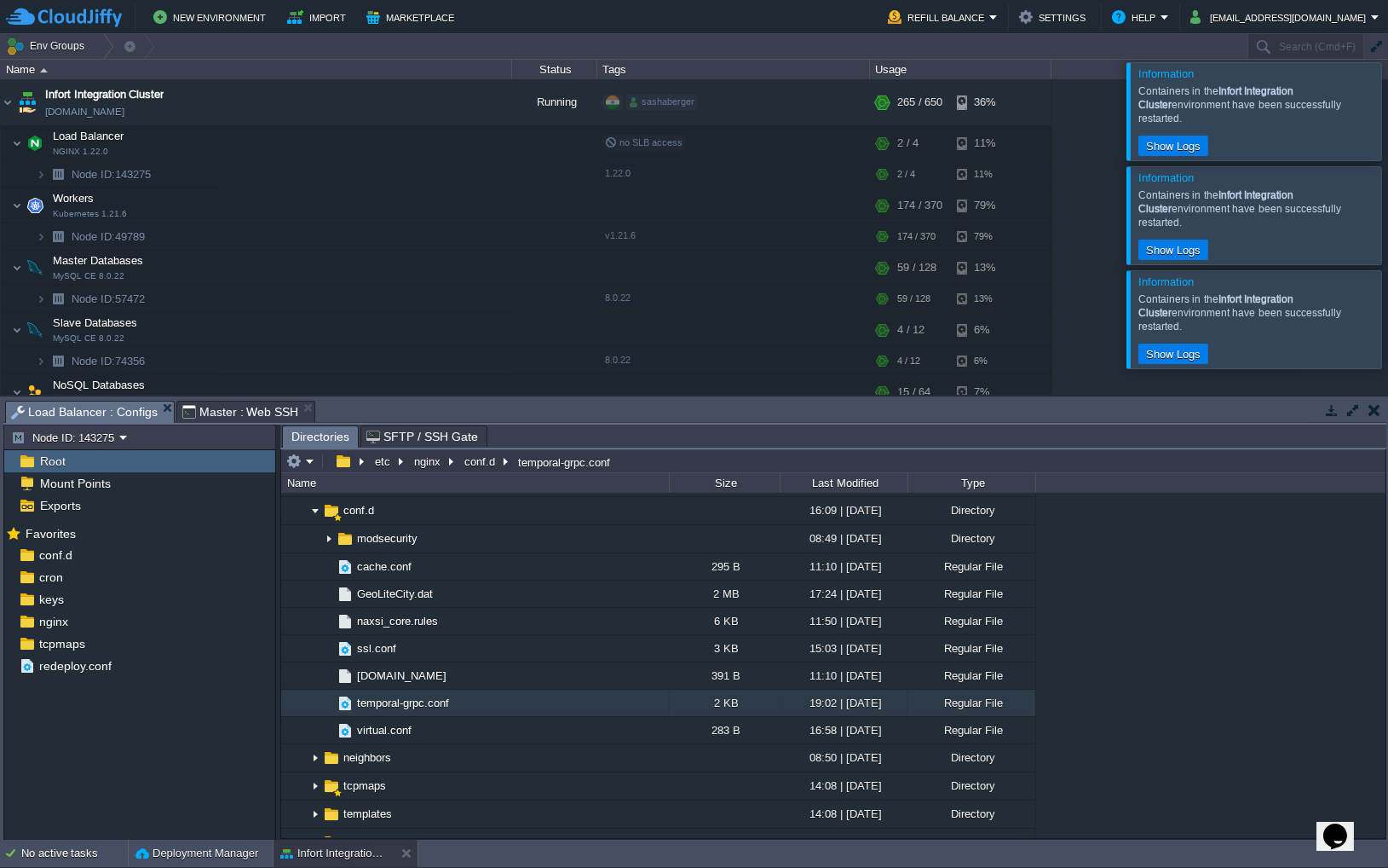
click at [1388, 83] on div at bounding box center [1409, 110] width 0 height 97
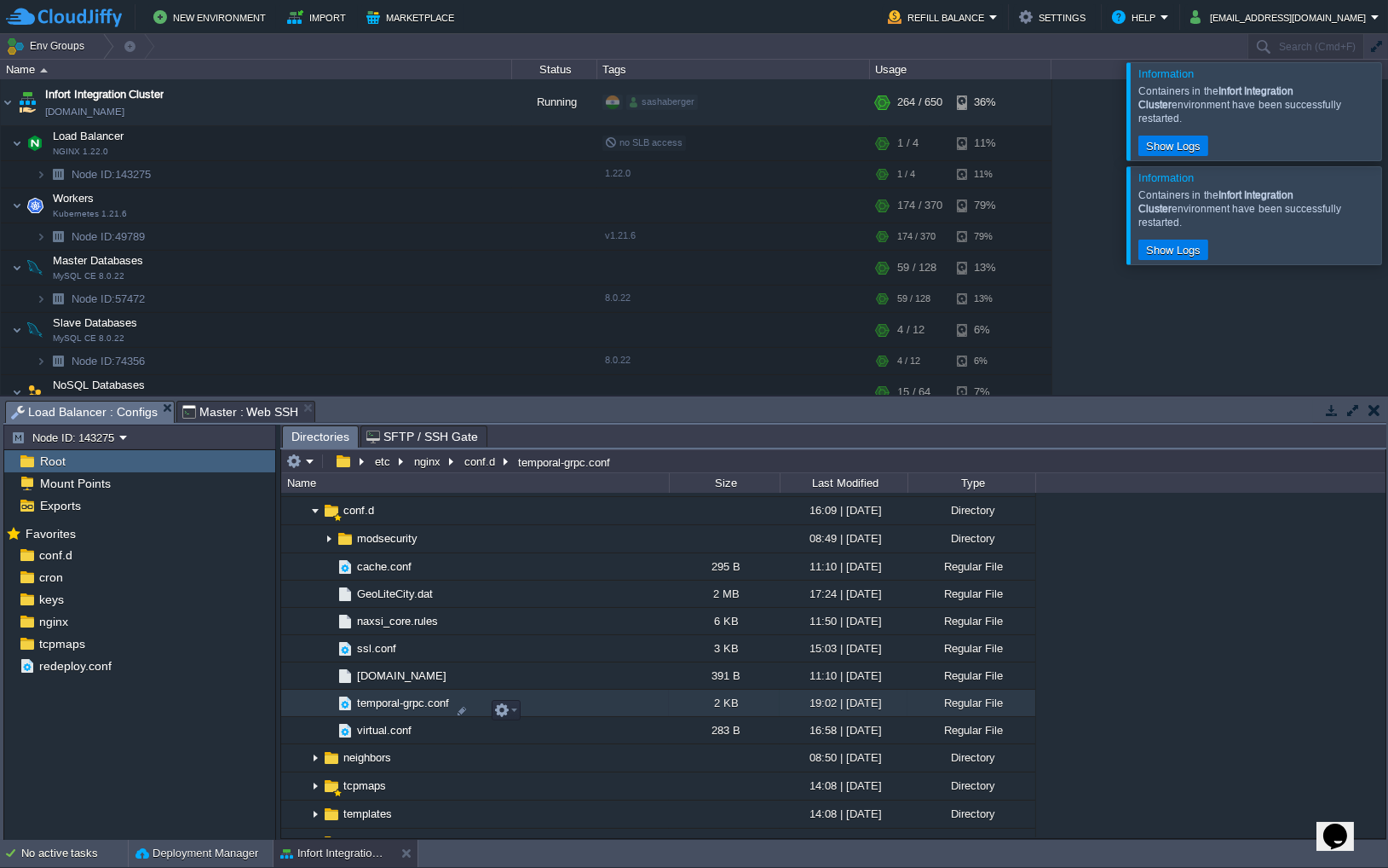
click at [413, 710] on span "temporal-grpc.conf" at bounding box center [403, 703] width 97 height 15
click at [310, 443] on span "Directories" at bounding box center [320, 437] width 58 height 22
click at [422, 437] on span "temporal-grpc.conf" at bounding box center [426, 436] width 119 height 21
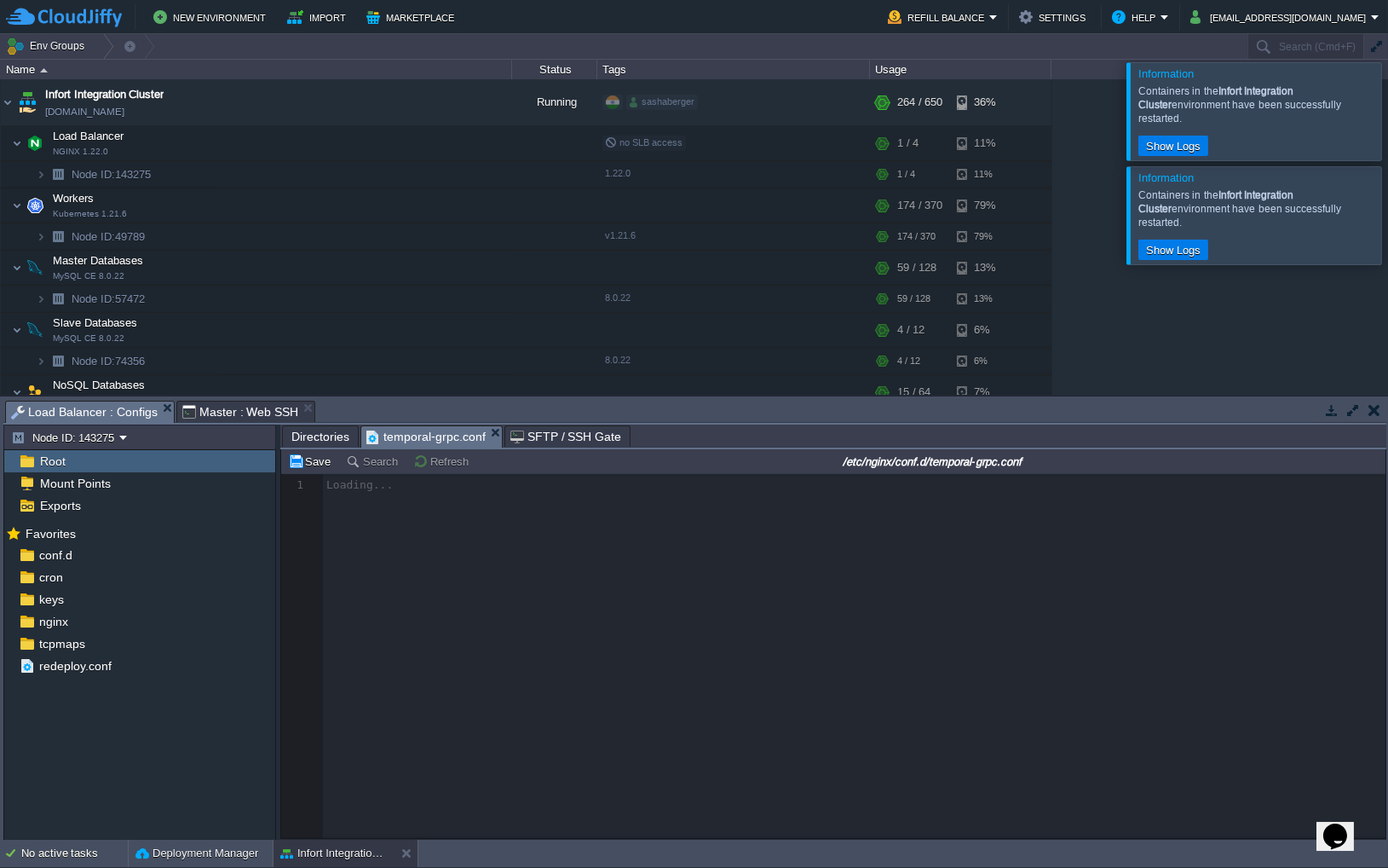
click at [308, 434] on span "Directories" at bounding box center [320, 436] width 58 height 21
click at [416, 435] on span "temporal-grpc.conf" at bounding box center [426, 437] width 119 height 22
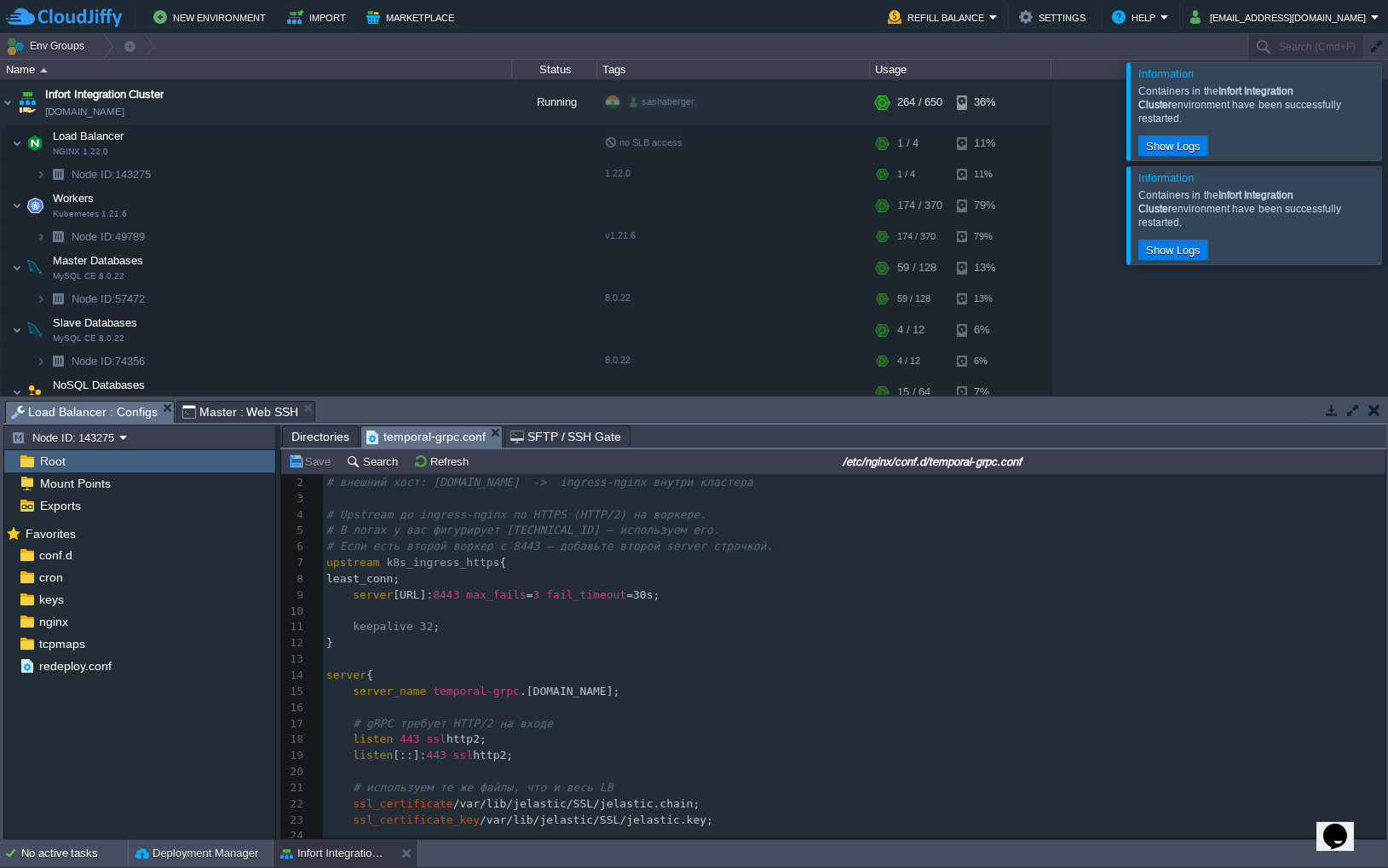
scroll to position [123, 0]
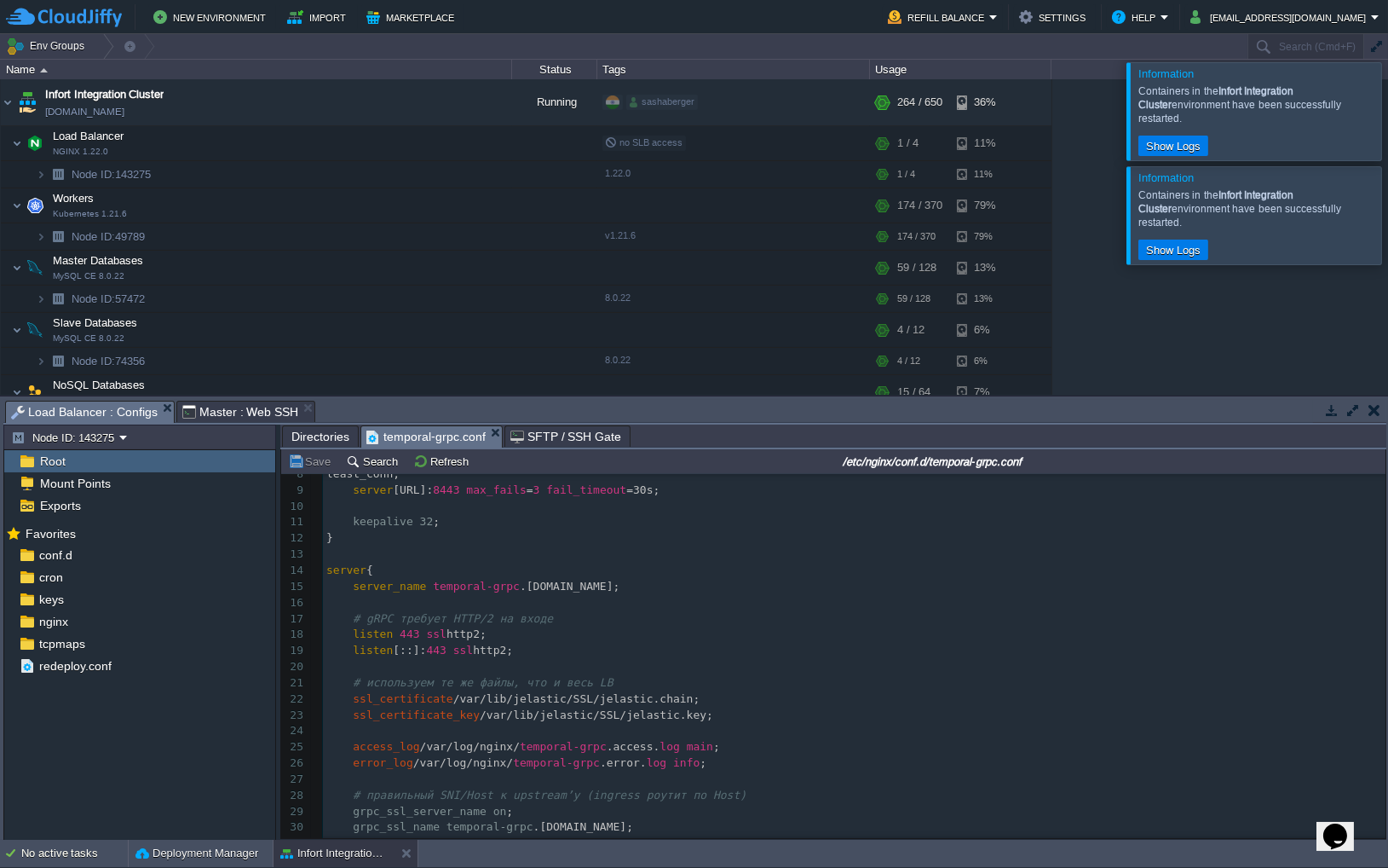
click at [317, 439] on span "Directories" at bounding box center [320, 436] width 58 height 21
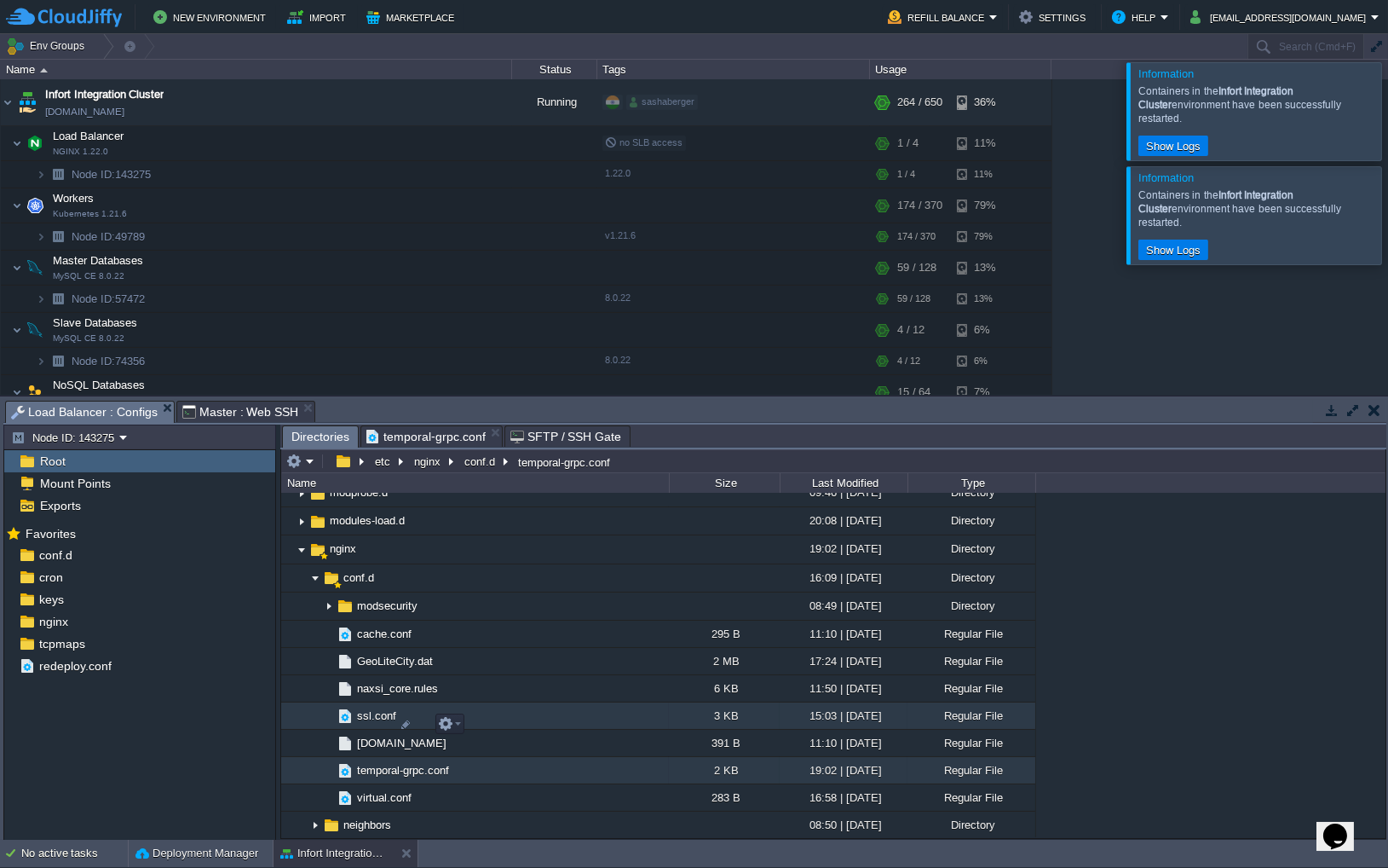
scroll to position [1045, 0]
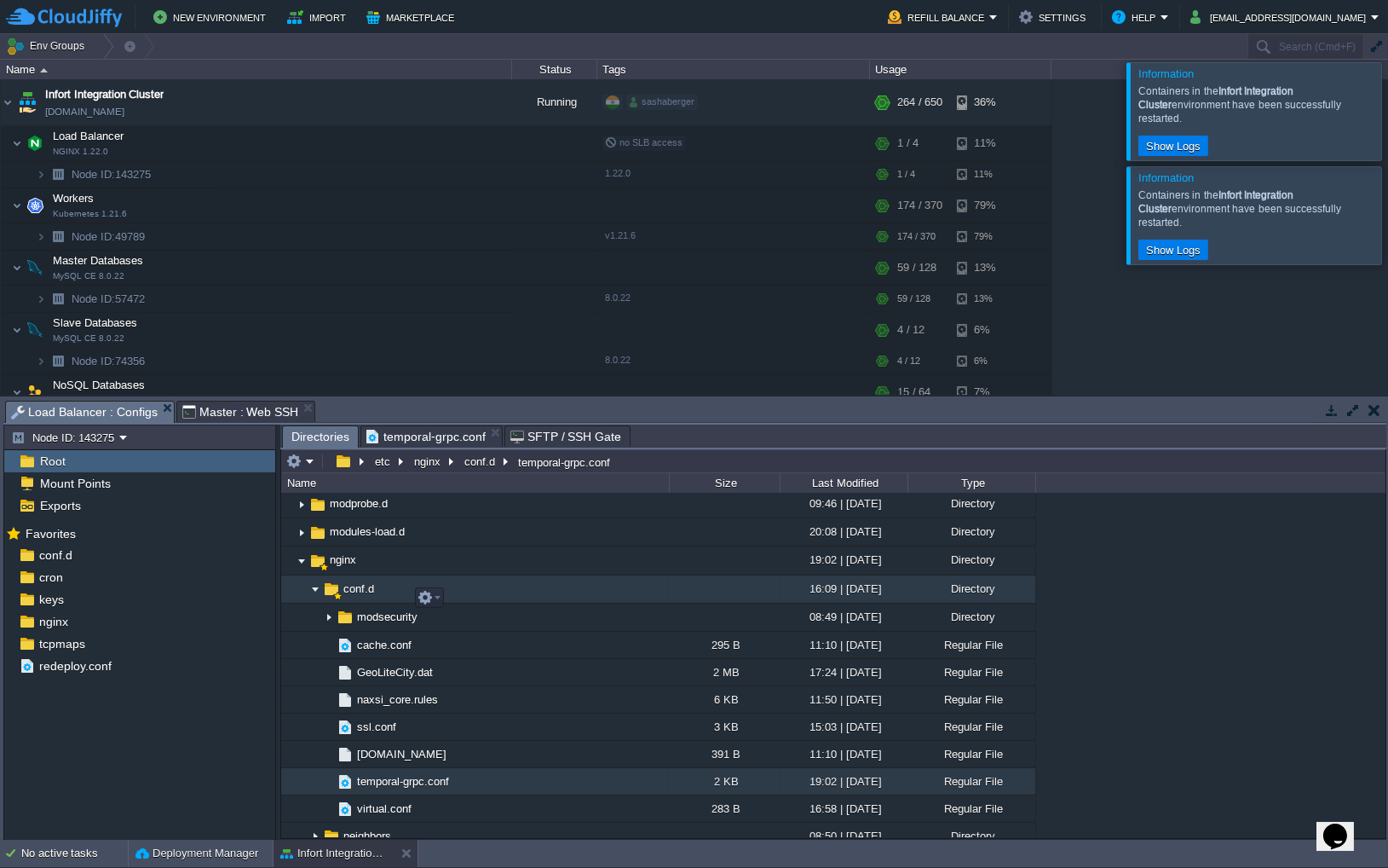
click at [310, 599] on img at bounding box center [316, 588] width 14 height 26
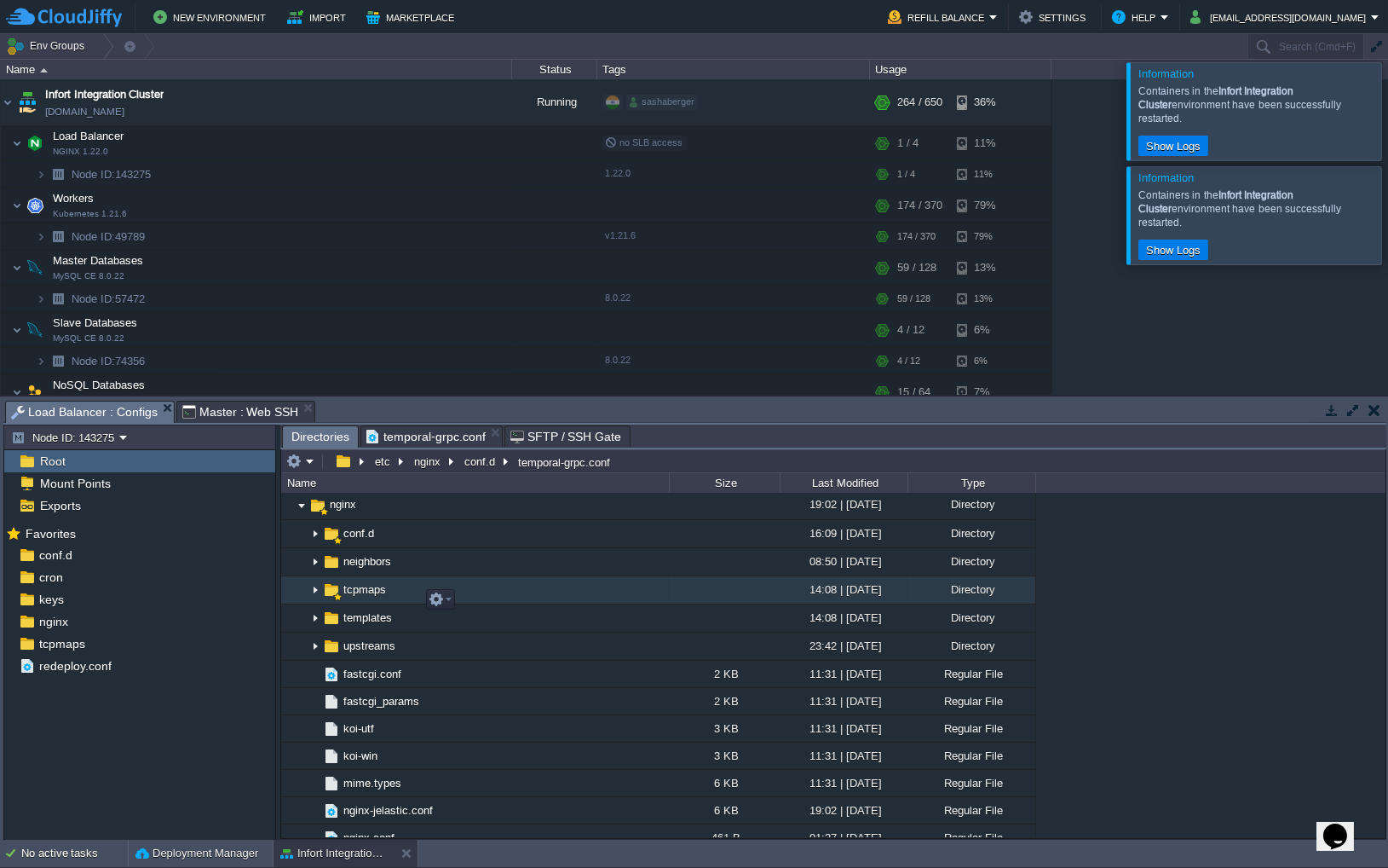
scroll to position [1089, 0]
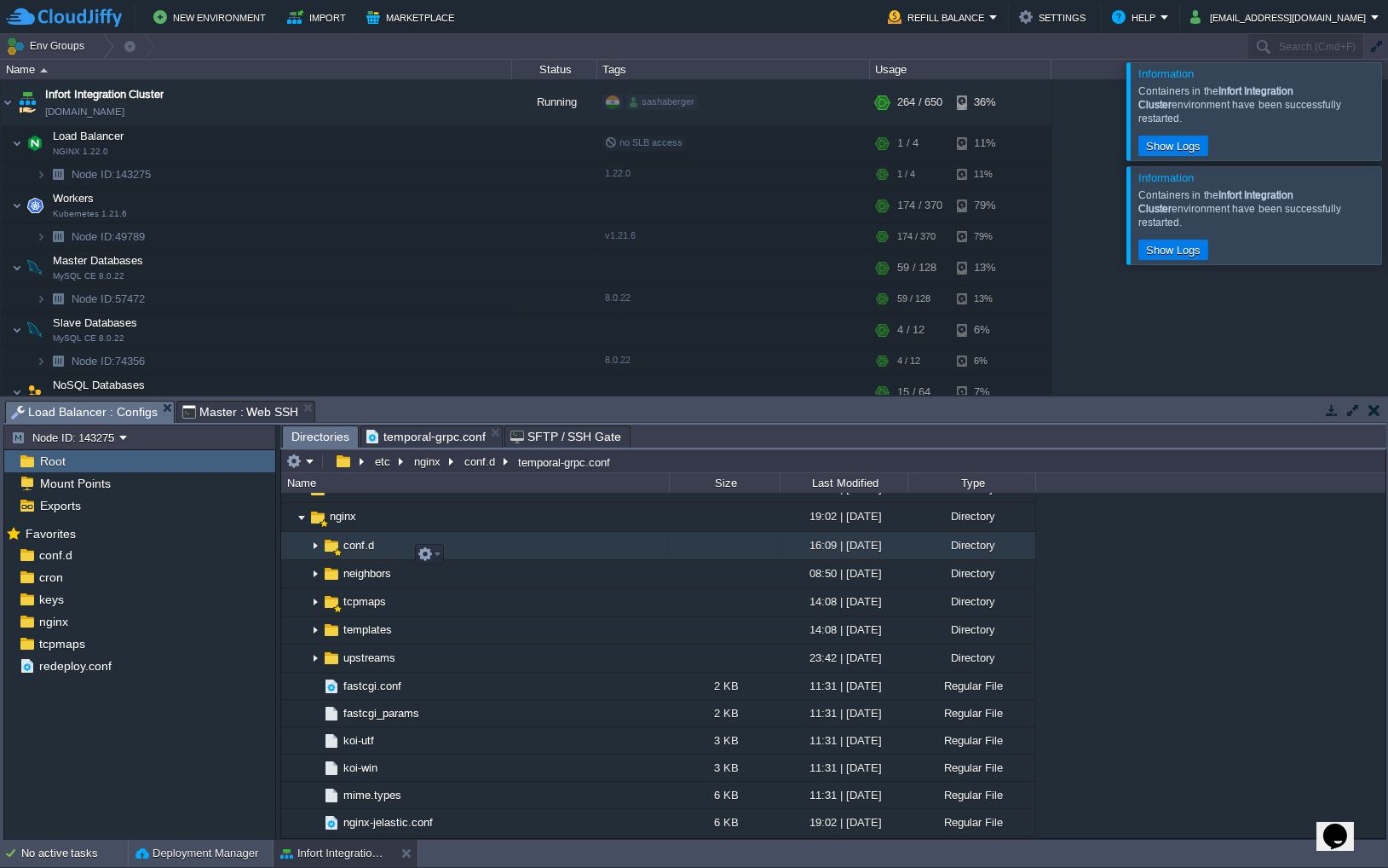
click at [317, 549] on img at bounding box center [316, 545] width 14 height 26
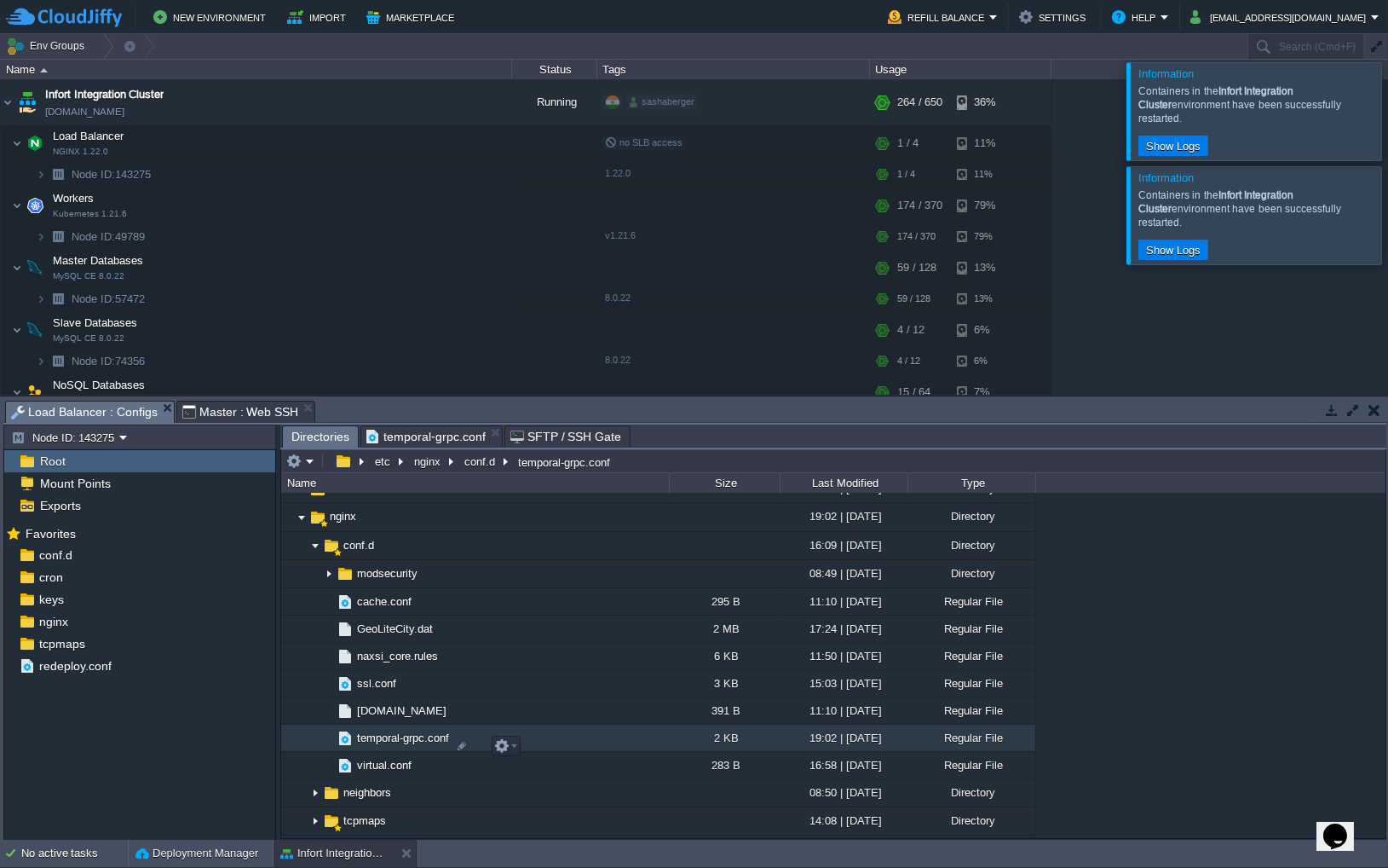
click at [408, 745] on span "temporal-grpc.conf" at bounding box center [403, 737] width 97 height 15
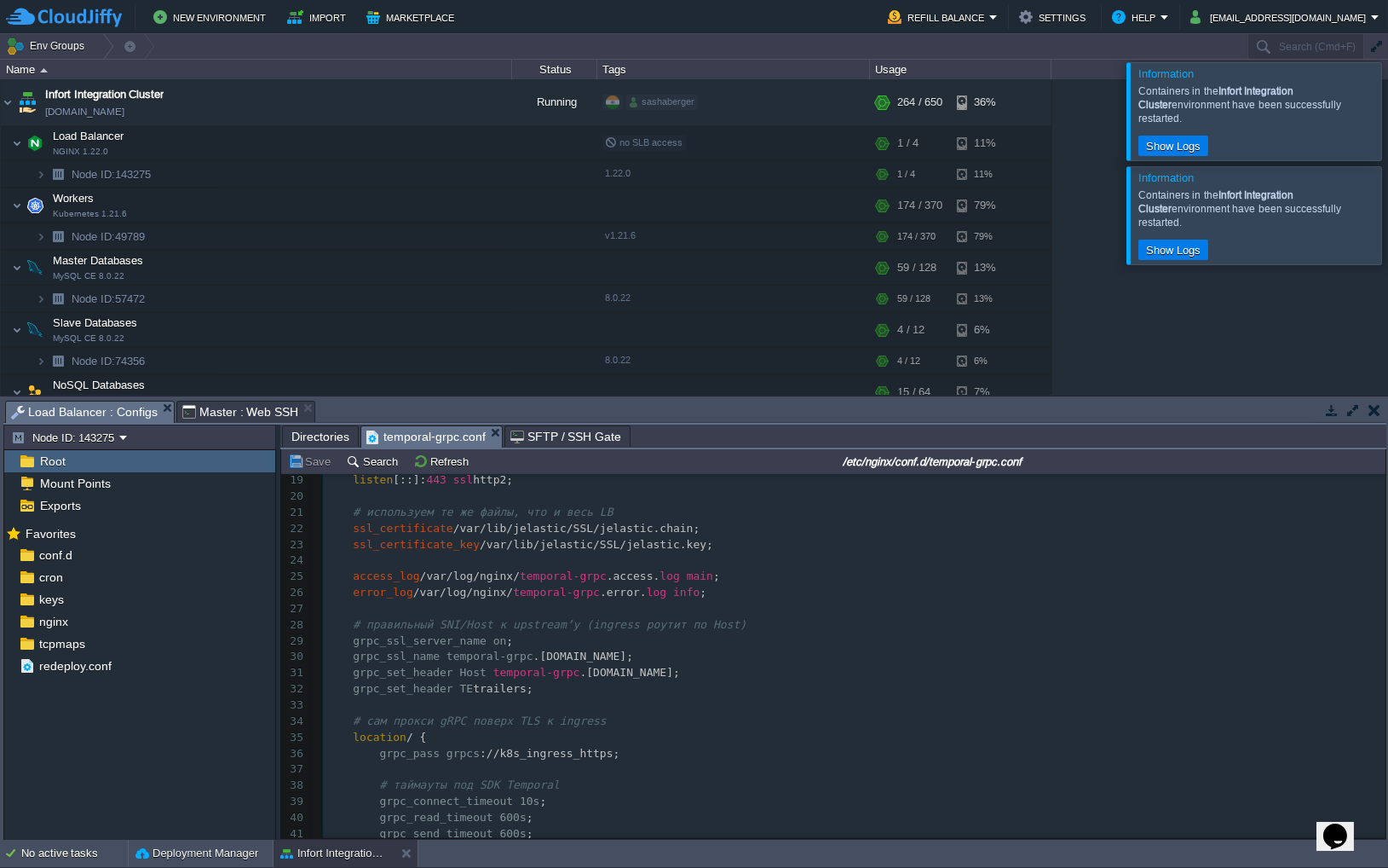
scroll to position [461, 0]
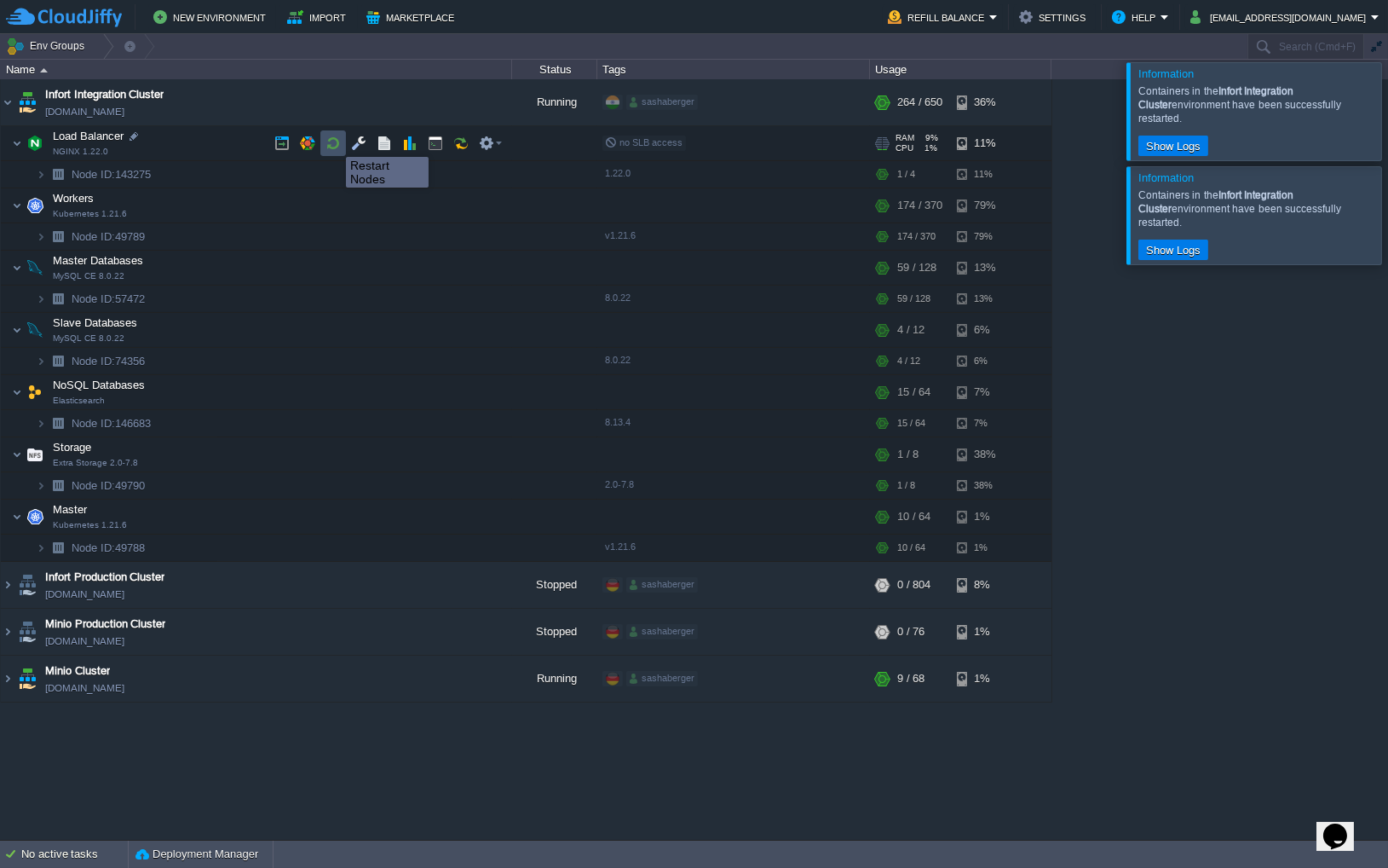
click at [333, 142] on button "button" at bounding box center [333, 144] width 16 height 16
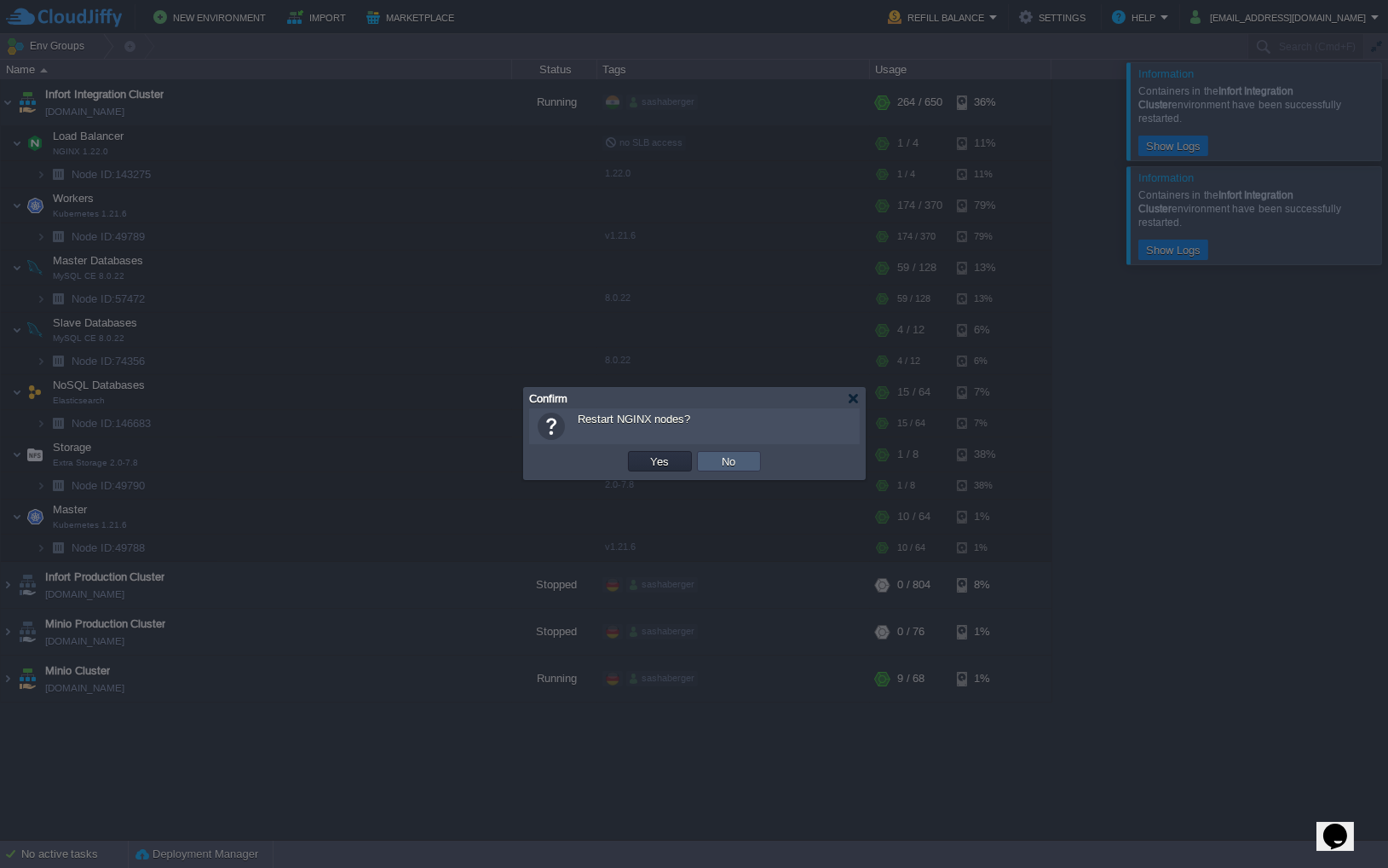
click at [723, 462] on button "No" at bounding box center [729, 461] width 23 height 16
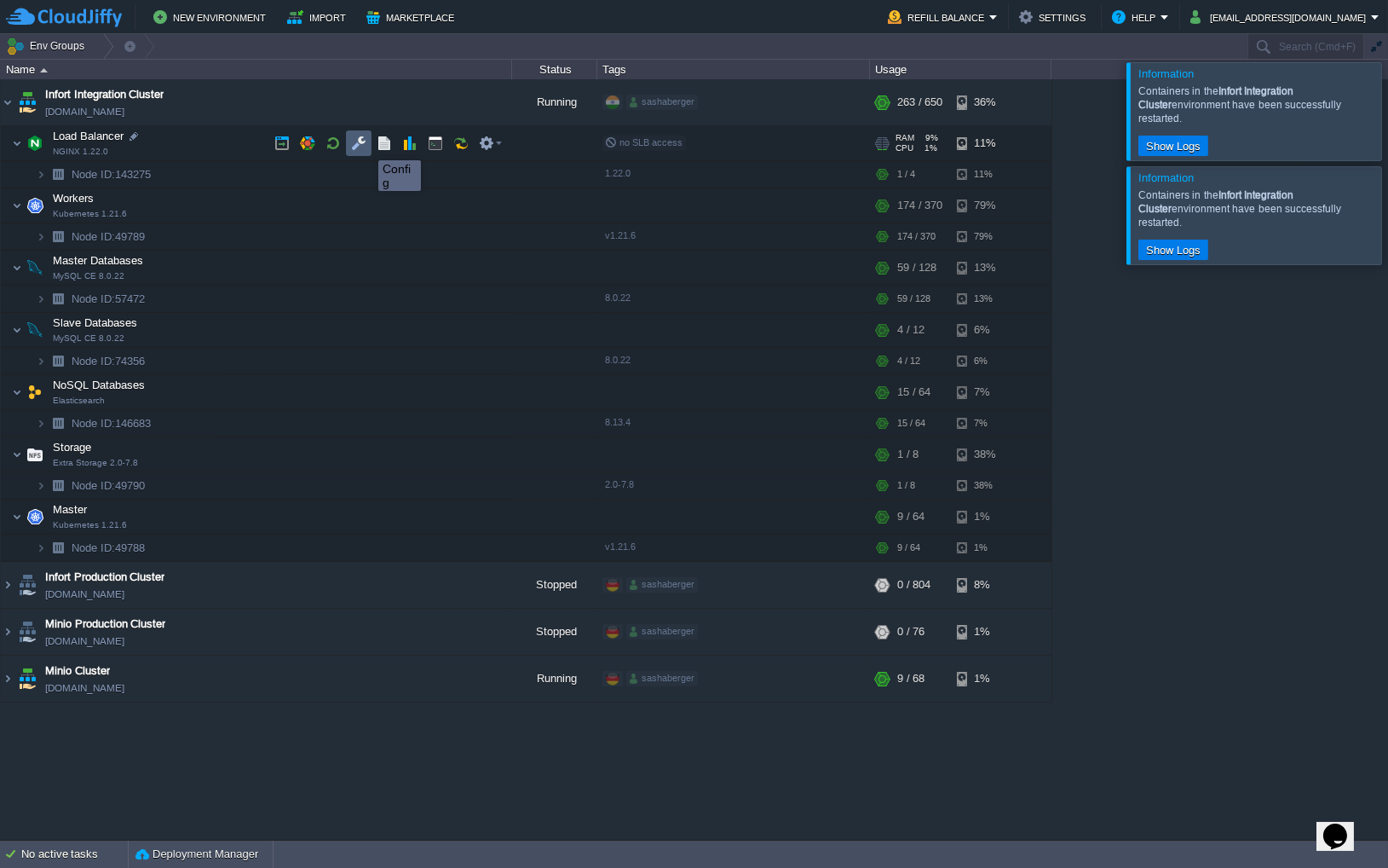
click at [360, 145] on button "button" at bounding box center [359, 144] width 16 height 16
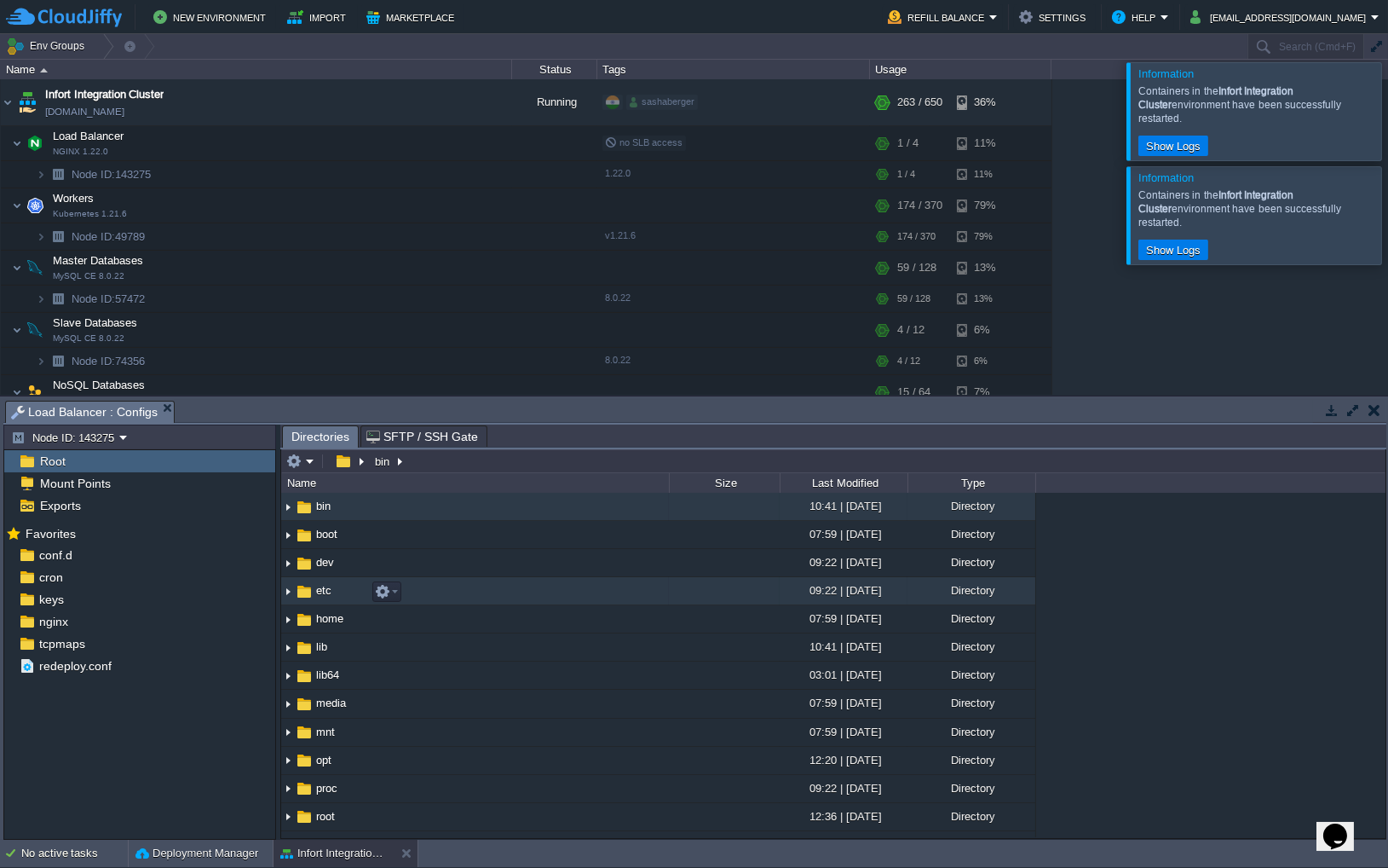
click at [286, 596] on img at bounding box center [288, 590] width 14 height 26
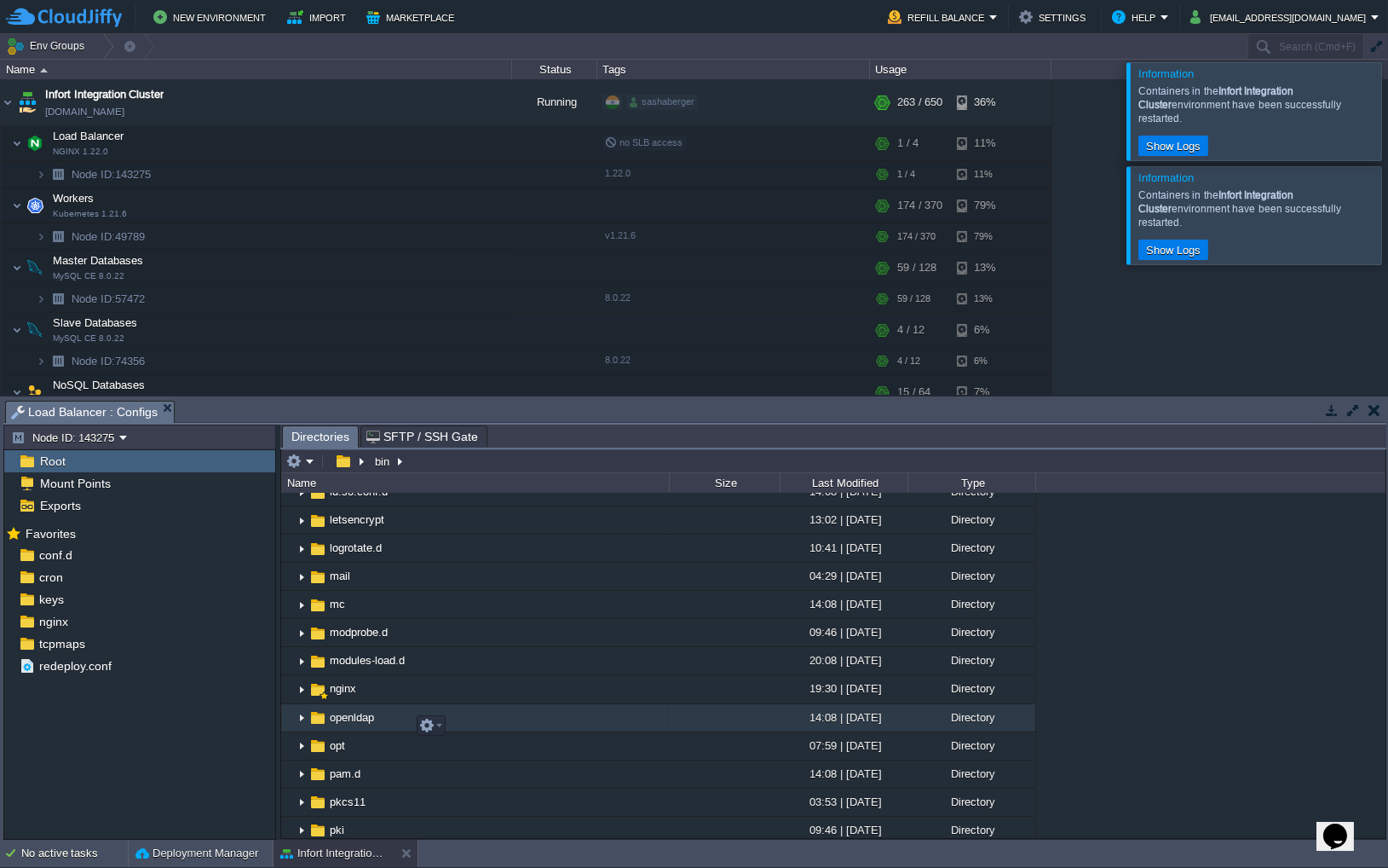
scroll to position [933, 0]
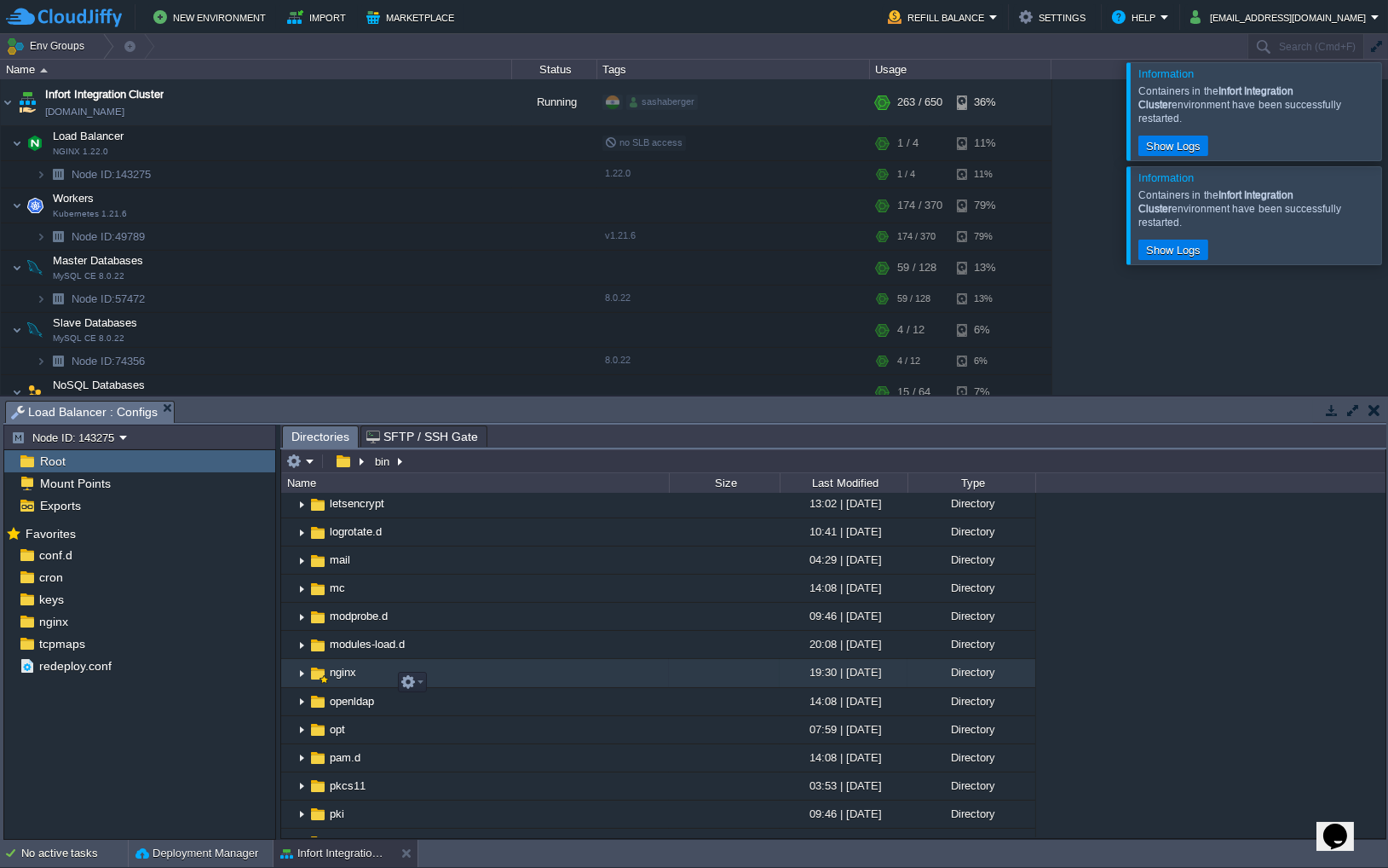
click at [297, 682] on img at bounding box center [302, 673] width 14 height 26
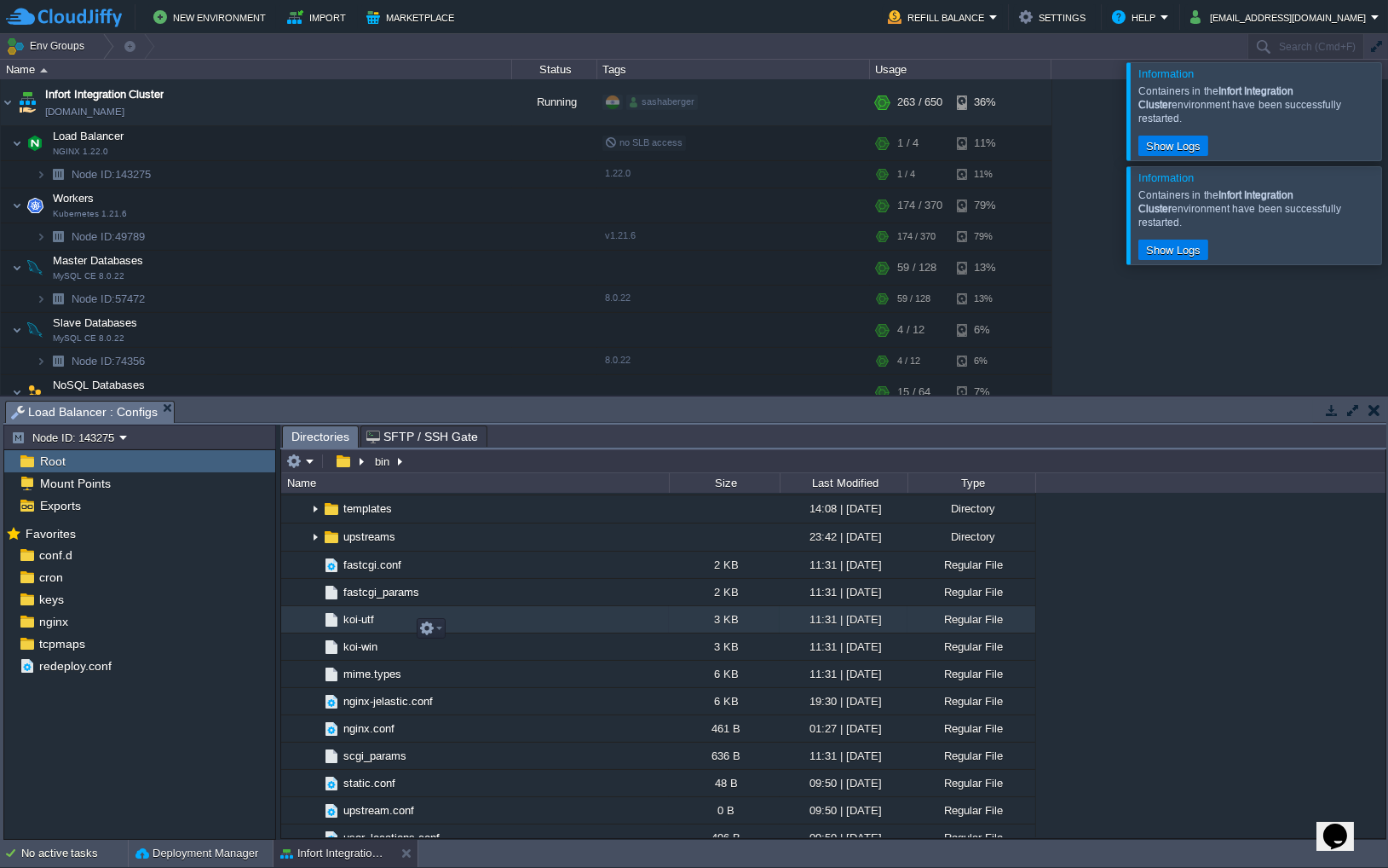
scroll to position [1118, 0]
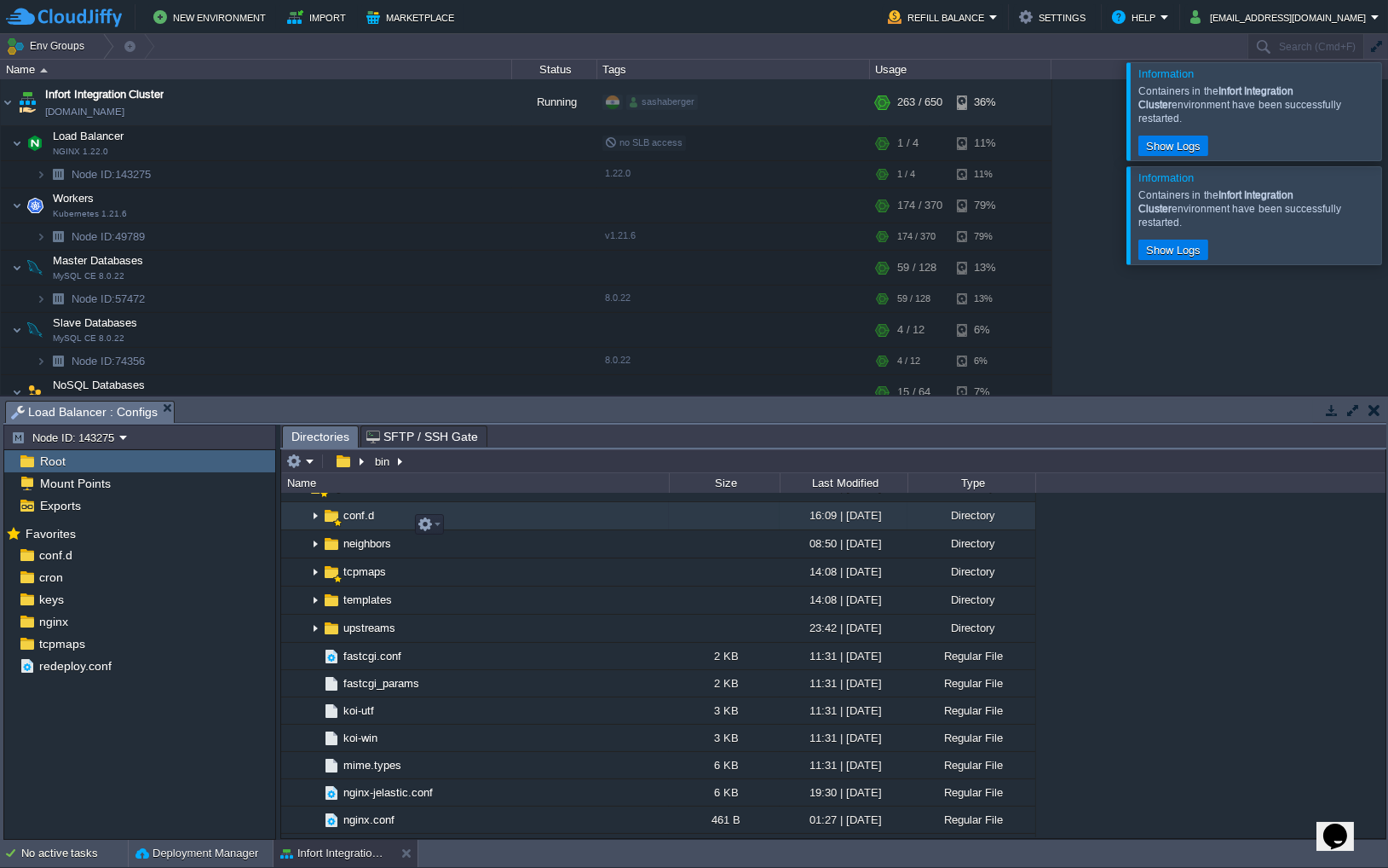
click at [310, 529] on img at bounding box center [316, 515] width 14 height 26
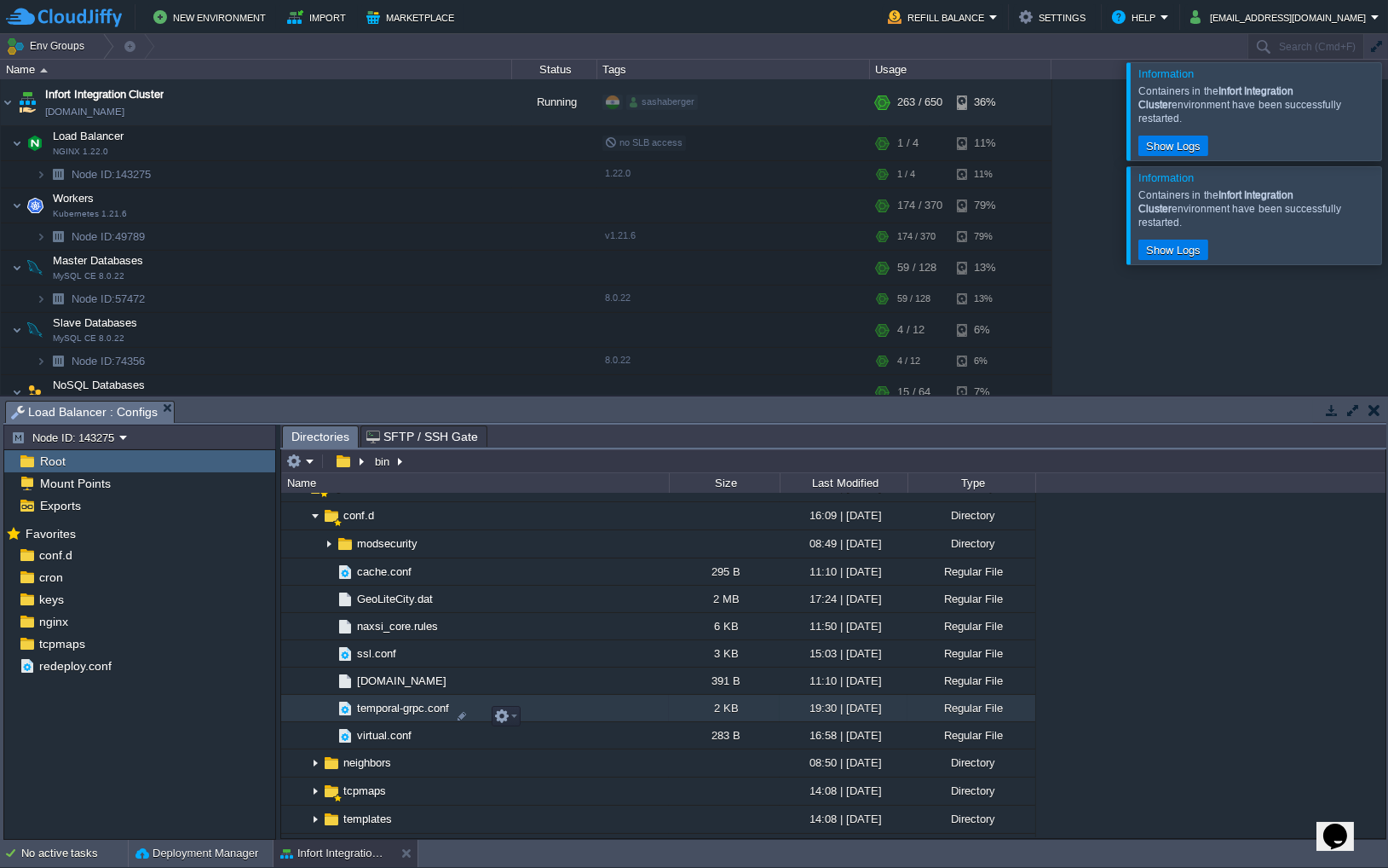
click at [425, 716] on span "temporal-grpc.conf" at bounding box center [403, 708] width 97 height 15
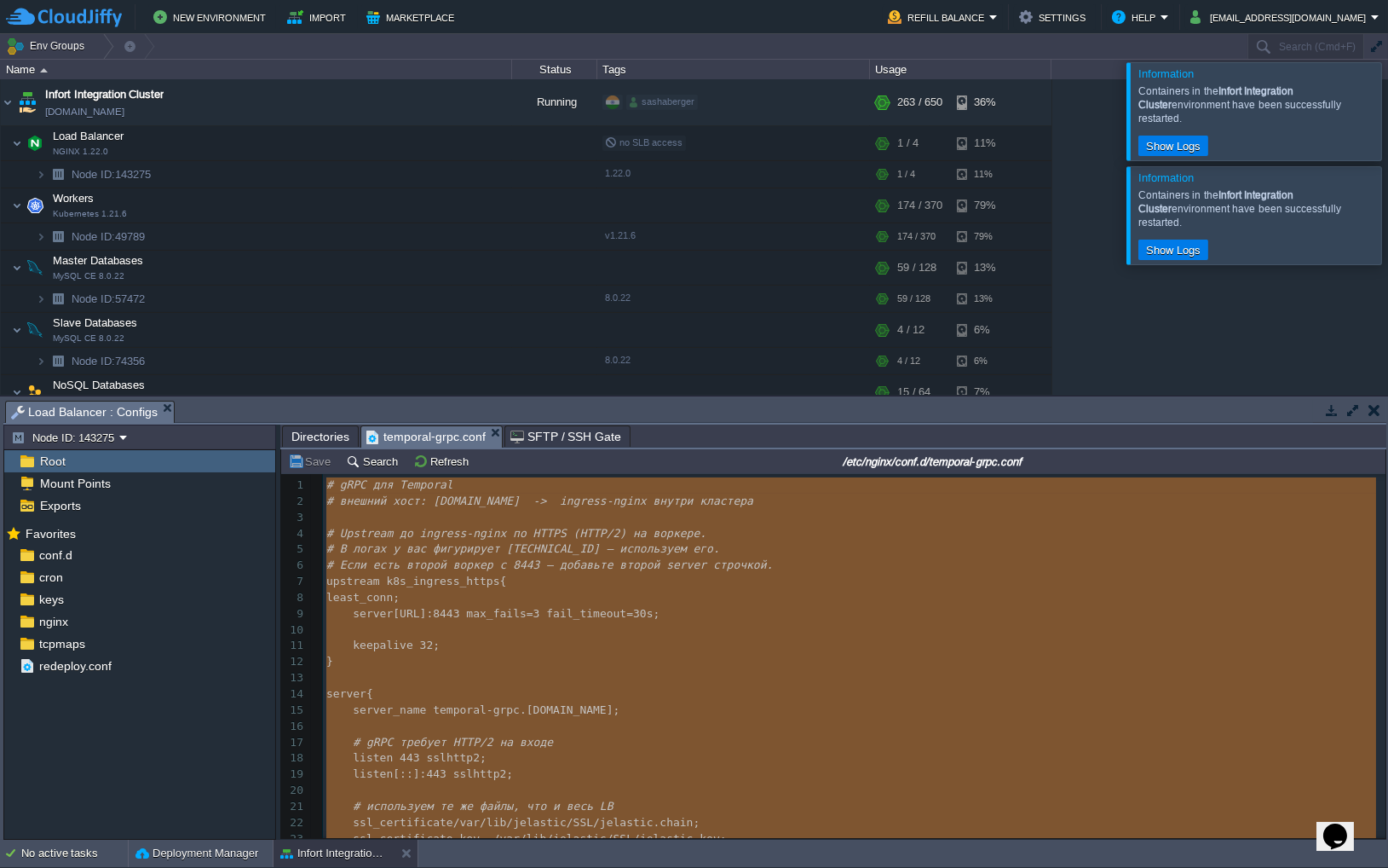
scroll to position [121, 0]
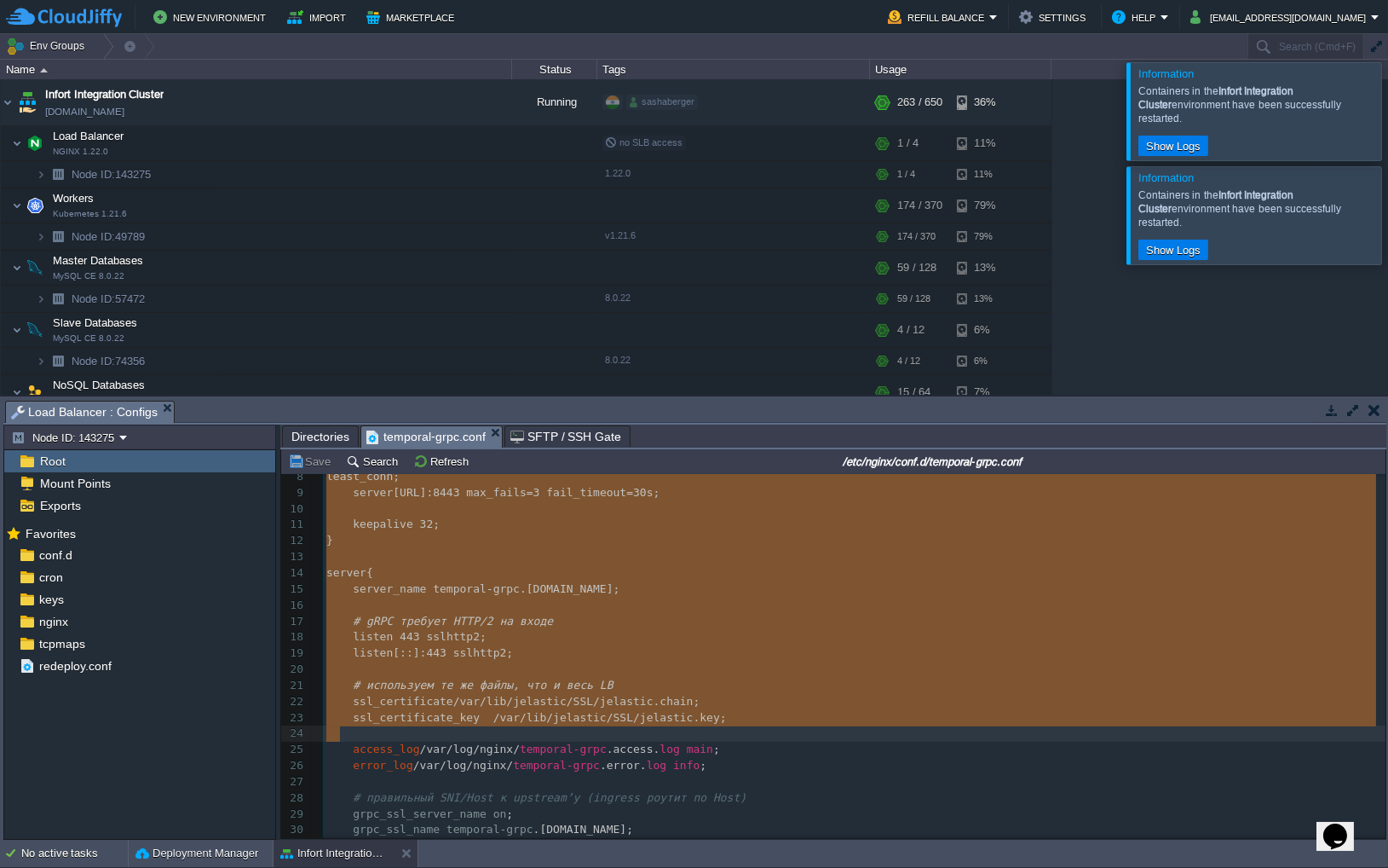
type textarea "-"
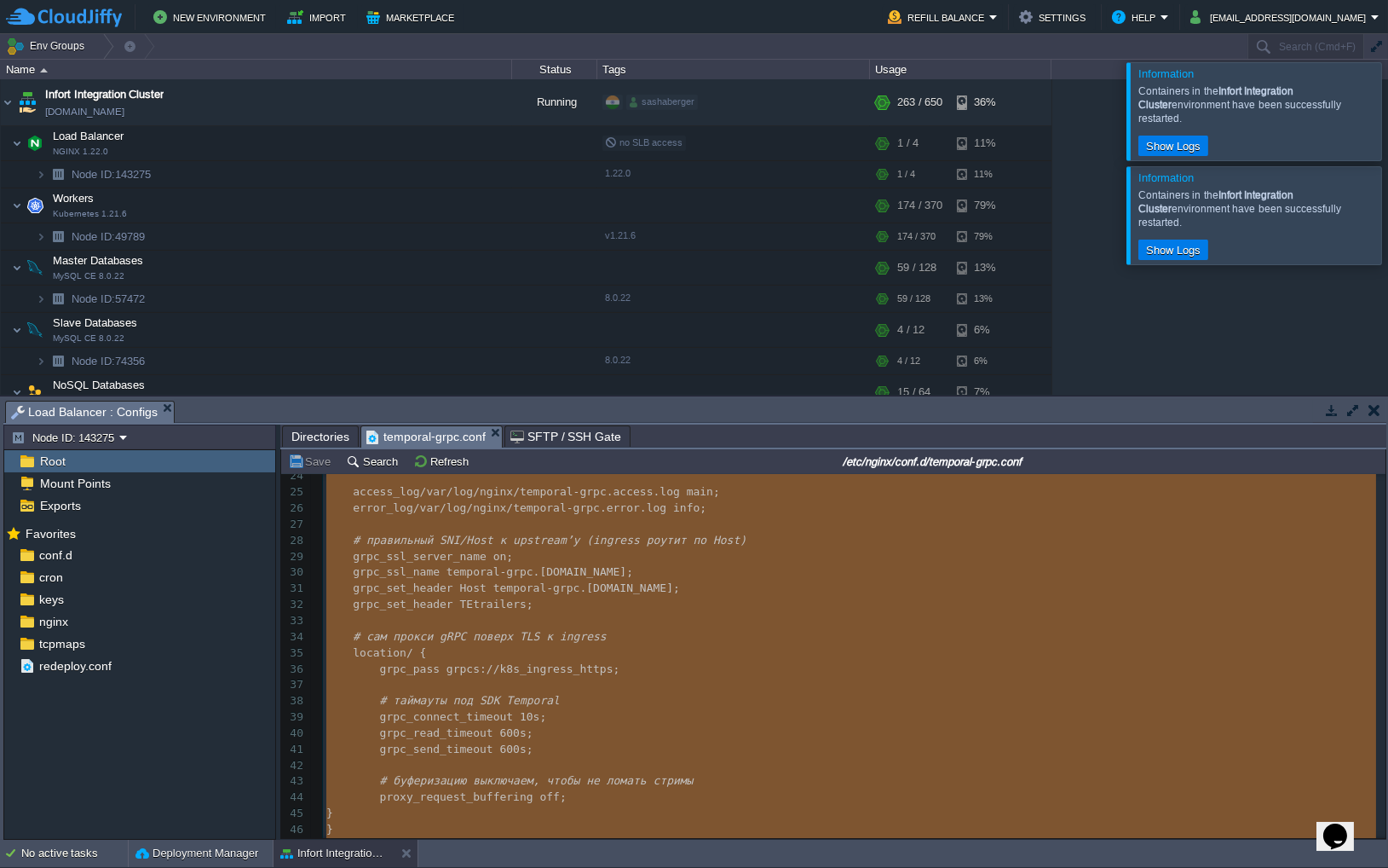
scroll to position [462, 0]
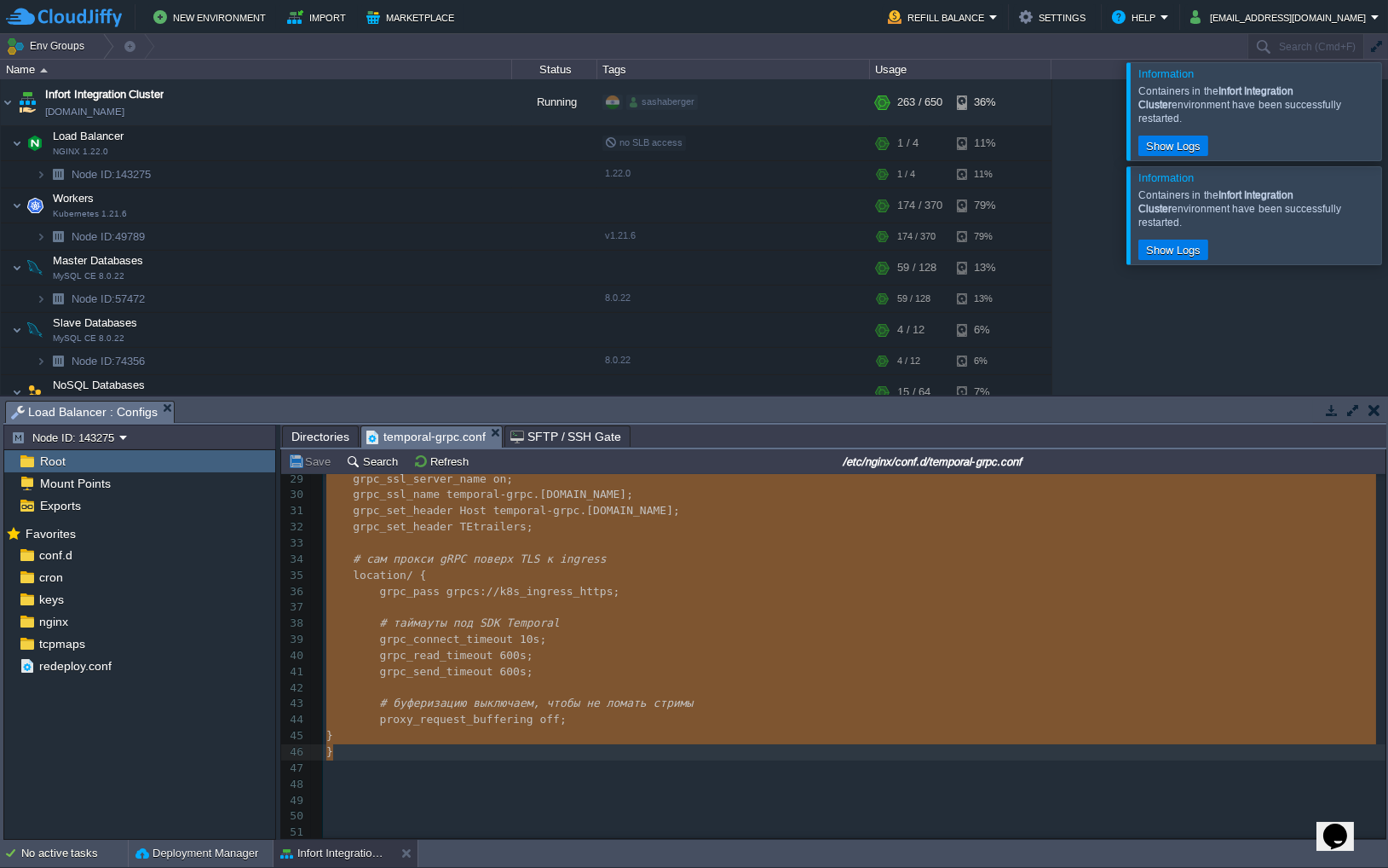
drag, startPoint x: 327, startPoint y: 484, endPoint x: 436, endPoint y: 752, distance: 289.3
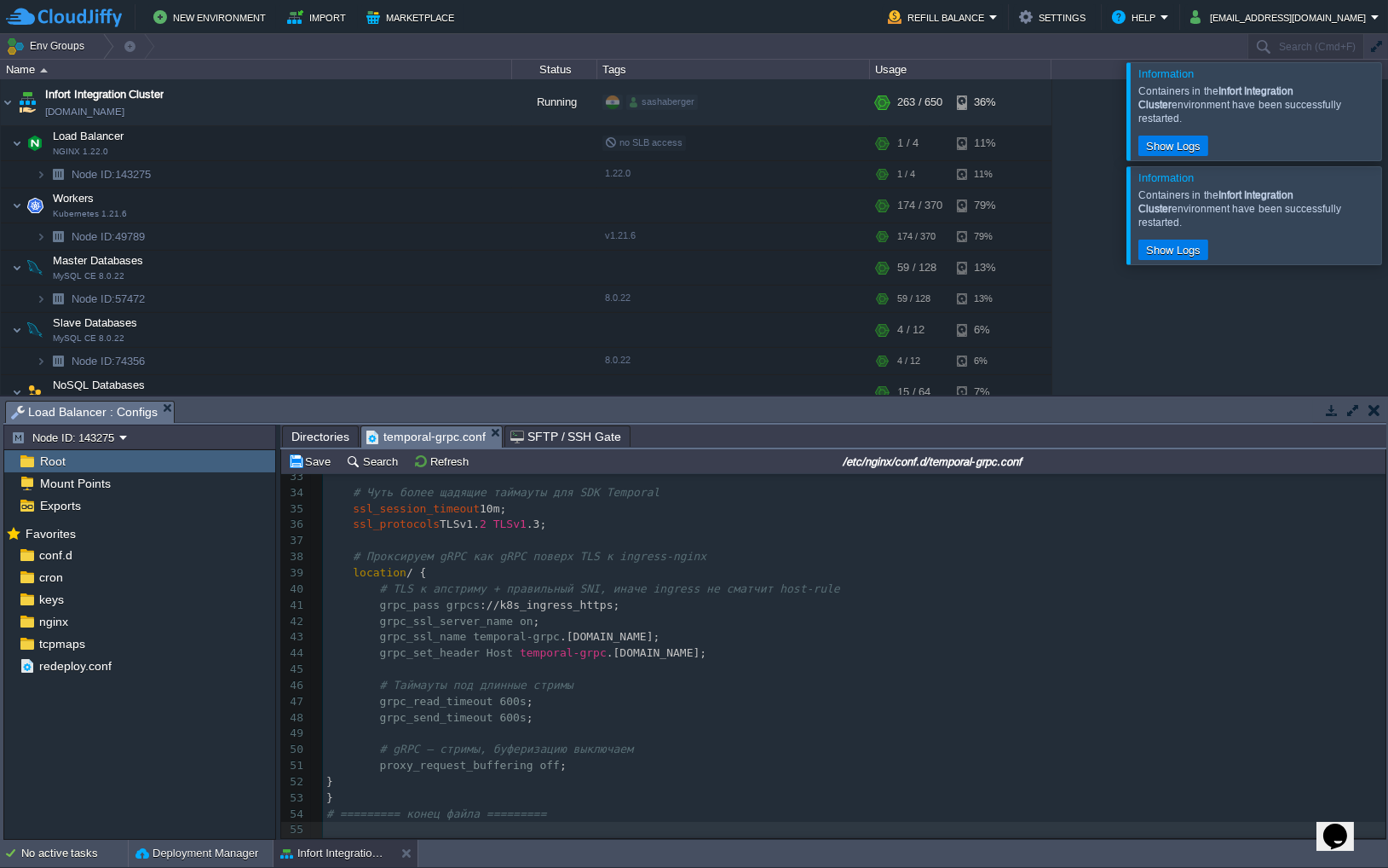
scroll to position [0, 0]
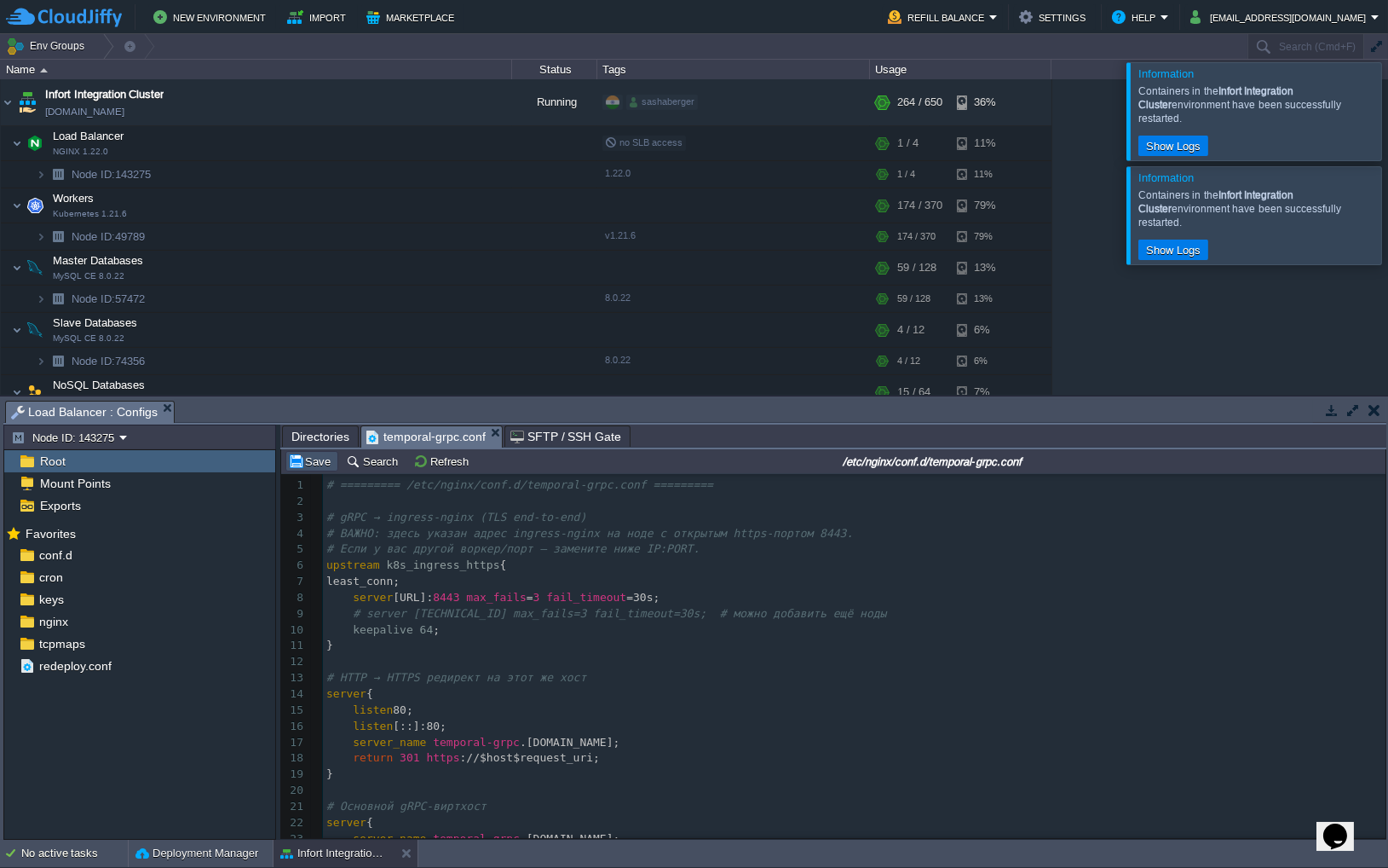
click at [322, 465] on button "Save" at bounding box center [312, 461] width 48 height 16
click at [334, 149] on button "button" at bounding box center [333, 144] width 16 height 16
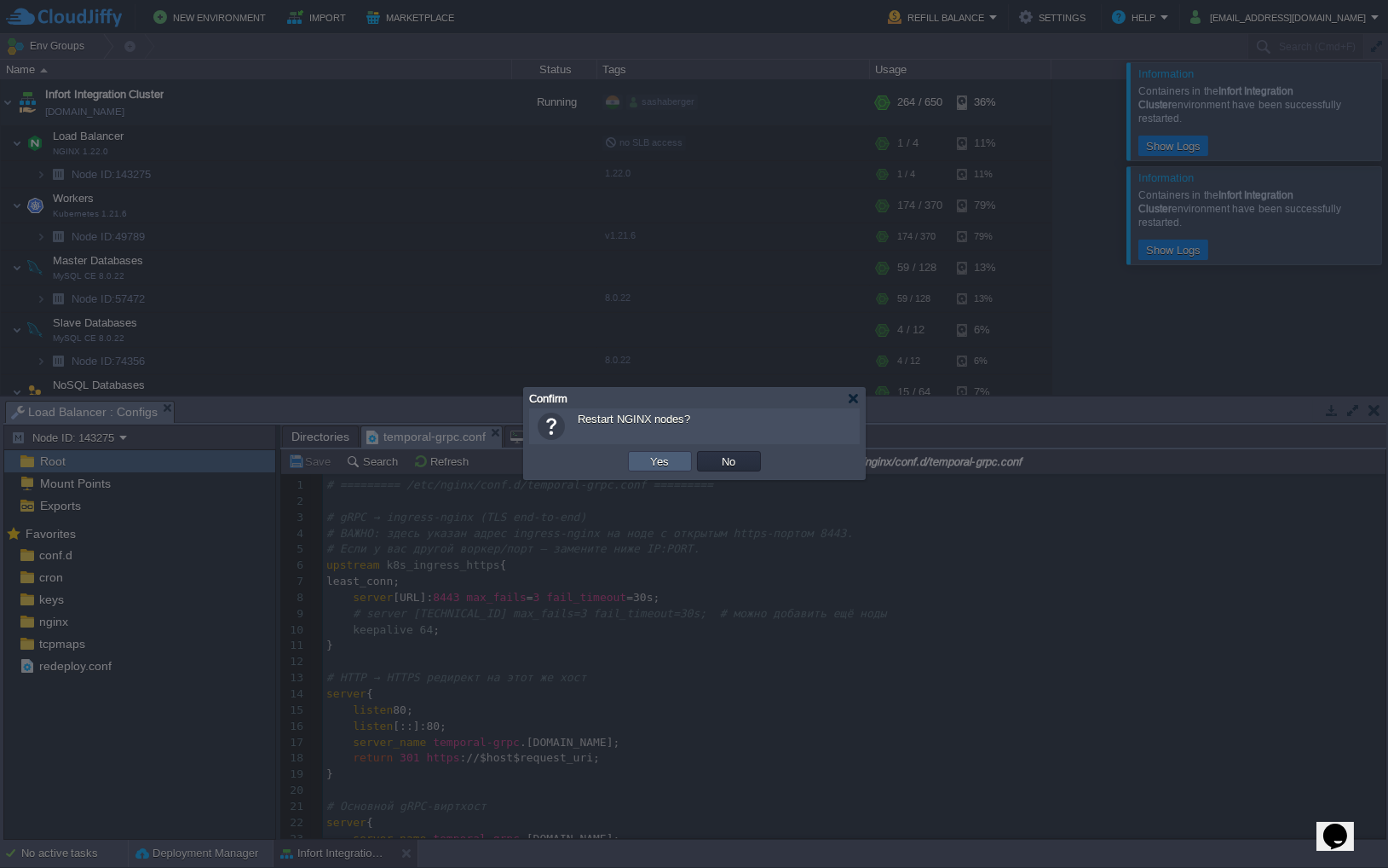
click at [649, 459] on button "Yes" at bounding box center [661, 461] width 29 height 16
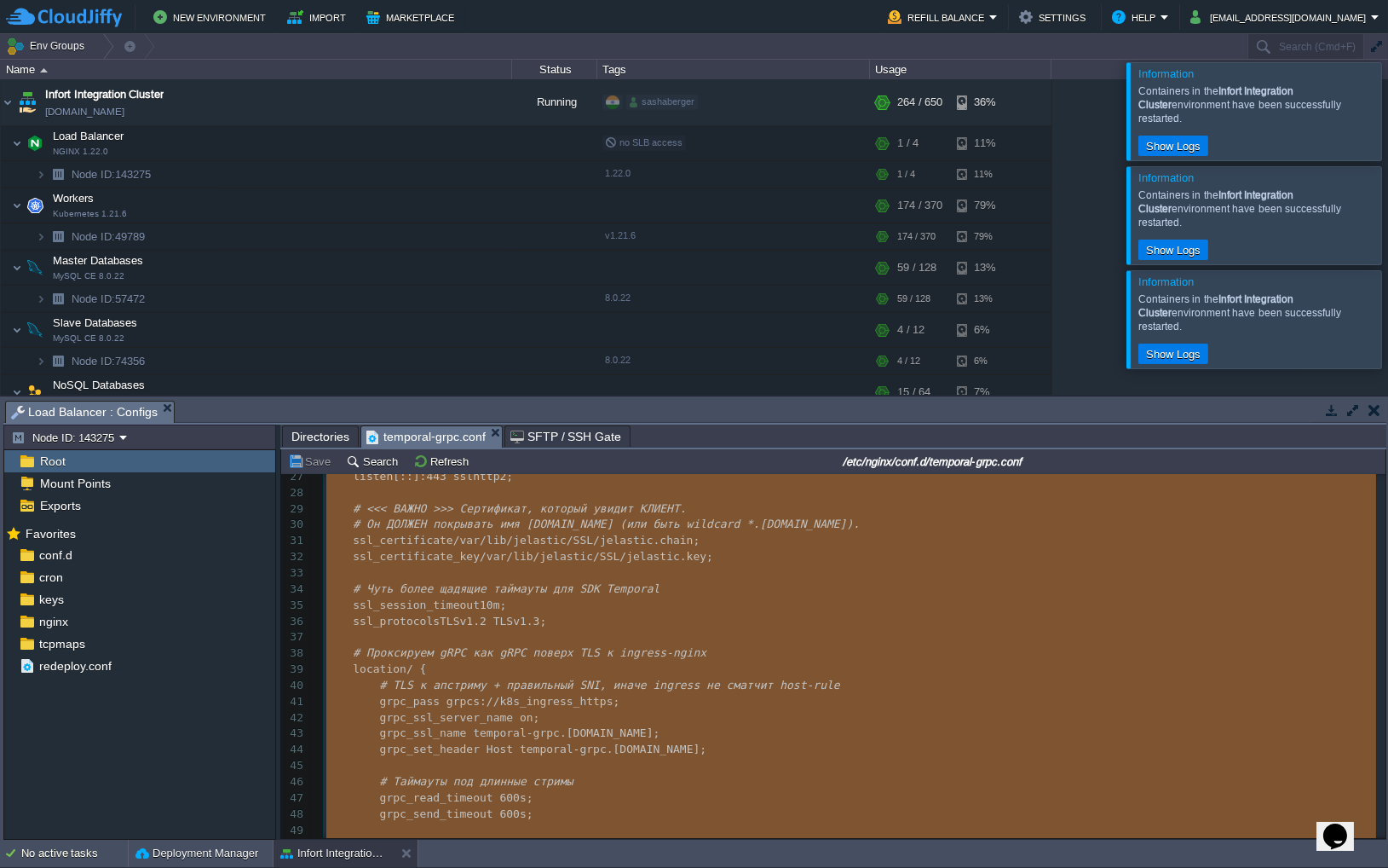
scroll to position [523, 0]
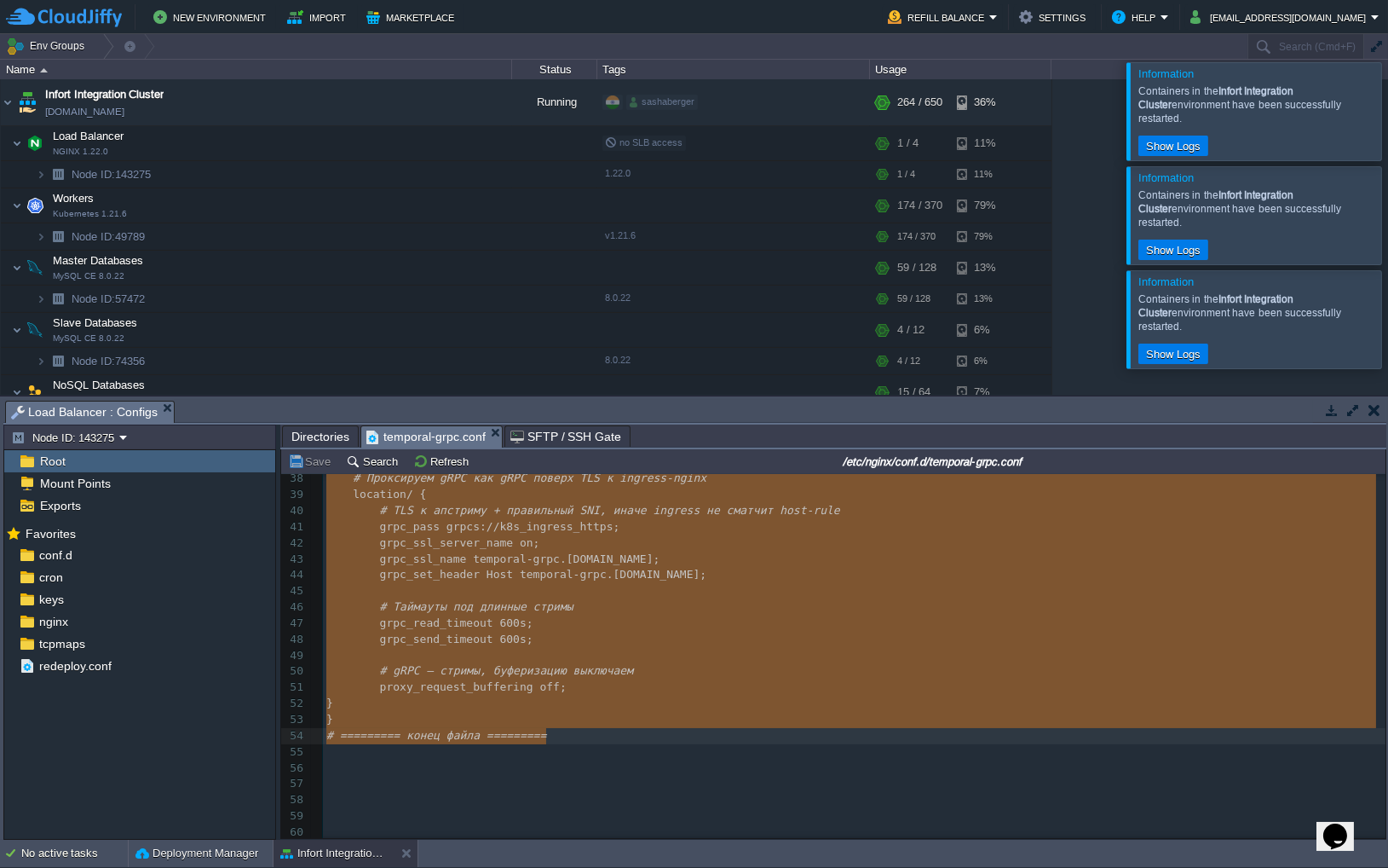
drag, startPoint x: 328, startPoint y: 483, endPoint x: 589, endPoint y: 734, distance: 362.1
type textarea "-"
click at [316, 443] on span "Directories" at bounding box center [320, 436] width 58 height 21
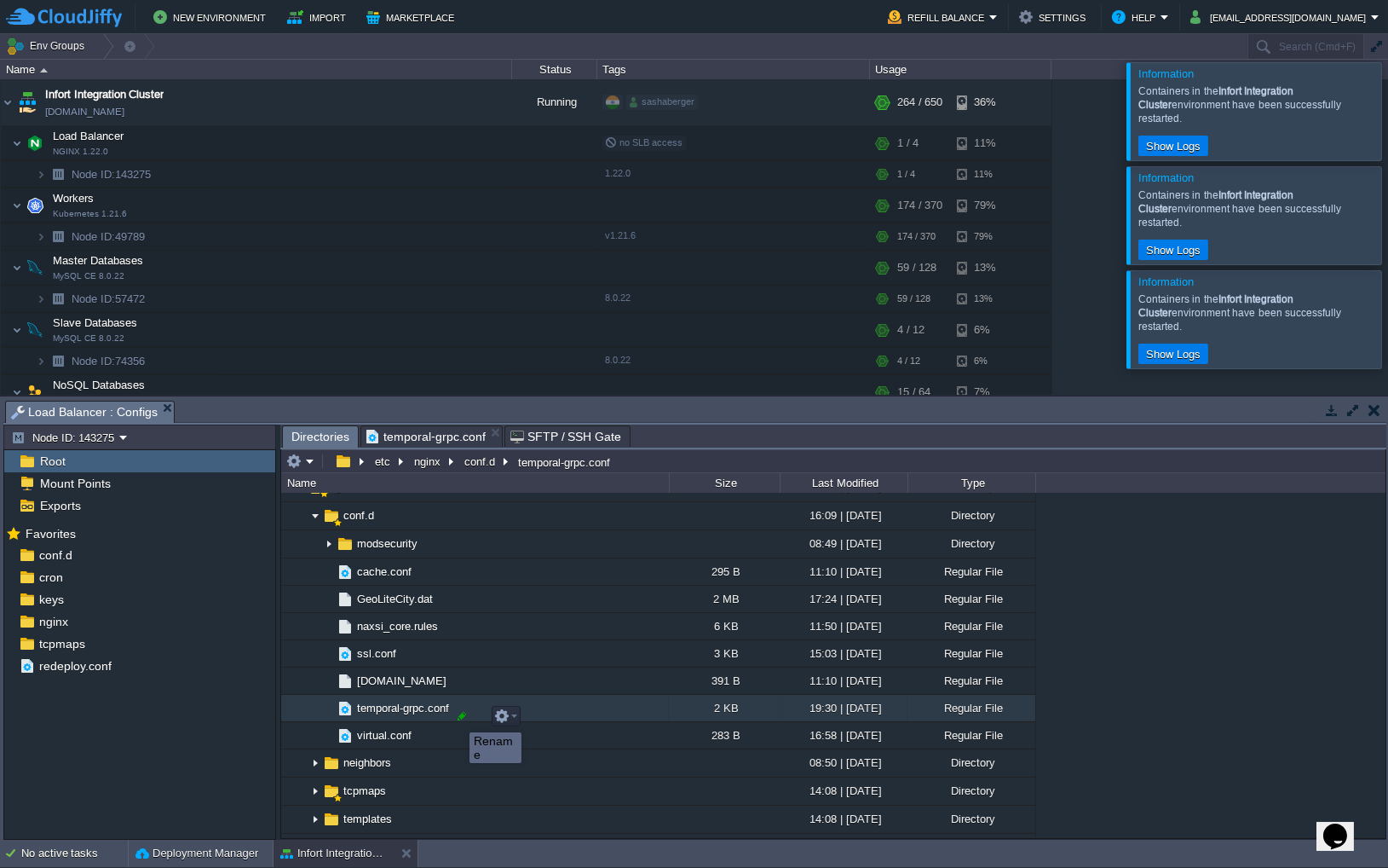
click at [457, 716] on div at bounding box center [462, 716] width 16 height 16
drag, startPoint x: 474, startPoint y: 714, endPoint x: 329, endPoint y: 719, distance: 145.1
click at [329, 719] on div ".. bin 10:41 | [DATE] Directory boot 07:59 | [DATE] Directory dev 09:22 | [DATE…" at bounding box center [834, 665] width 1105 height 344
click at [1243, 629] on div ".. bin 10:41 | [DATE] Directory boot 07:59 | [DATE] Directory dev 09:22 | [DATE…" at bounding box center [834, 665] width 1105 height 344
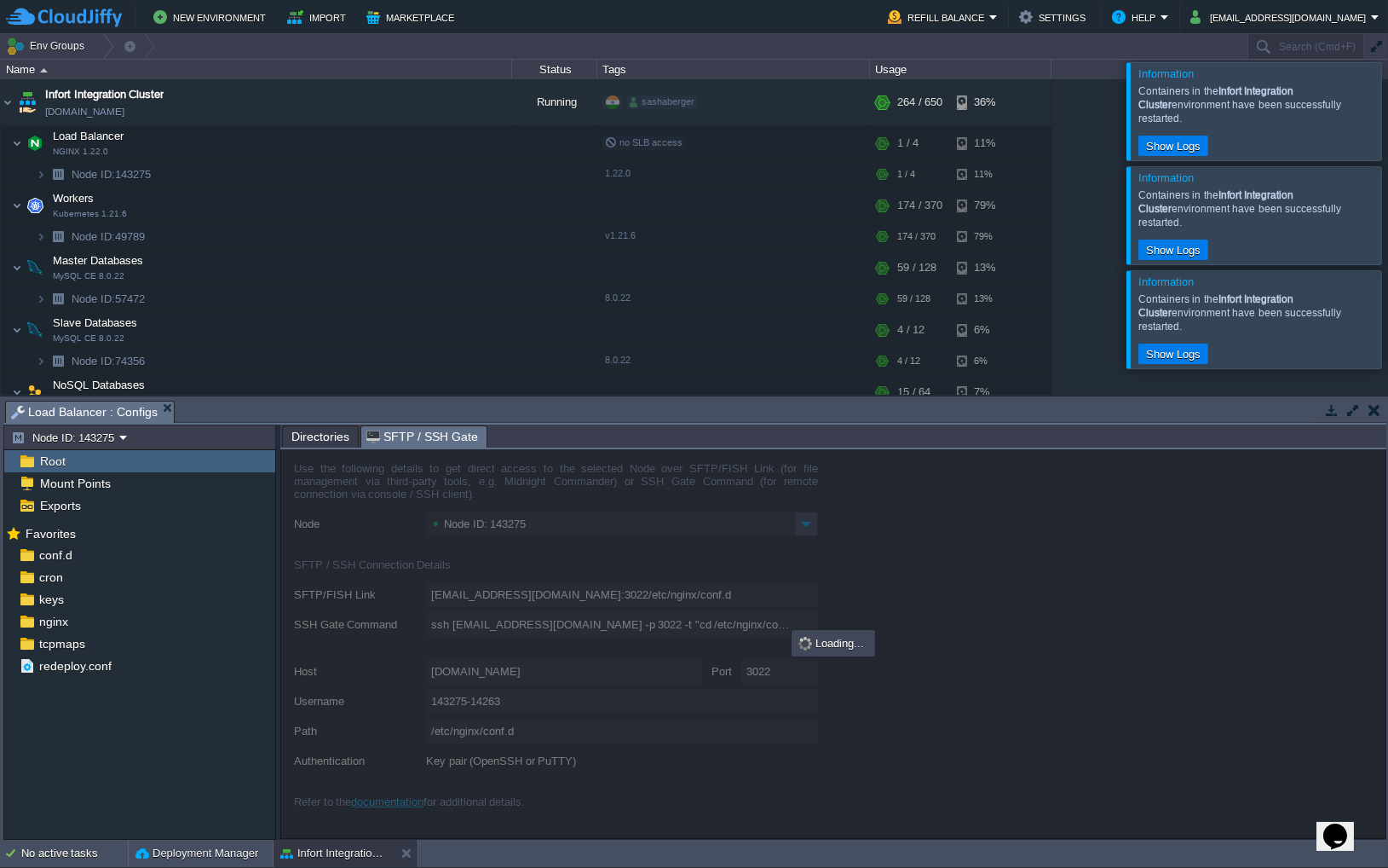
click at [469, 433] on span "SFTP / SSH Gate" at bounding box center [422, 437] width 111 height 22
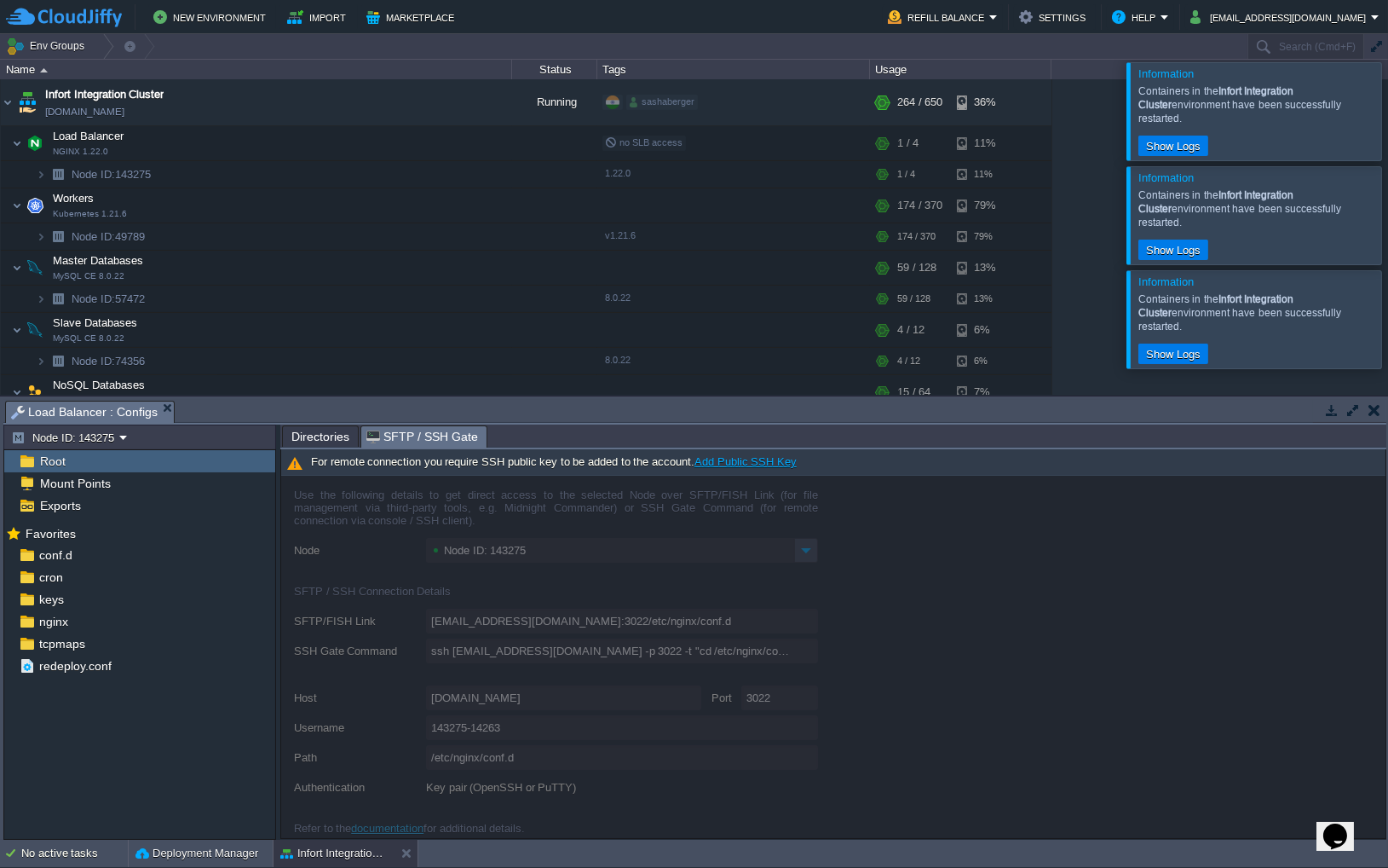
click at [166, 410] on em "Load Balancer : Configs" at bounding box center [92, 412] width 163 height 22
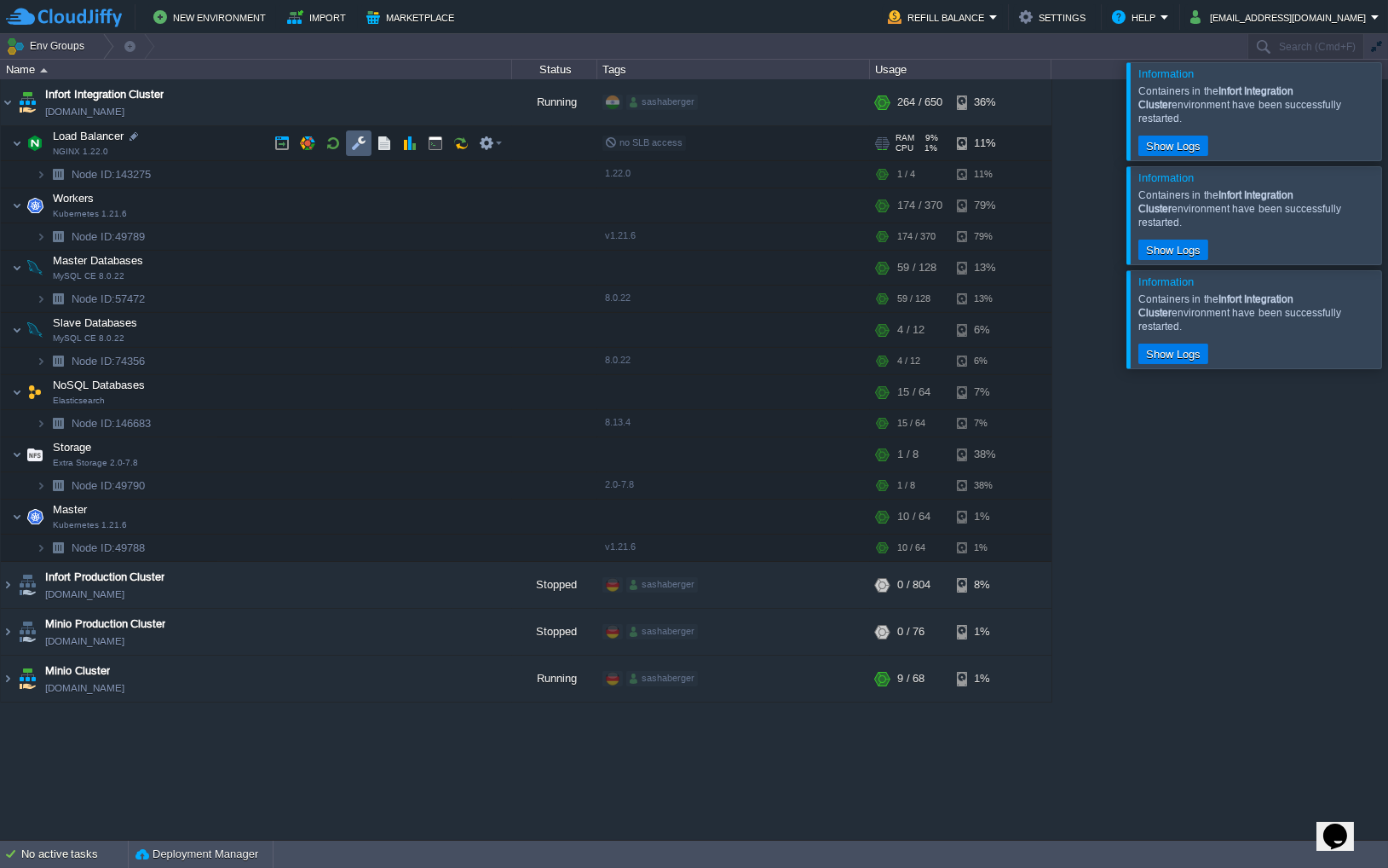
click at [362, 143] on button "button" at bounding box center [359, 144] width 16 height 16
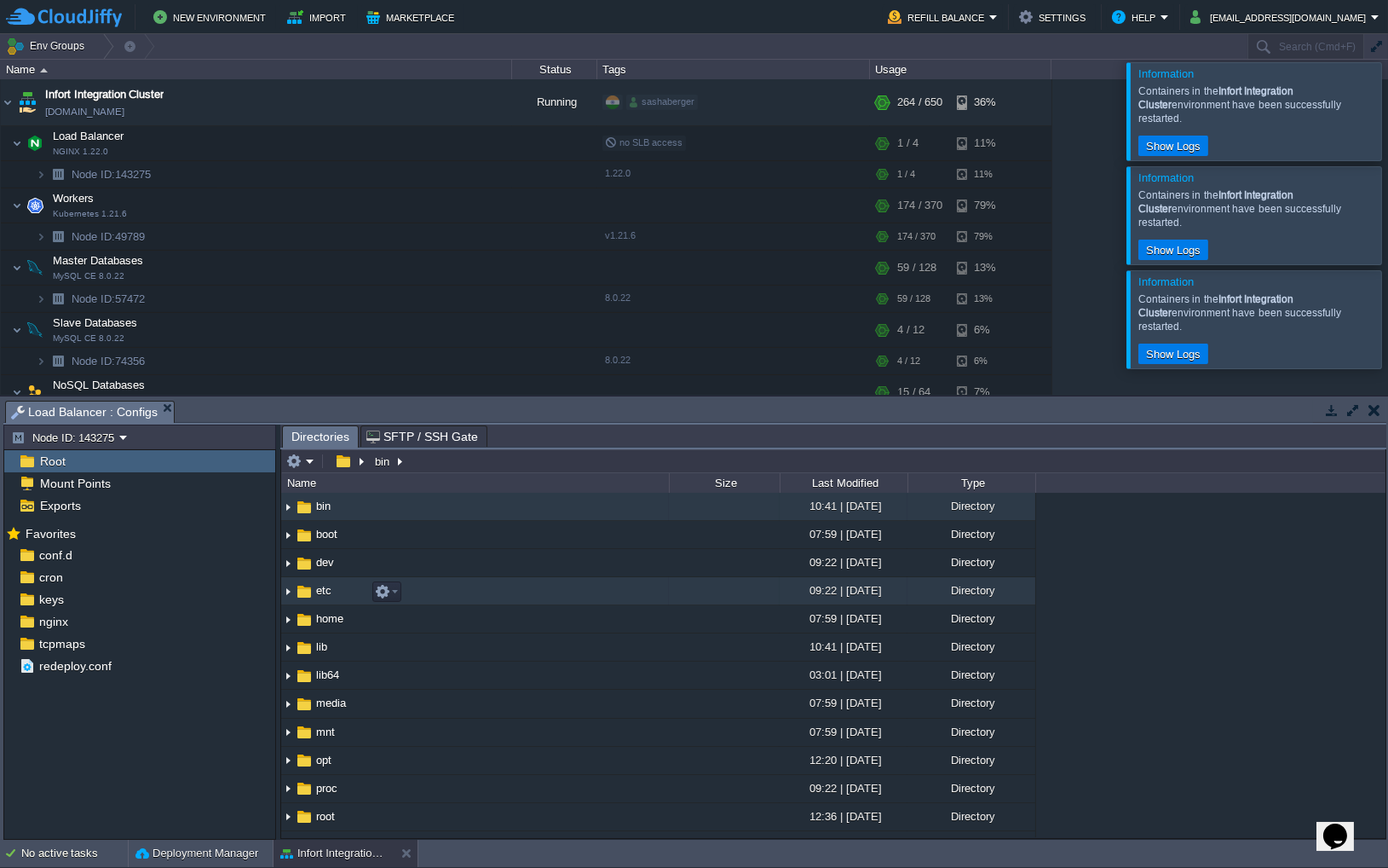
click at [286, 589] on img at bounding box center [288, 590] width 14 height 26
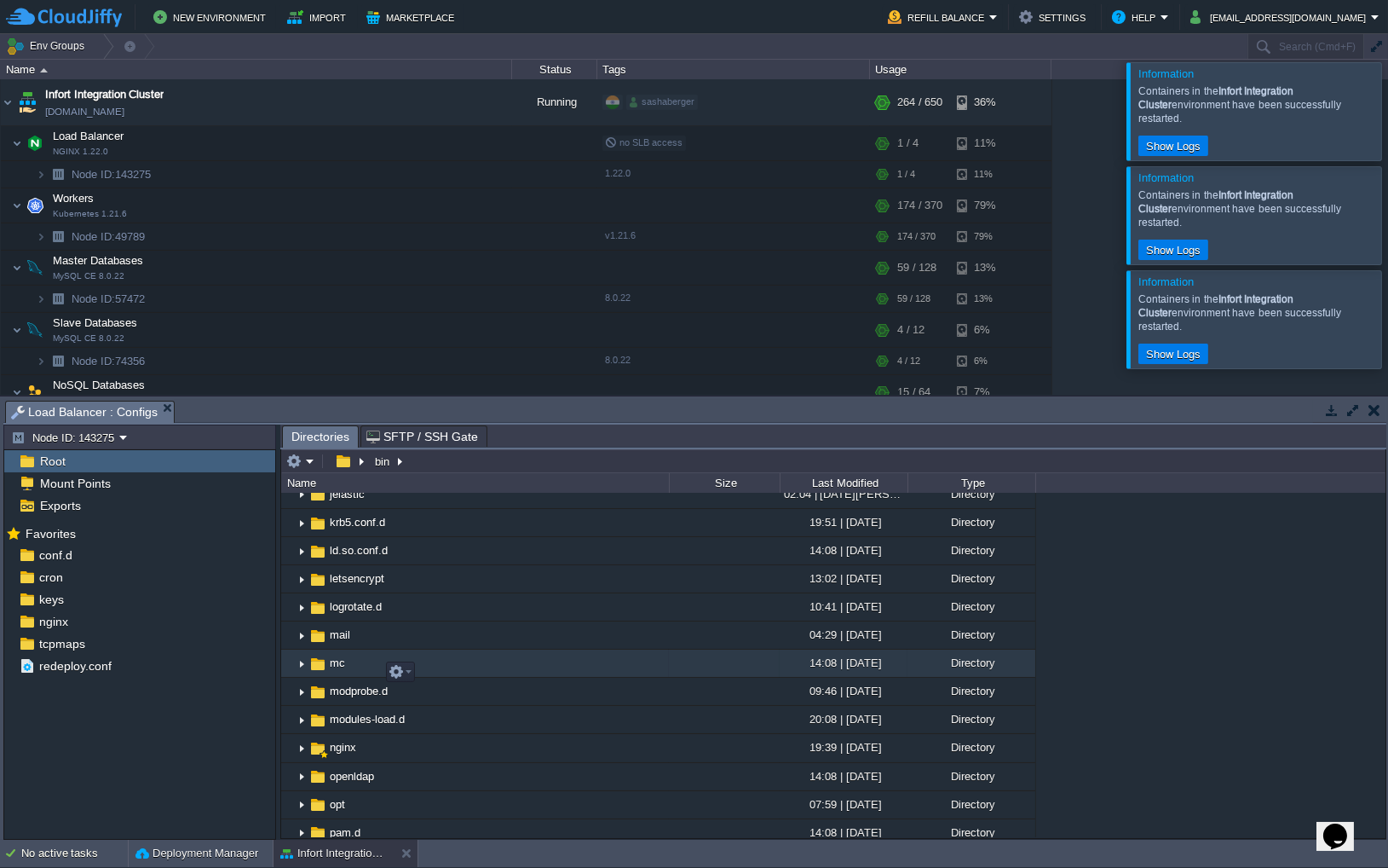
scroll to position [968, 0]
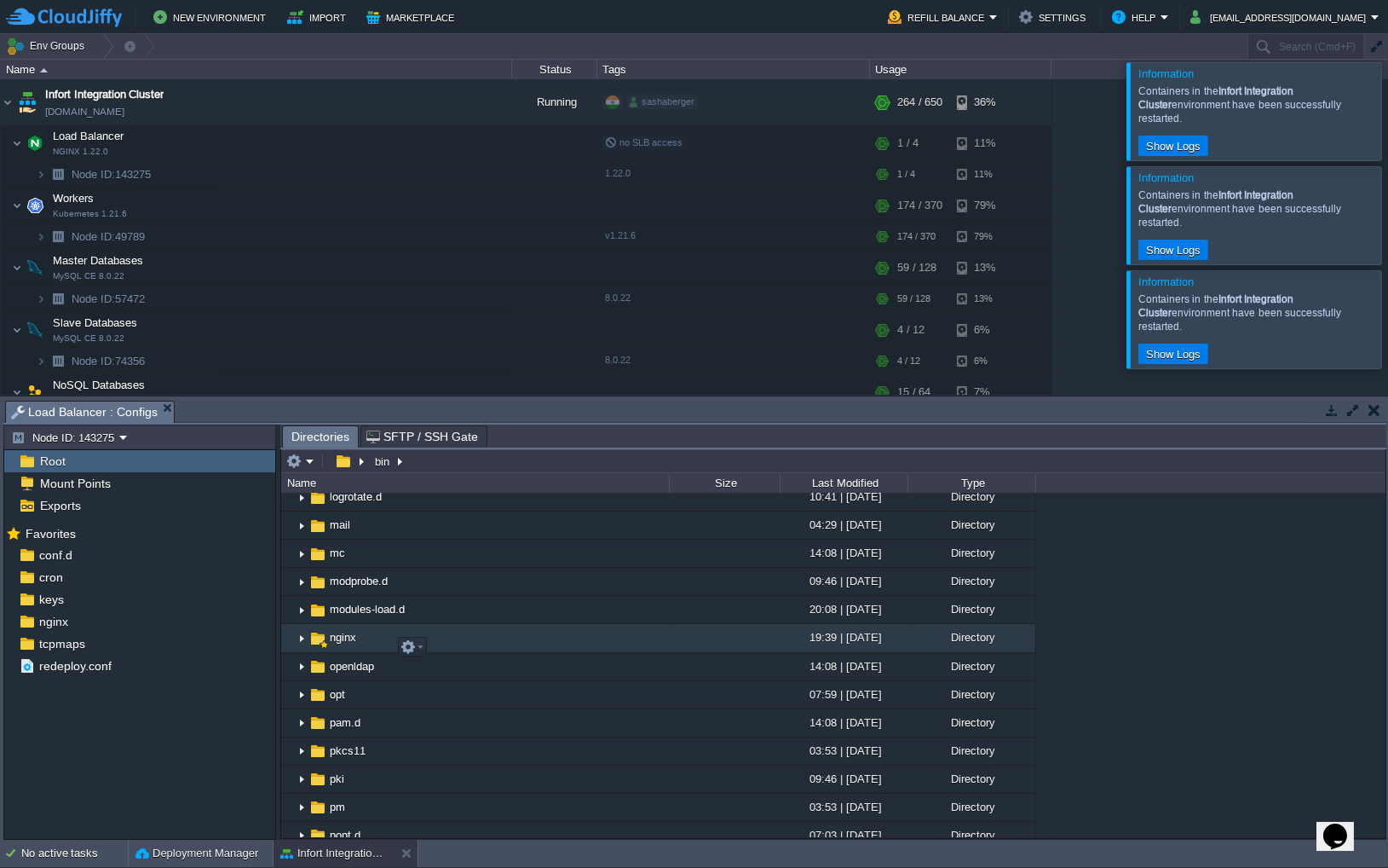
click at [303, 649] on img at bounding box center [302, 638] width 14 height 26
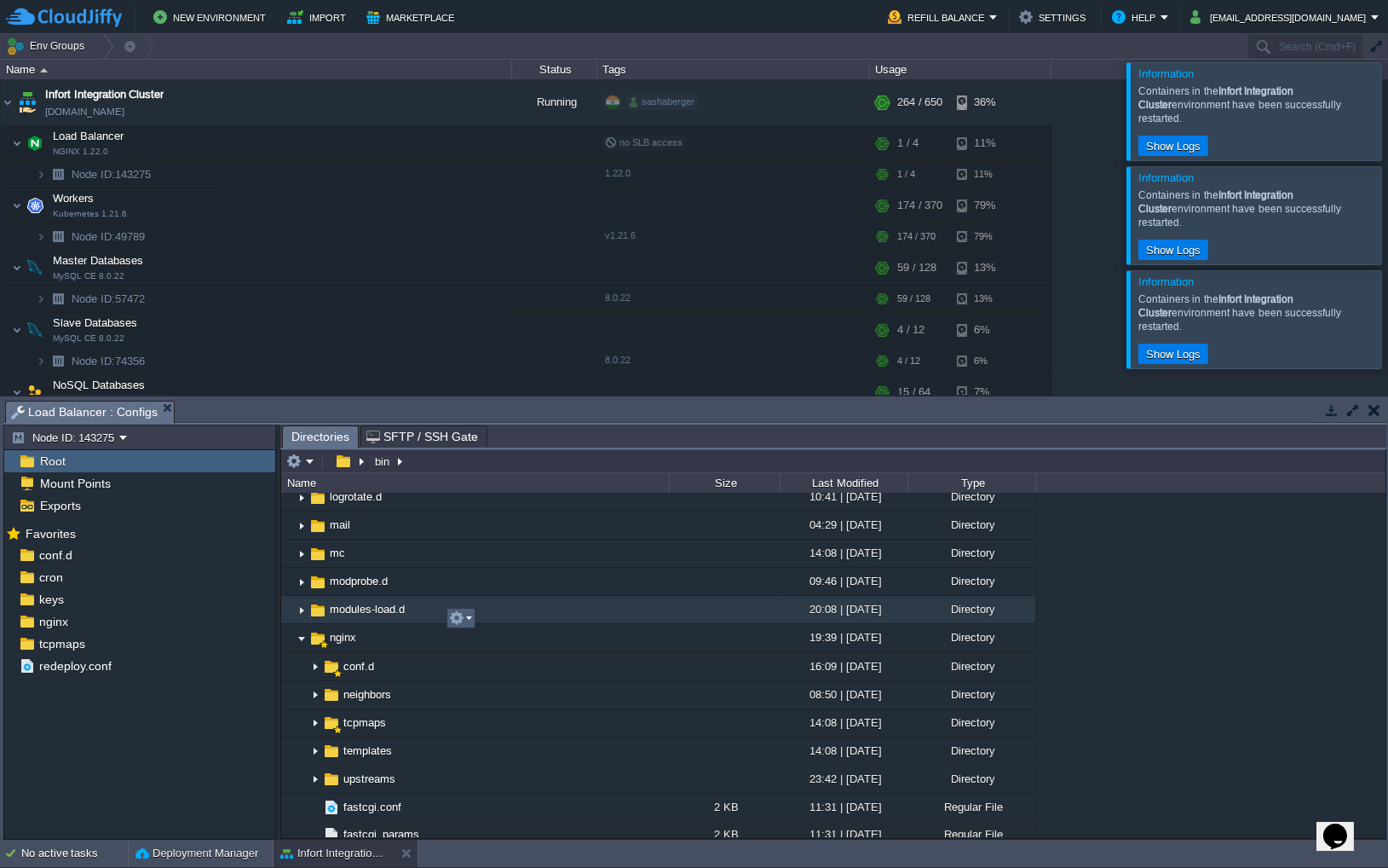
scroll to position [1060, 0]
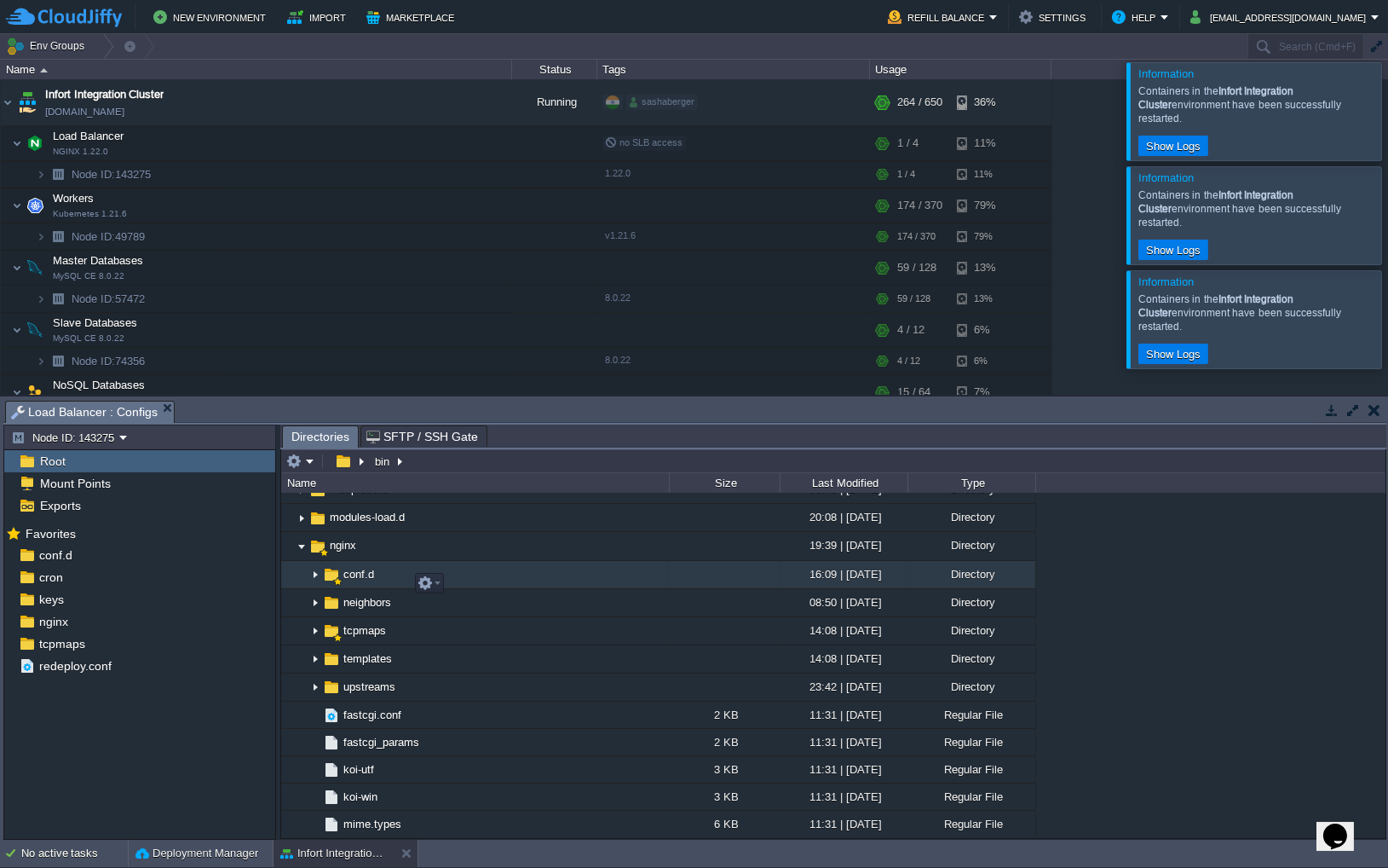
click at [315, 585] on img at bounding box center [316, 575] width 14 height 26
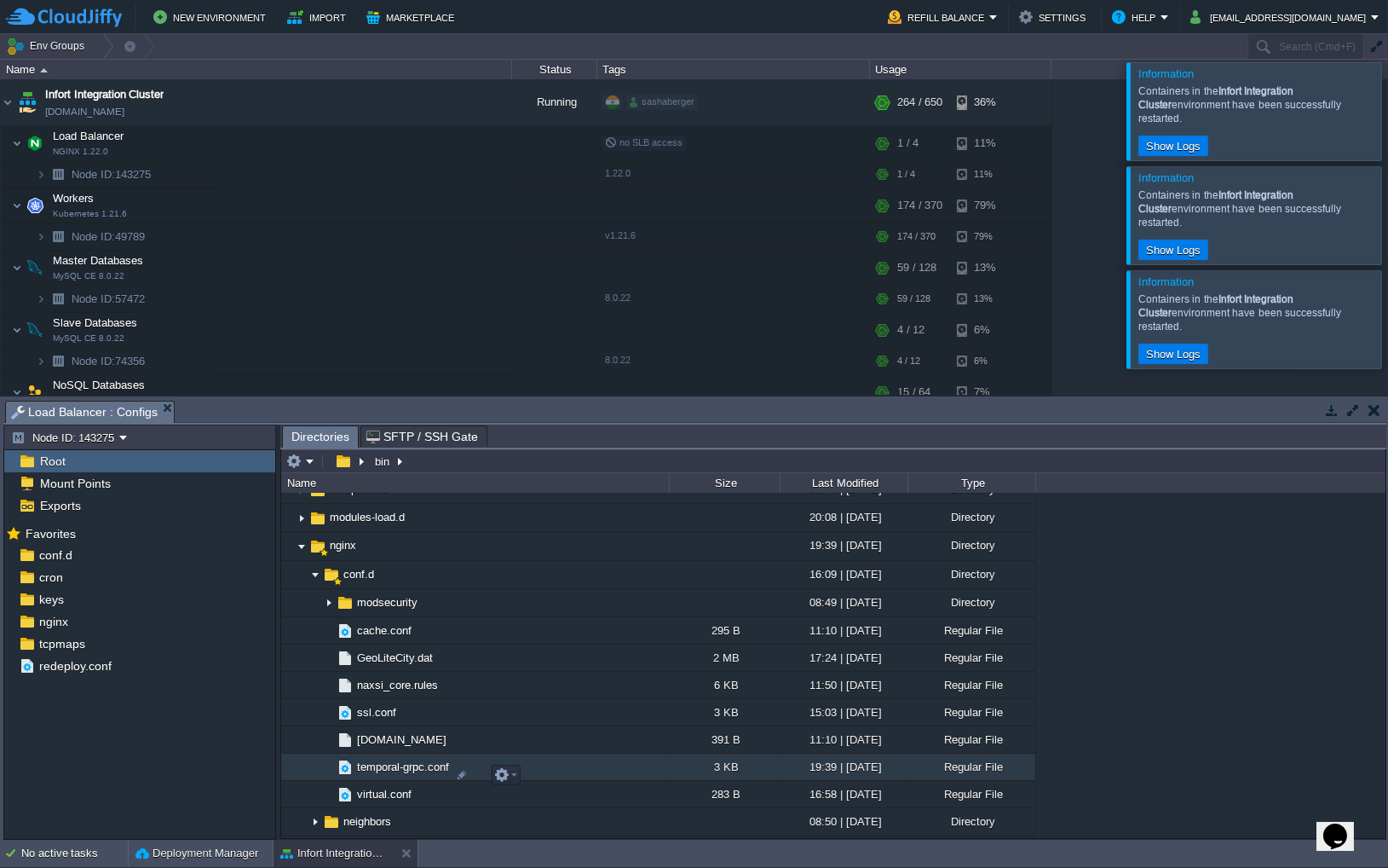
click at [406, 774] on span "temporal-grpc.conf" at bounding box center [403, 766] width 97 height 15
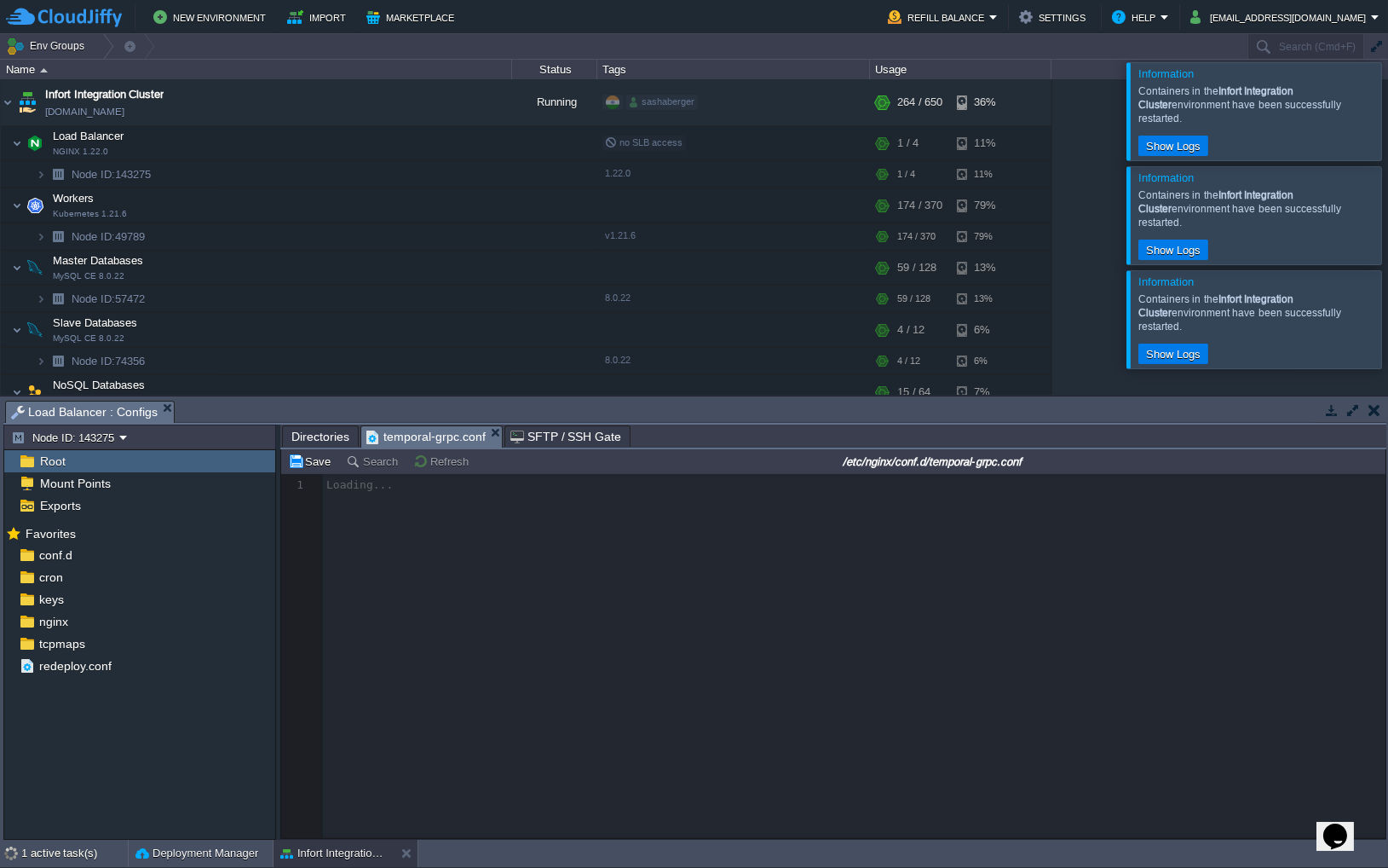
scroll to position [5, 0]
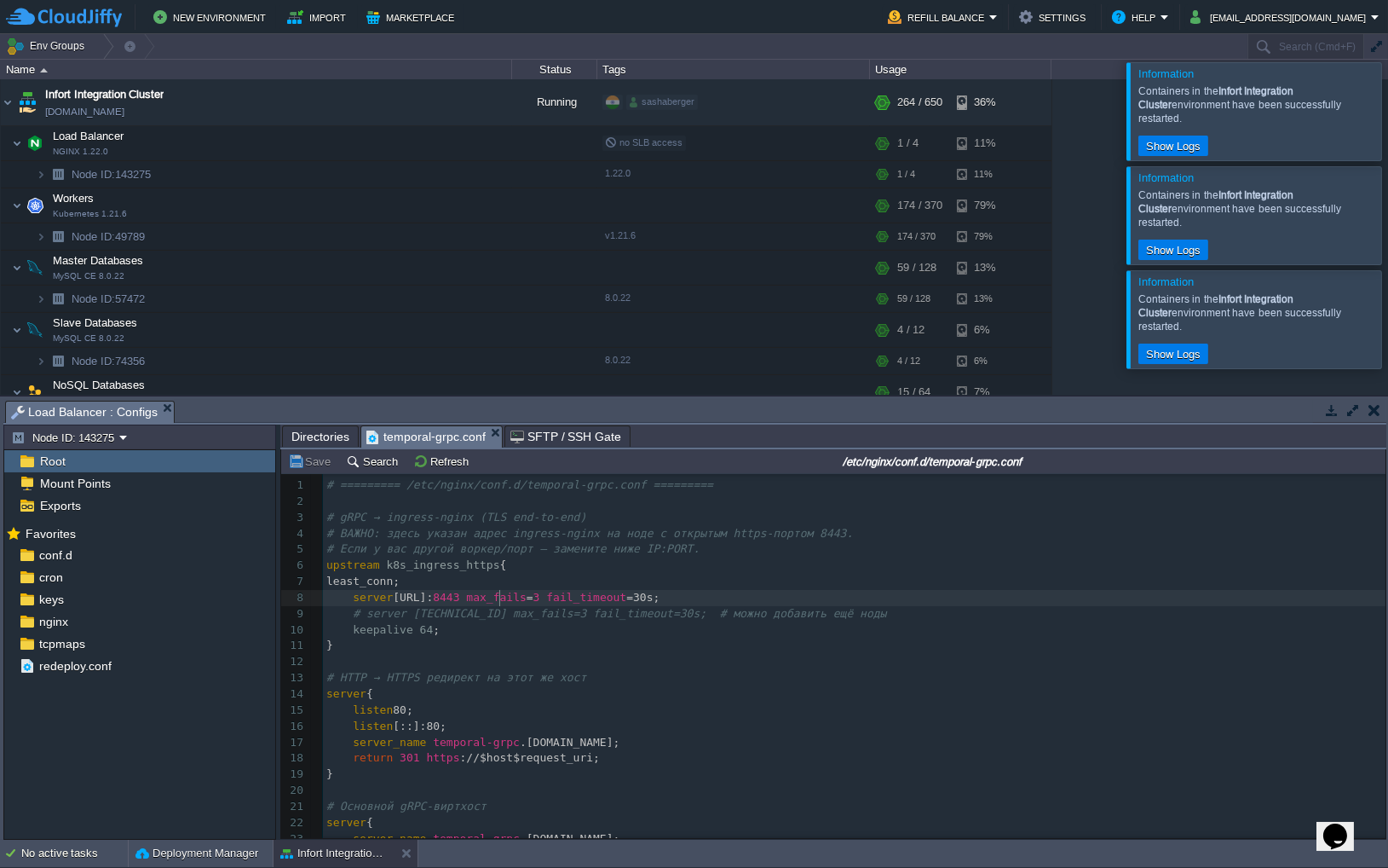
click at [499, 600] on div "61 1 # ========= /etc/nginx/conf.d/temporal-grpc.conf ========= 2 ​ 3 # gRPC → …" at bounding box center [853, 734] width 1063 height 514
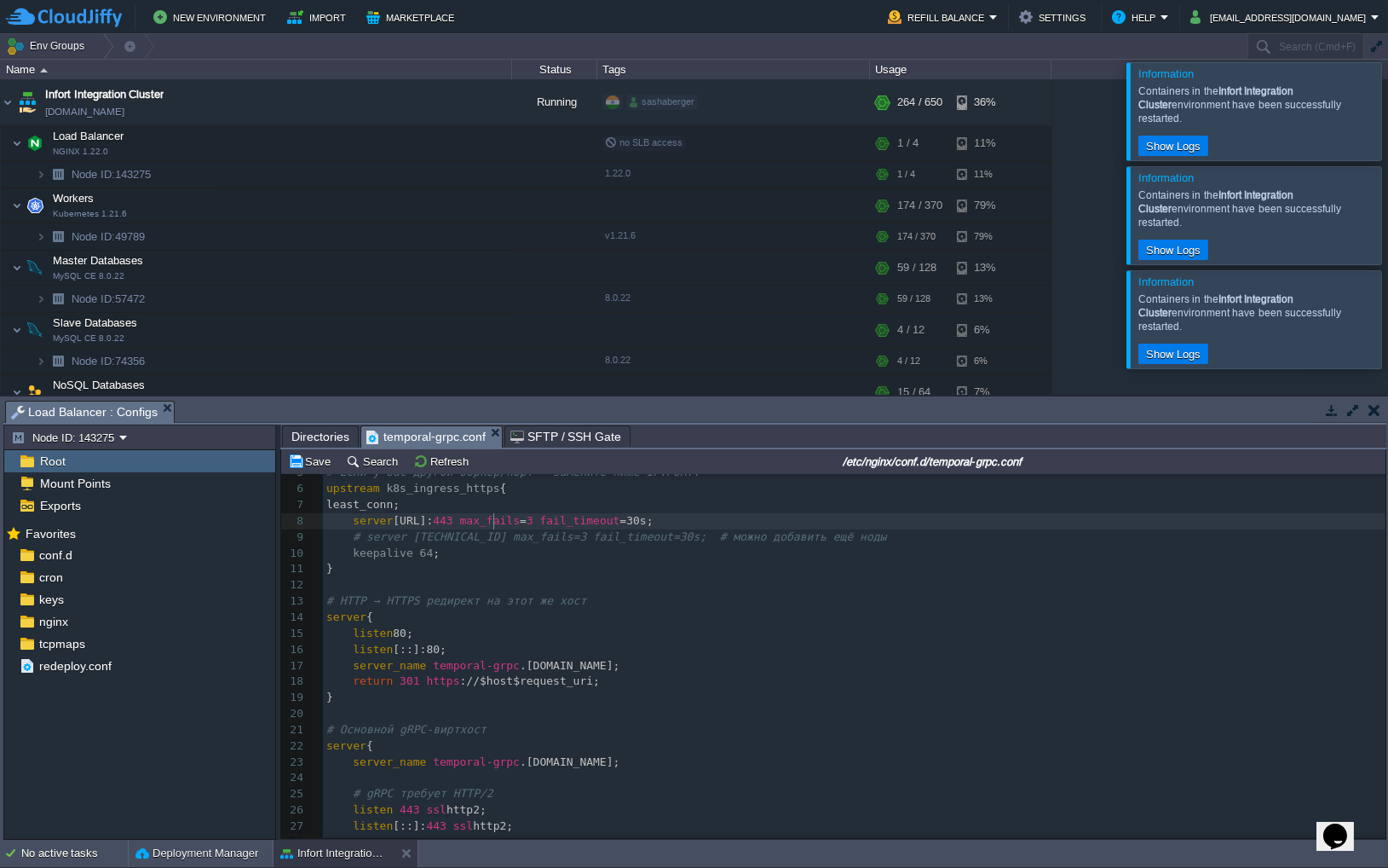
scroll to position [0, 0]
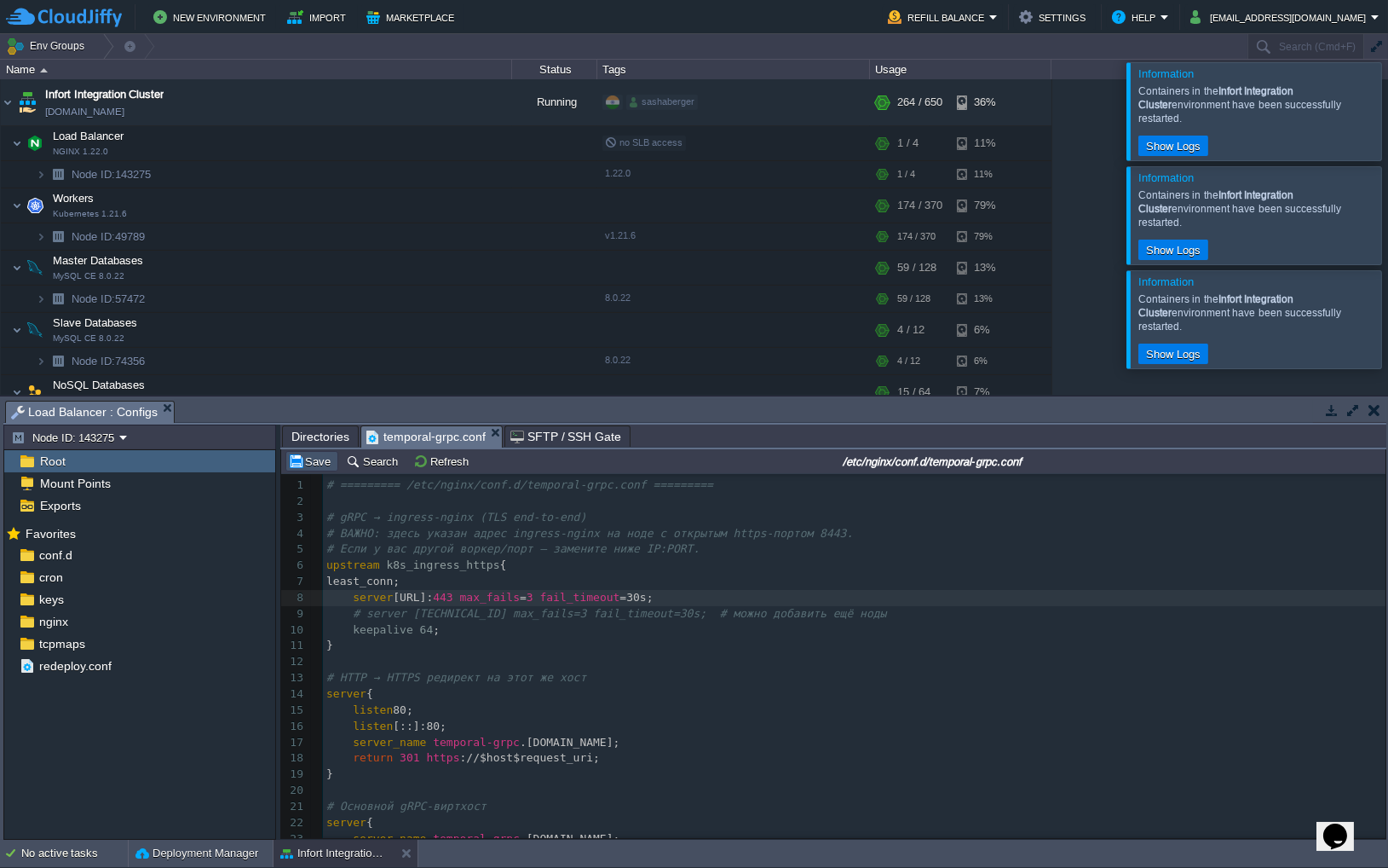
click at [312, 462] on button "Save" at bounding box center [312, 461] width 48 height 16
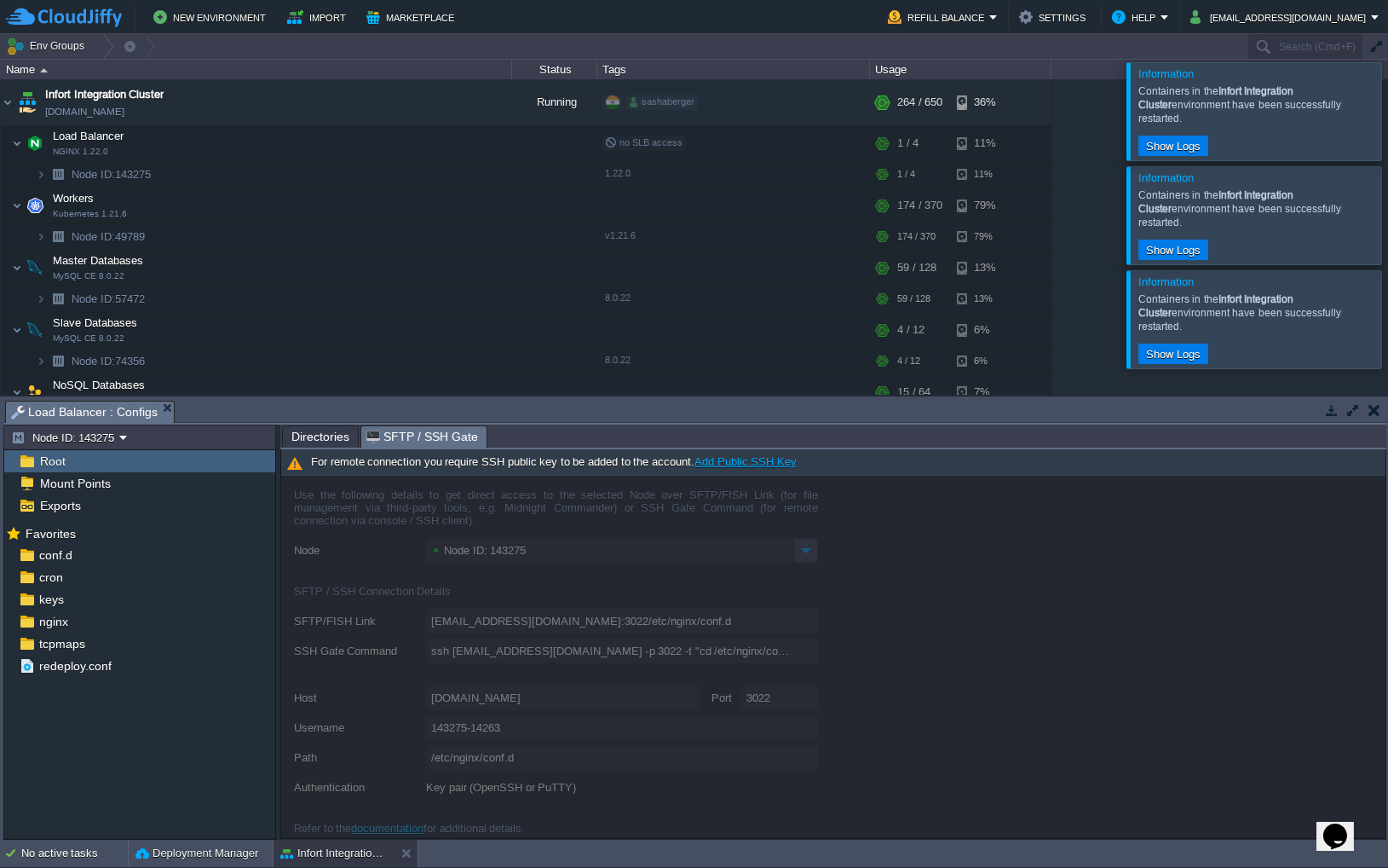
click at [468, 430] on span "SFTP / SSH Gate" at bounding box center [422, 437] width 111 height 22
click at [330, 141] on button "button" at bounding box center [333, 144] width 16 height 16
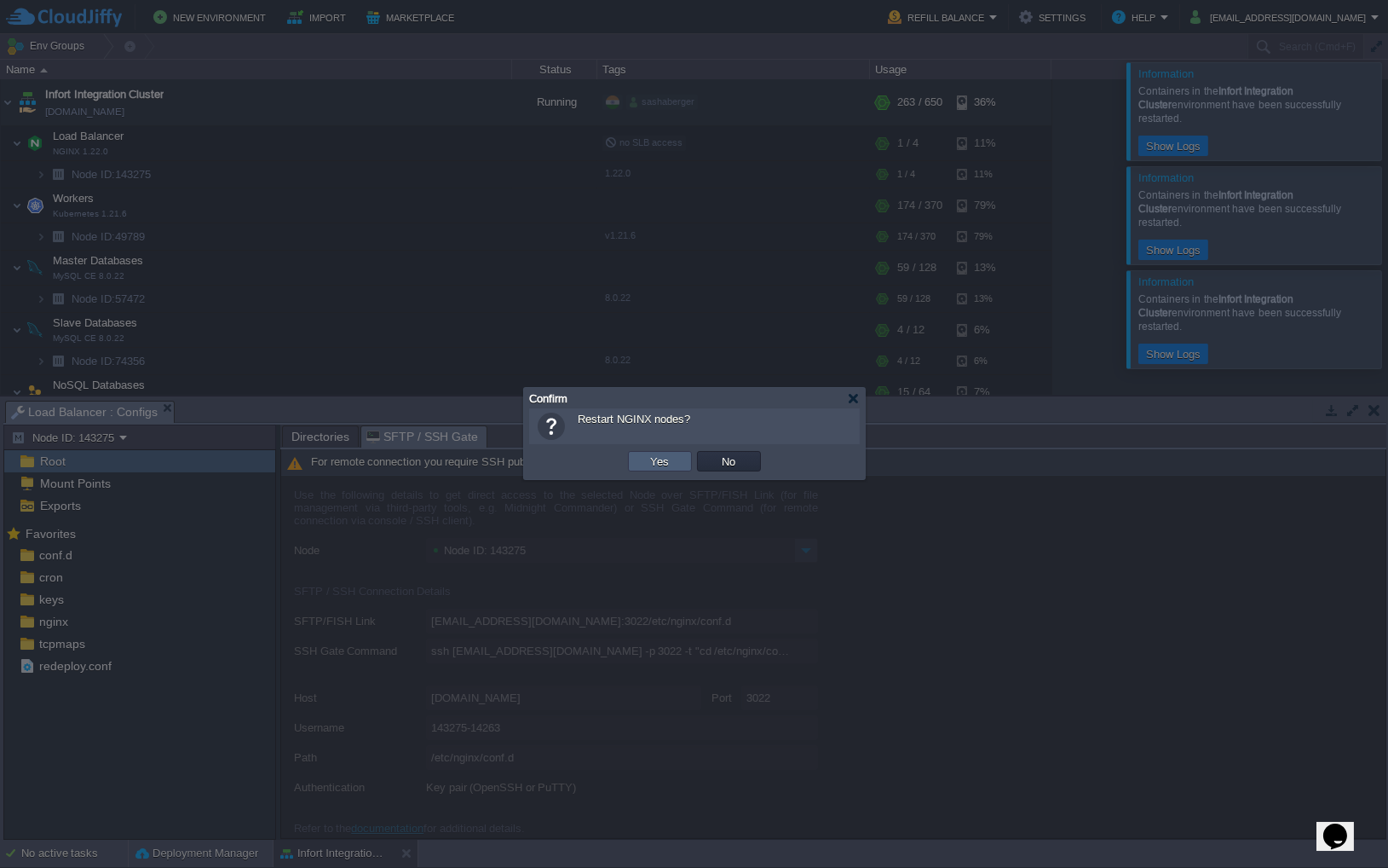
click at [652, 461] on button "Yes" at bounding box center [661, 461] width 29 height 16
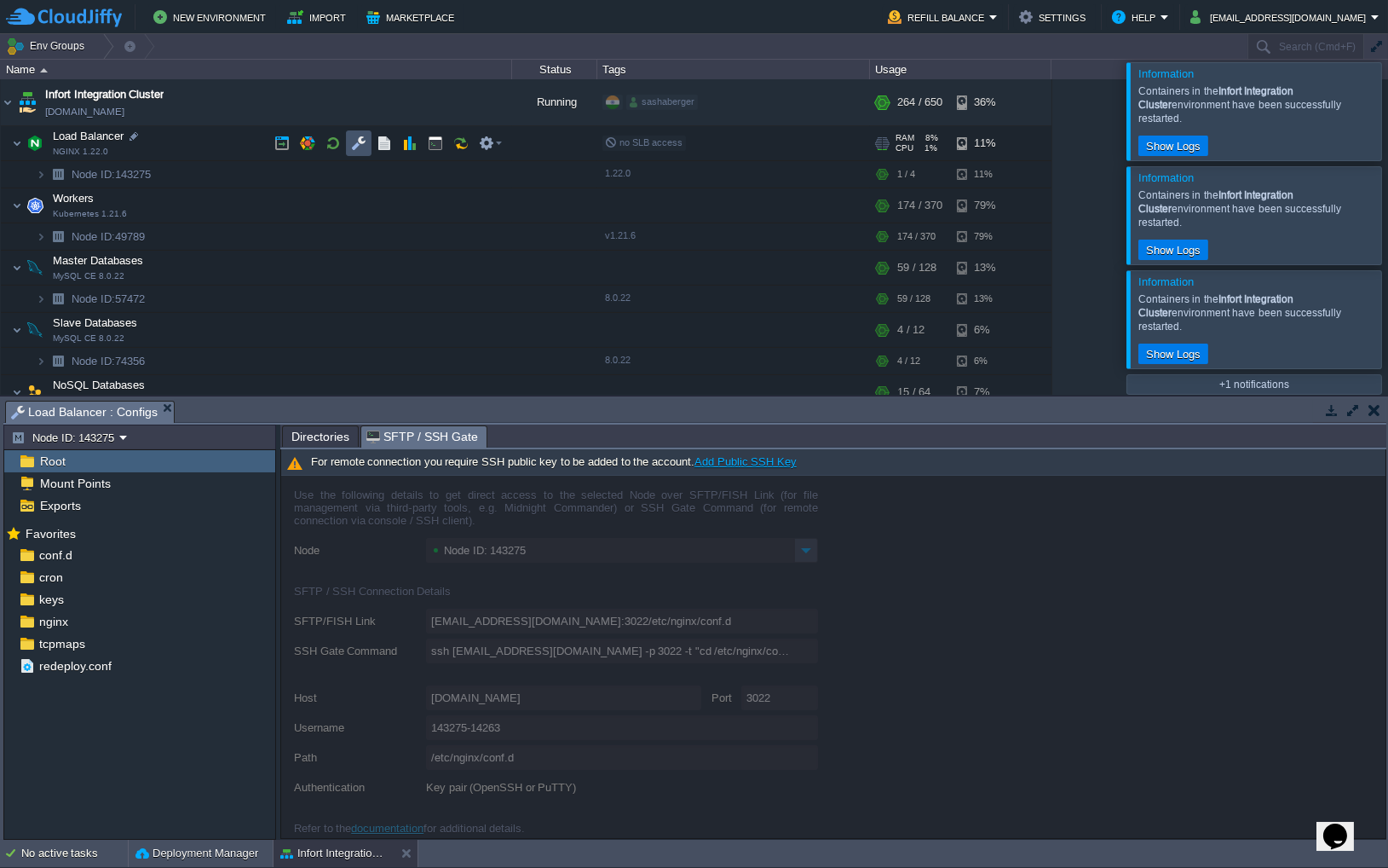
click at [364, 147] on button "button" at bounding box center [359, 144] width 16 height 16
click at [355, 141] on button "button" at bounding box center [359, 144] width 16 height 16
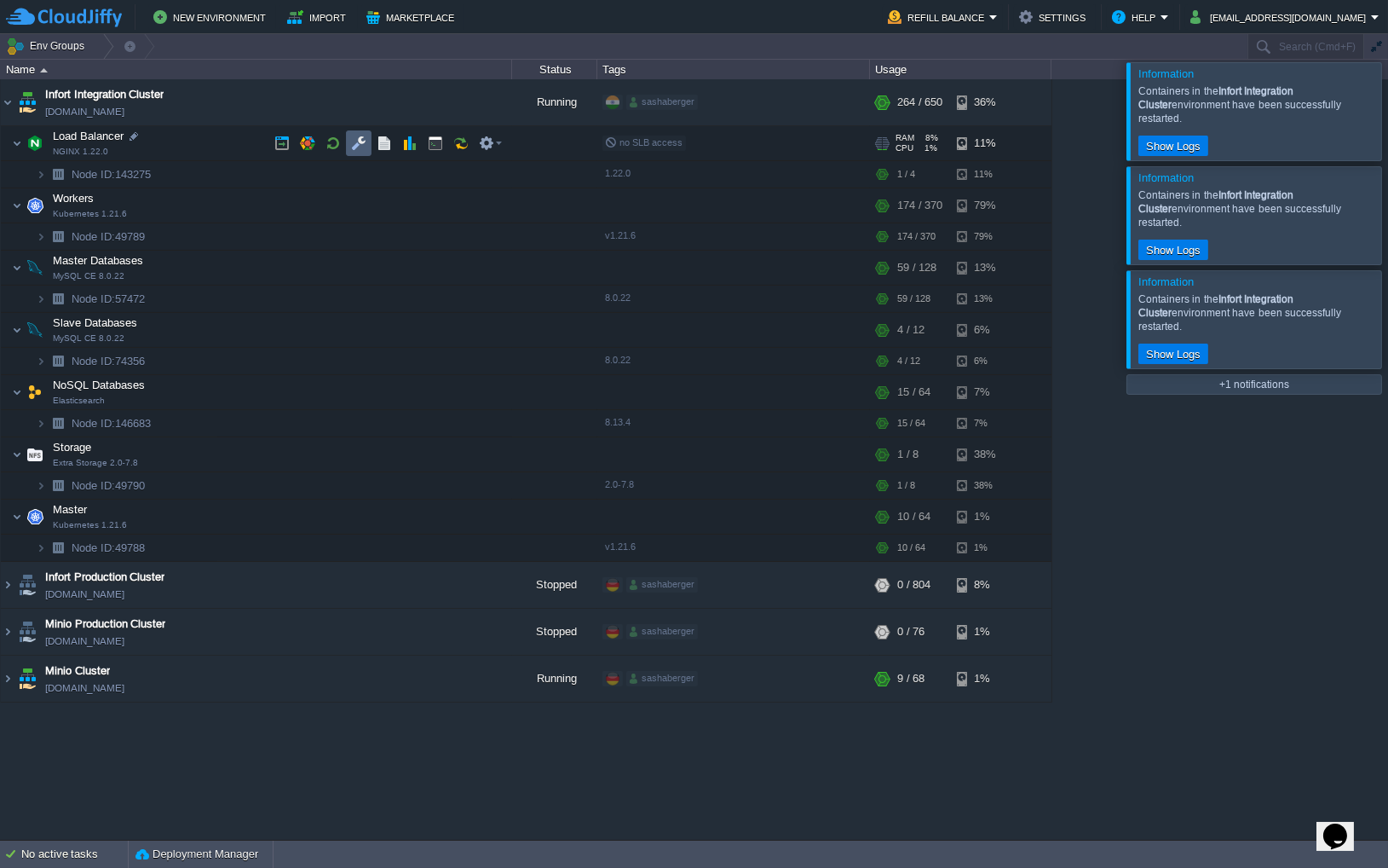
click at [360, 146] on button "button" at bounding box center [359, 144] width 16 height 16
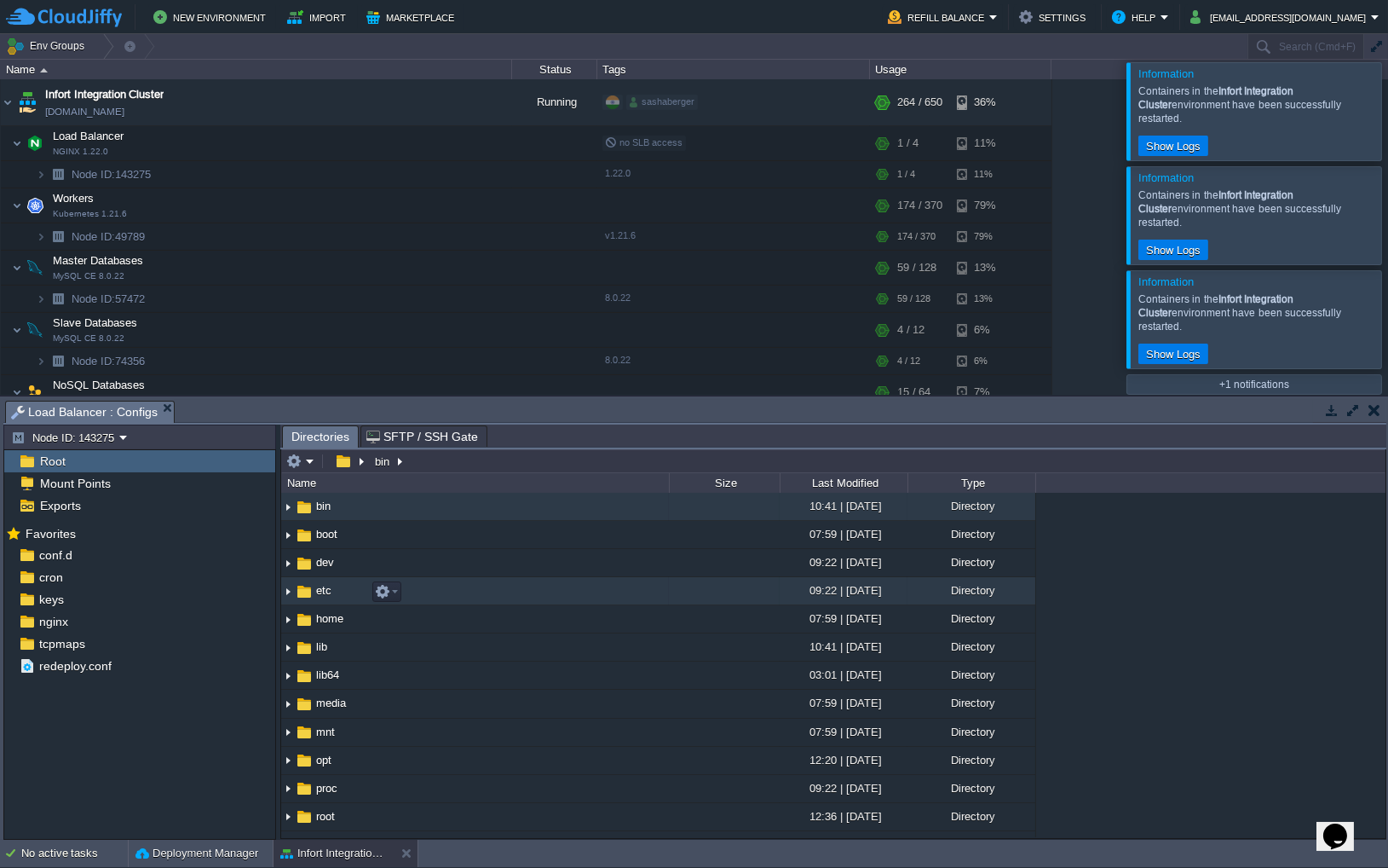
click at [289, 595] on img at bounding box center [288, 590] width 14 height 26
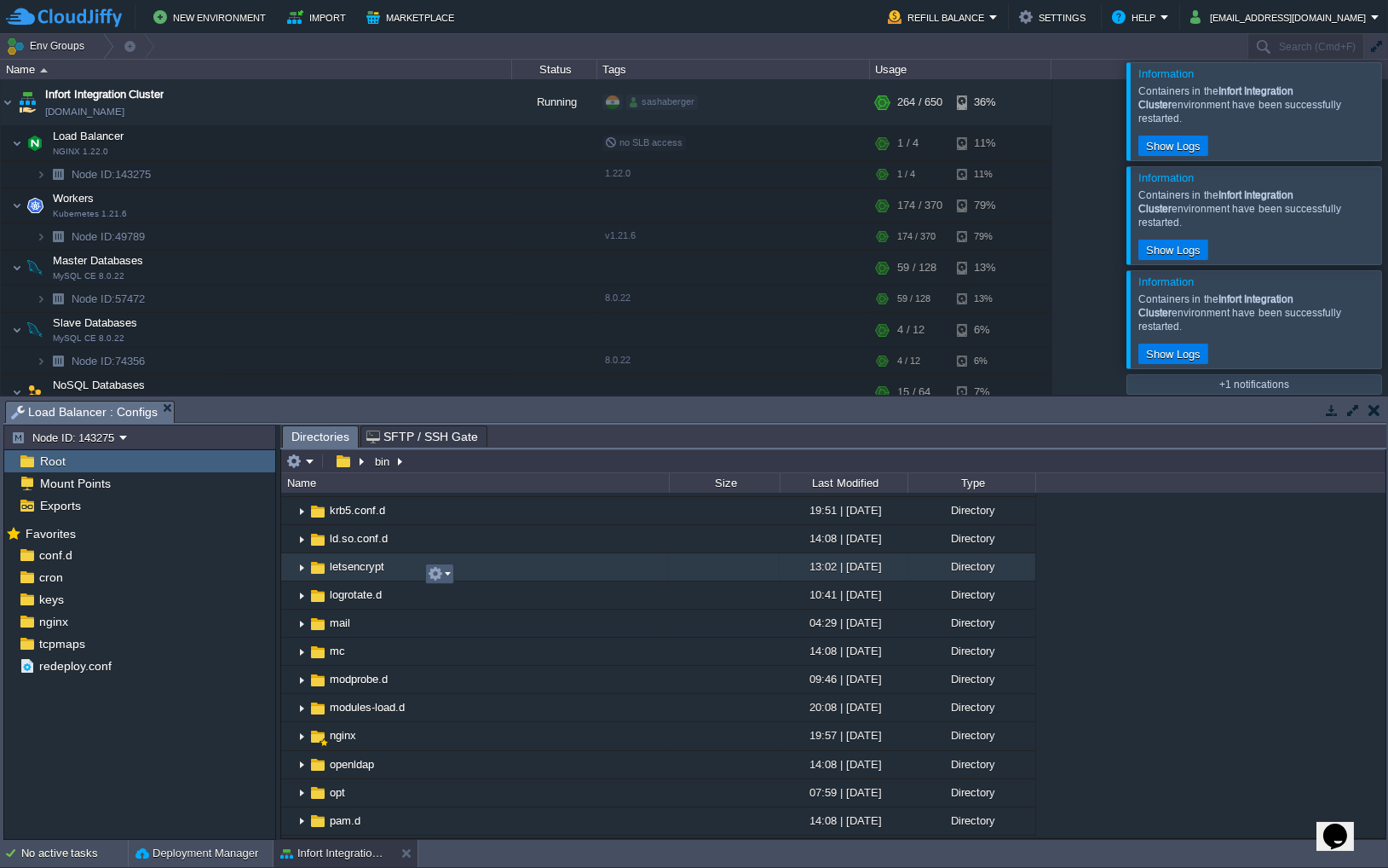
scroll to position [906, 0]
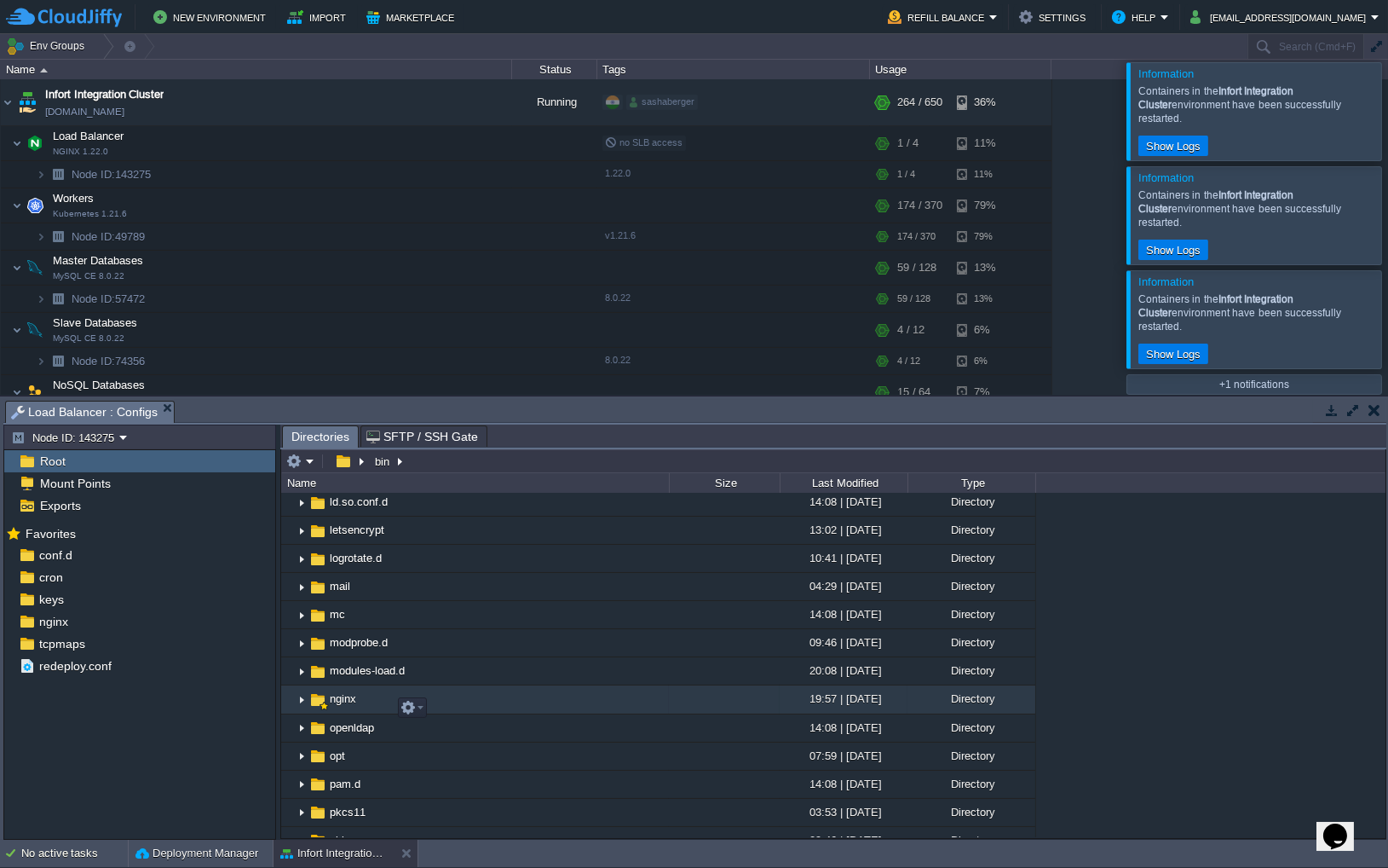
click at [302, 707] on img at bounding box center [302, 700] width 14 height 26
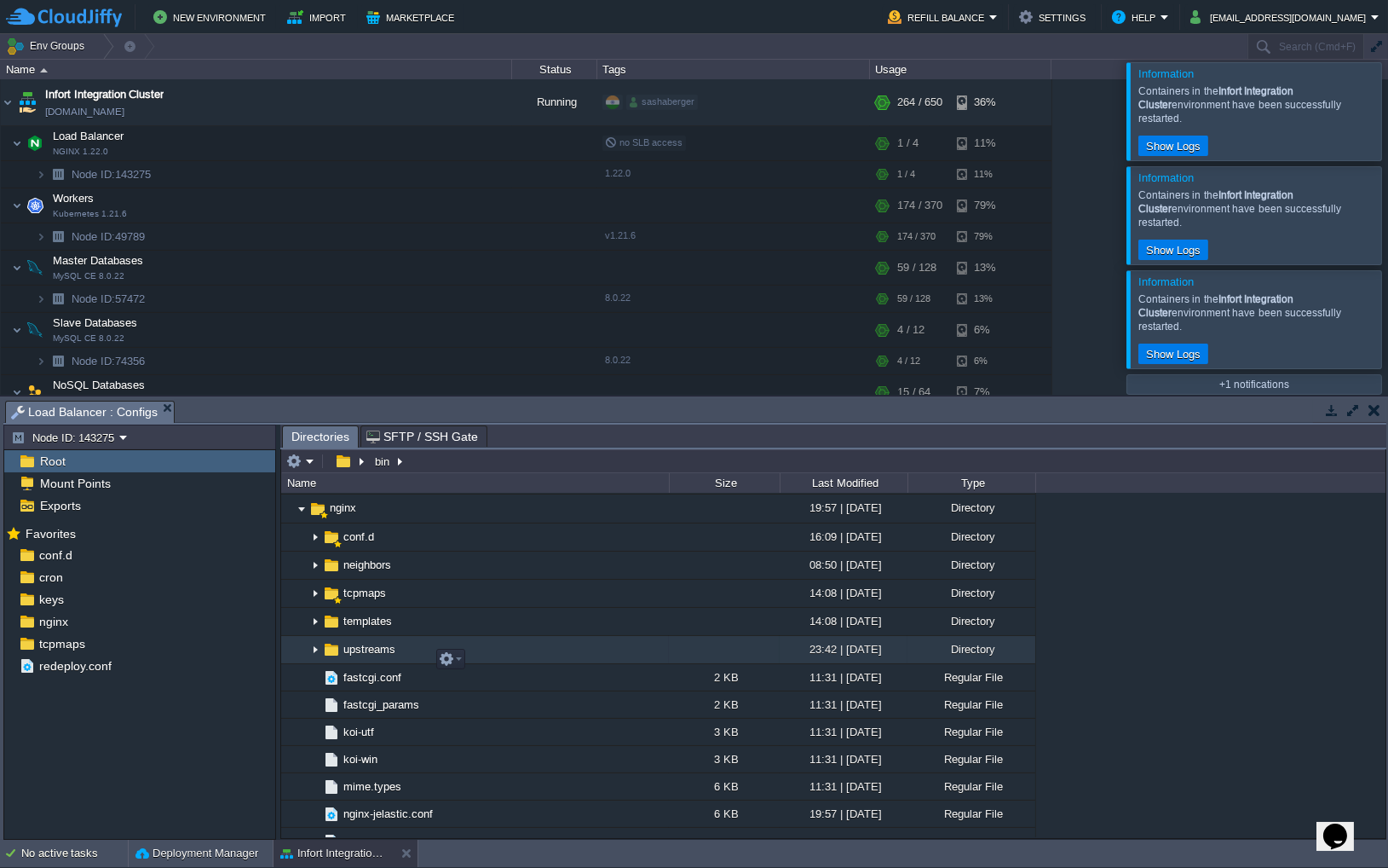
scroll to position [1088, 0]
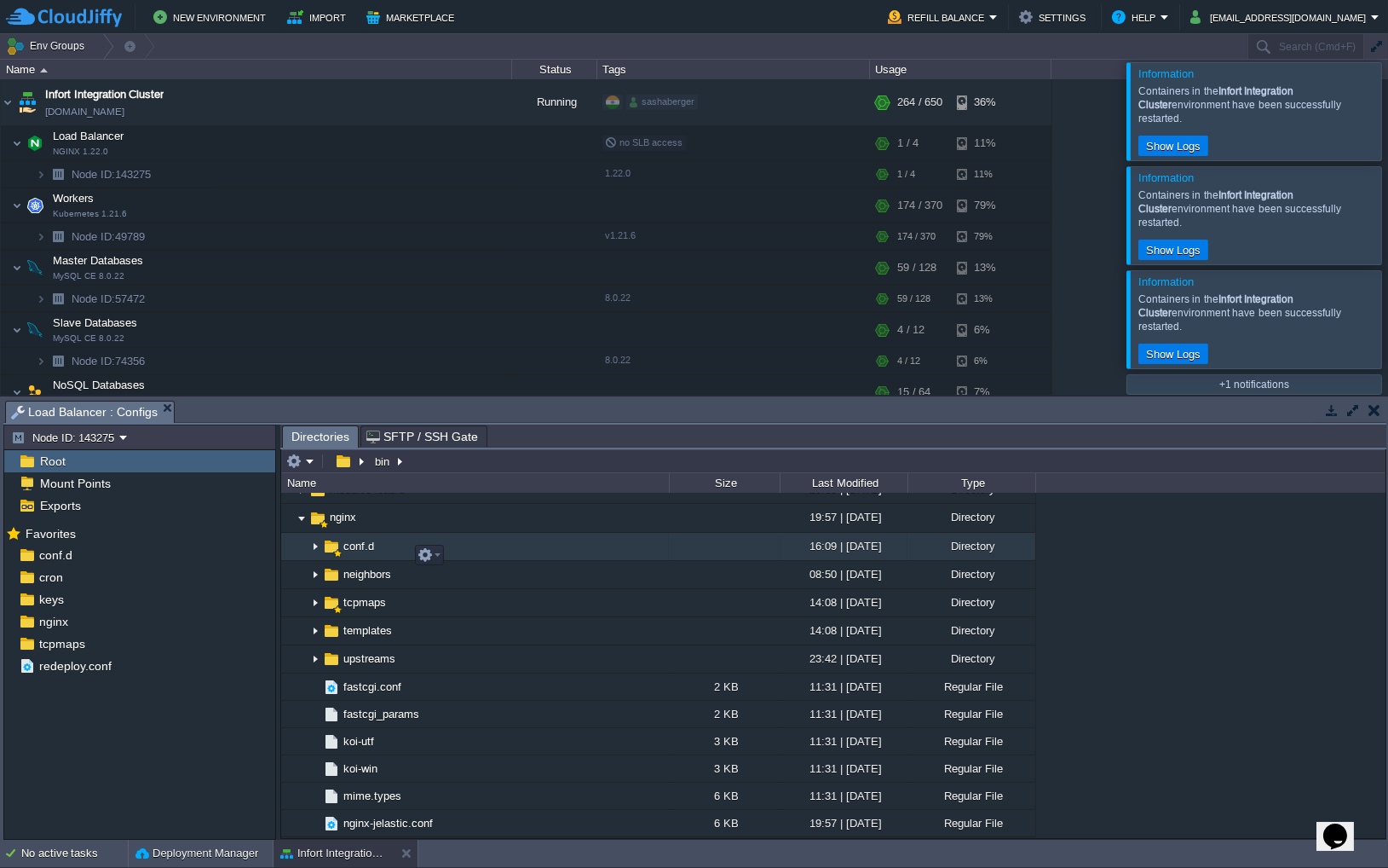
click at [316, 560] on img at bounding box center [316, 546] width 14 height 26
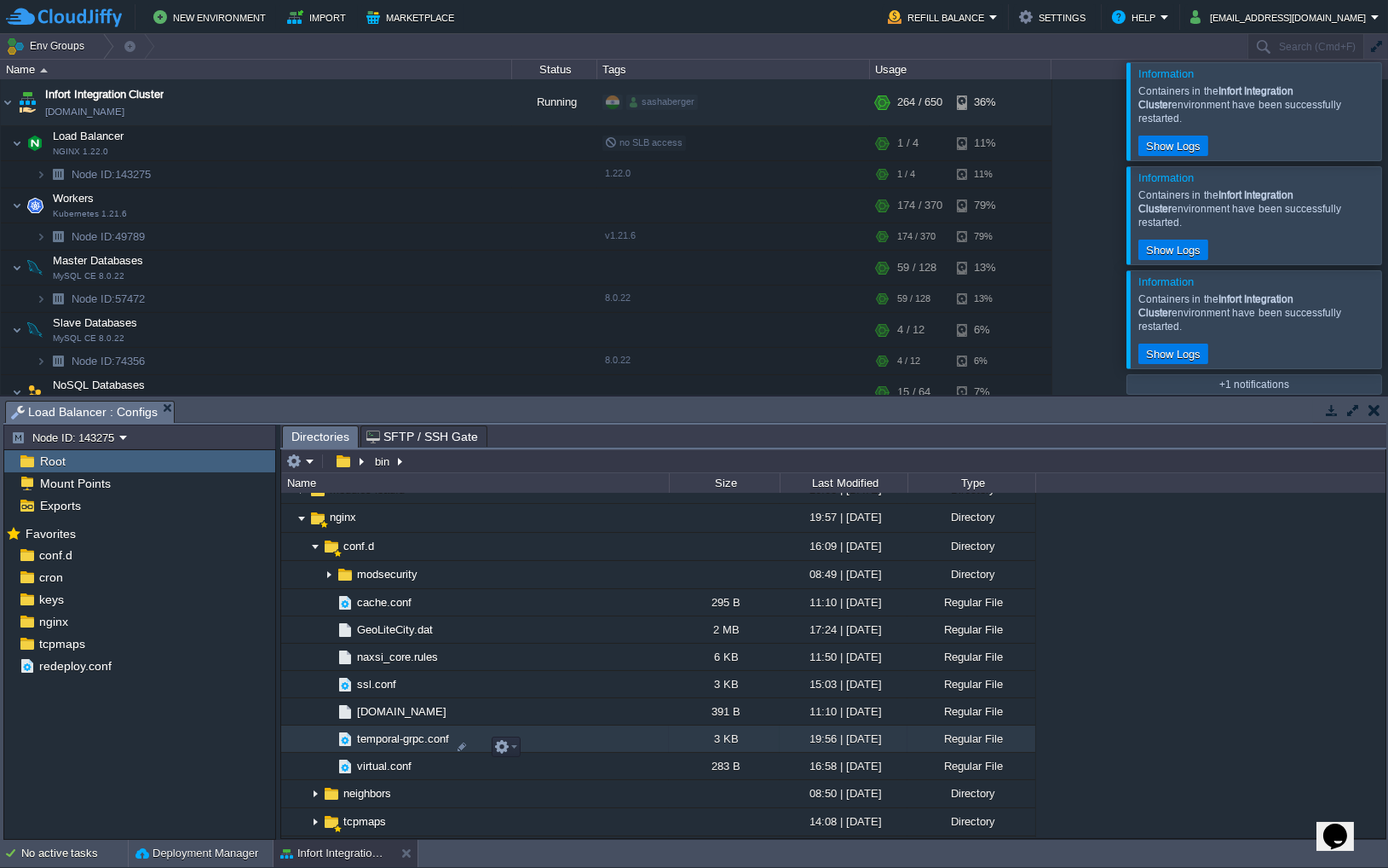
click at [402, 746] on span "temporal-grpc.conf" at bounding box center [403, 738] width 97 height 15
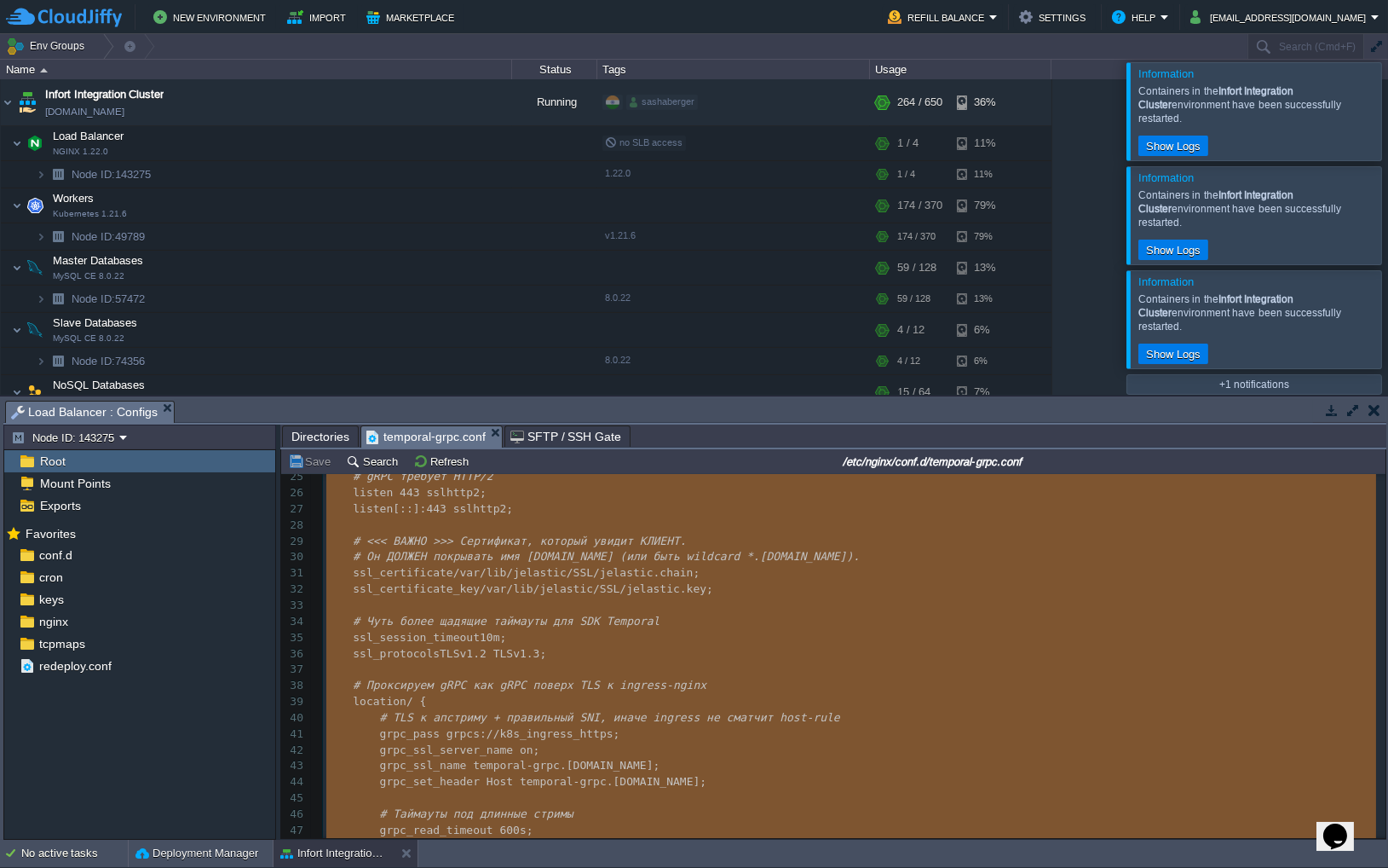
scroll to position [490, 0]
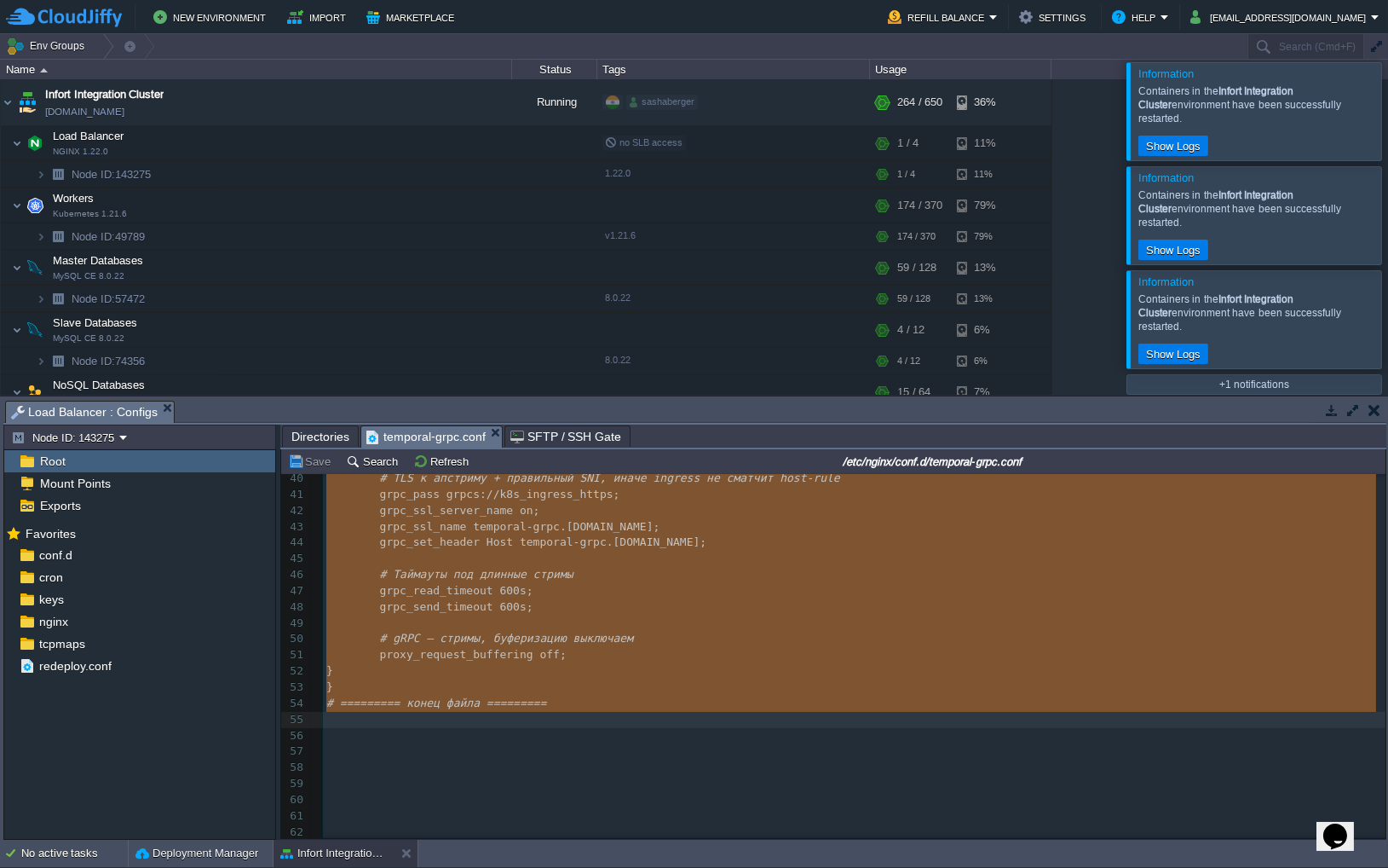
drag, startPoint x: 325, startPoint y: 485, endPoint x: 607, endPoint y: 711, distance: 361.4
type textarea "-"
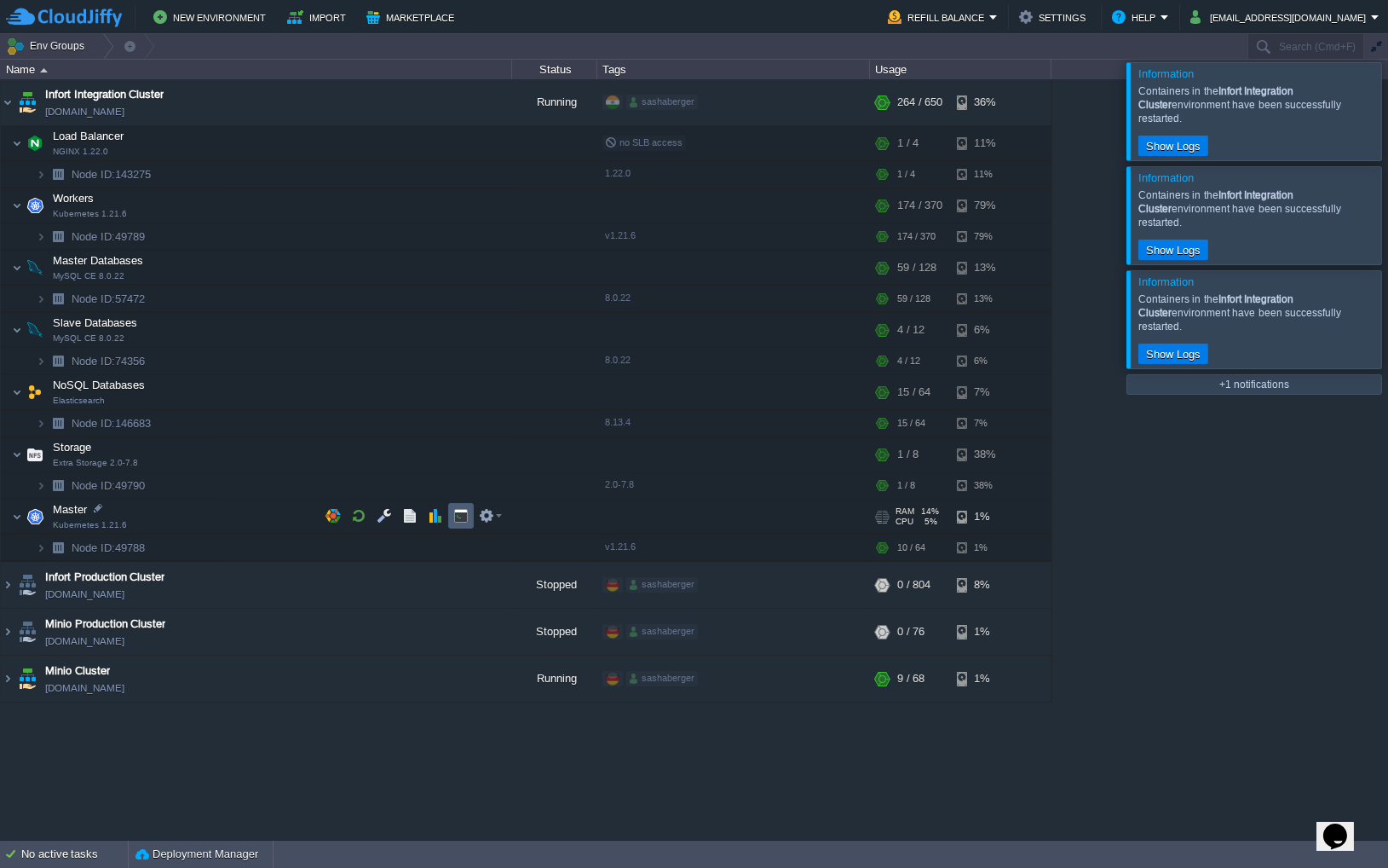
click at [462, 520] on button "button" at bounding box center [461, 516] width 16 height 16
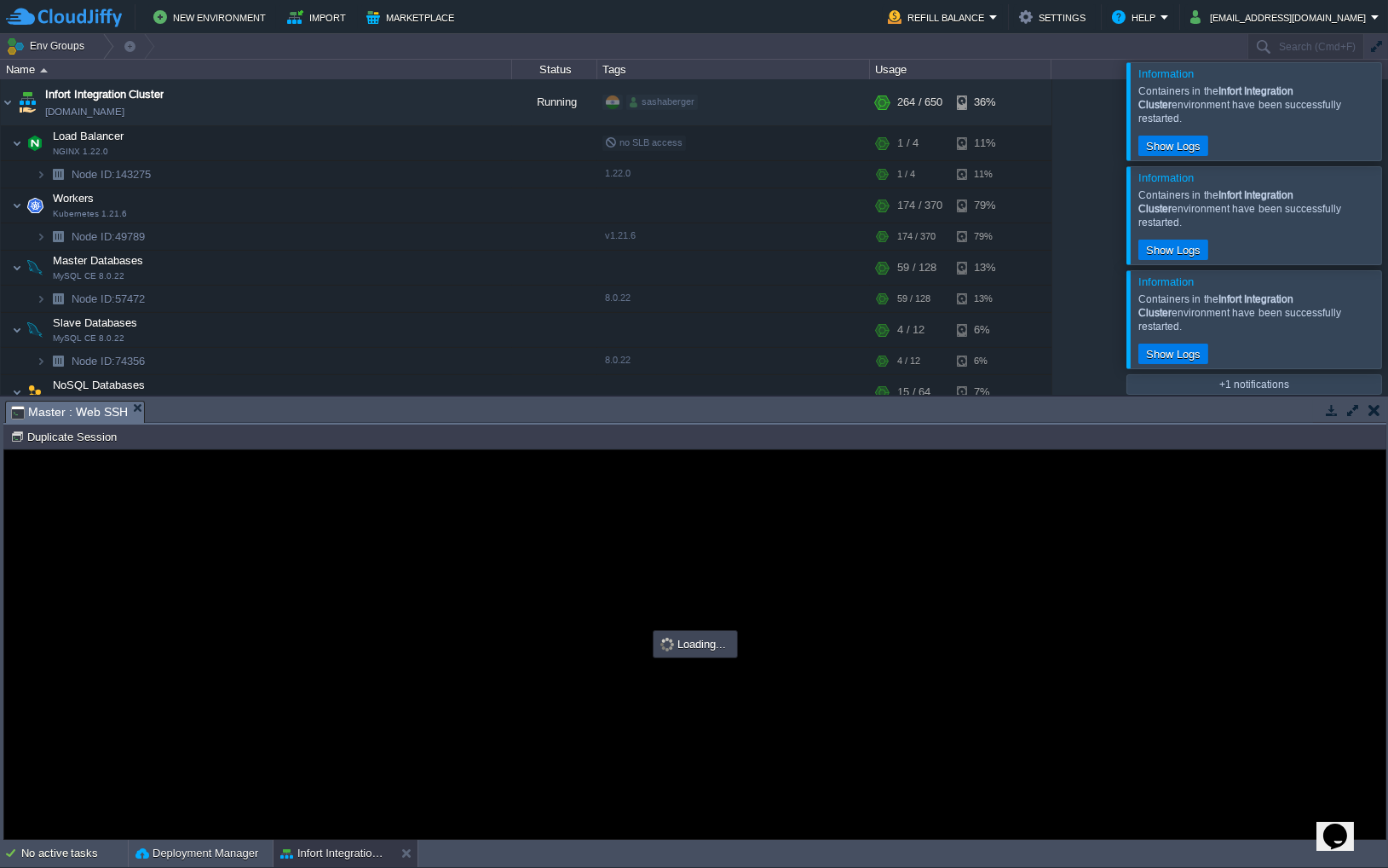
scroll to position [0, 0]
type input "#000000"
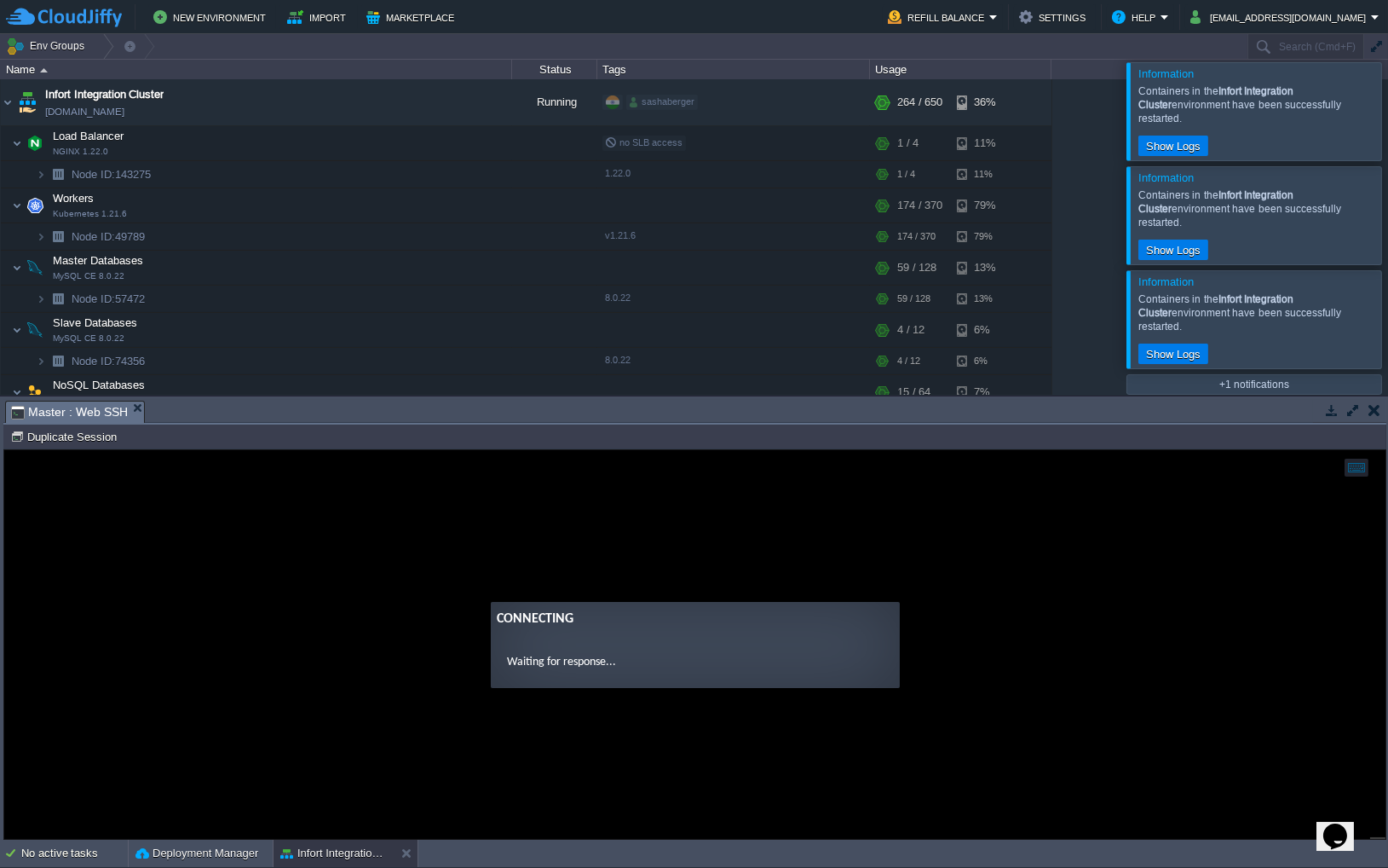
click at [1388, 90] on div at bounding box center [1409, 110] width 0 height 97
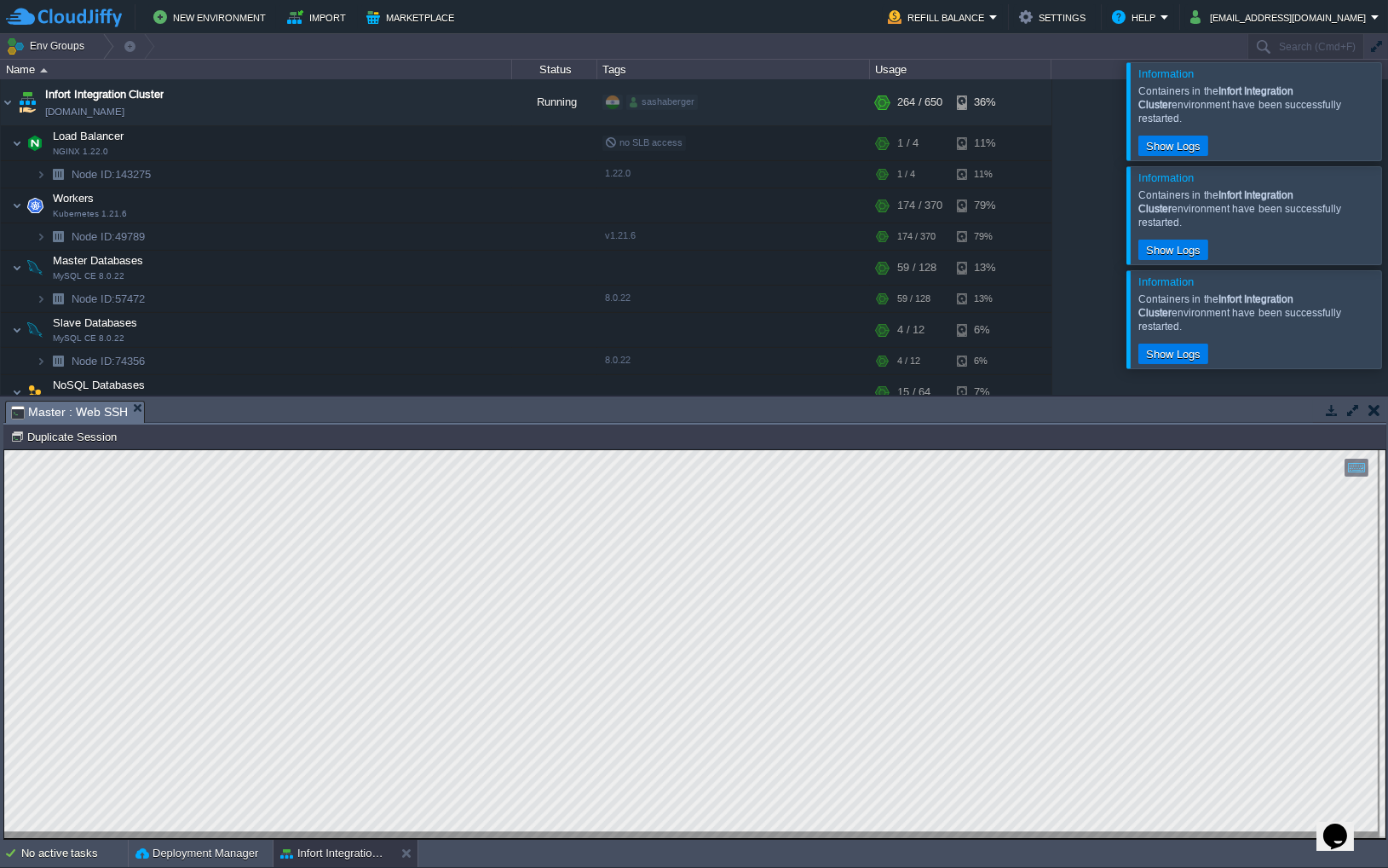
click at [1388, 116] on div at bounding box center [1409, 110] width 0 height 97
